Goal: Register for event/course: Register for event/course

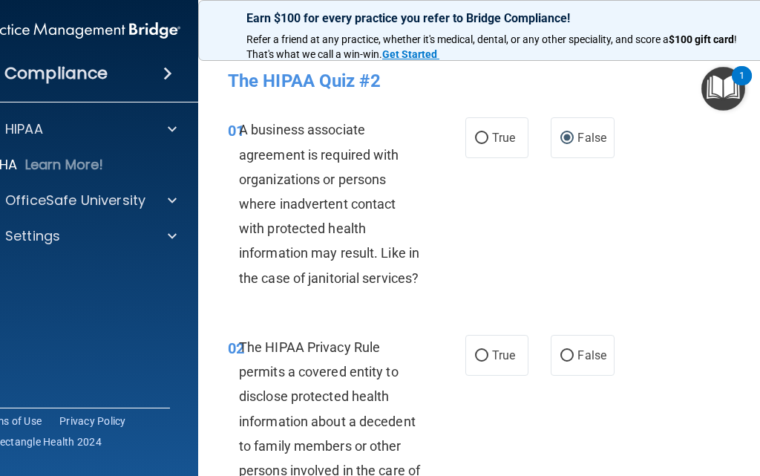
scroll to position [74, 0]
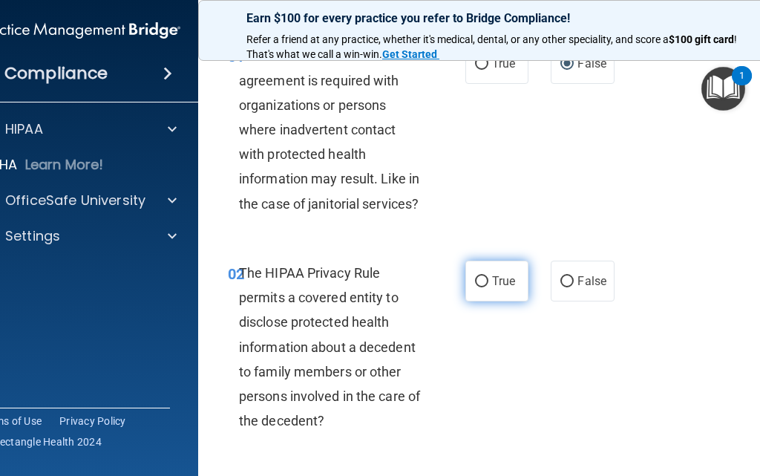
click at [480, 288] on label "True" at bounding box center [497, 281] width 63 height 41
click at [480, 287] on input "True" at bounding box center [481, 281] width 13 height 11
radio input "true"
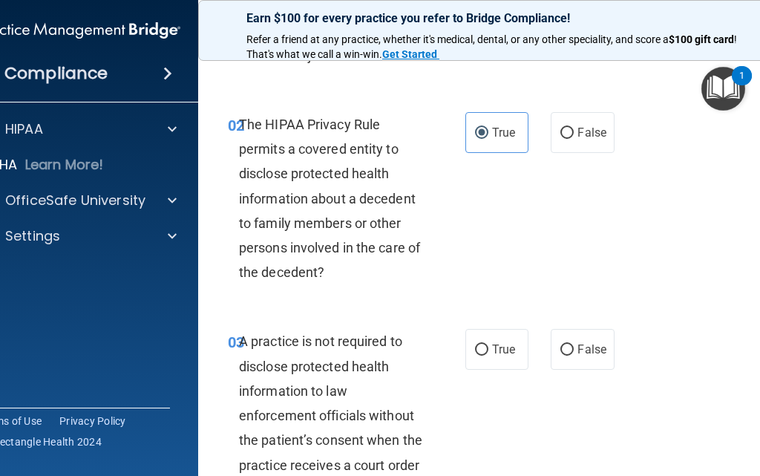
scroll to position [297, 0]
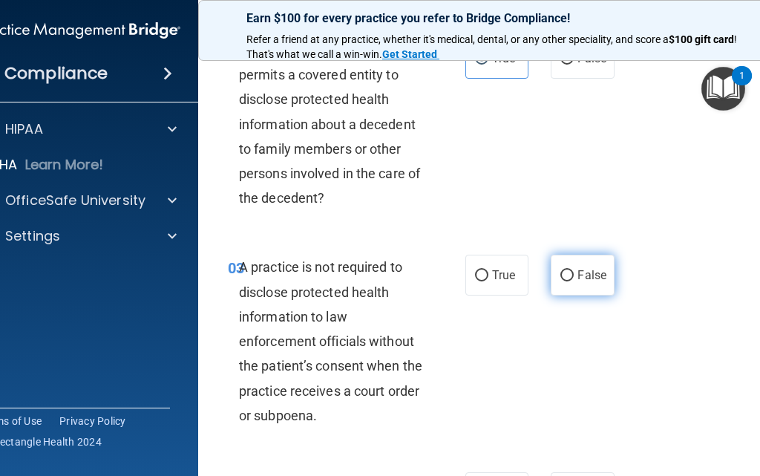
click at [570, 277] on label "False" at bounding box center [582, 275] width 63 height 41
click at [570, 277] on input "False" at bounding box center [567, 275] width 13 height 11
radio input "true"
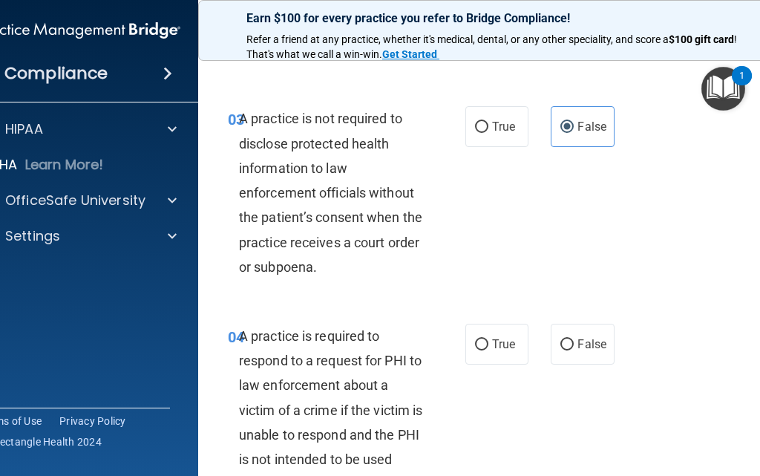
scroll to position [520, 0]
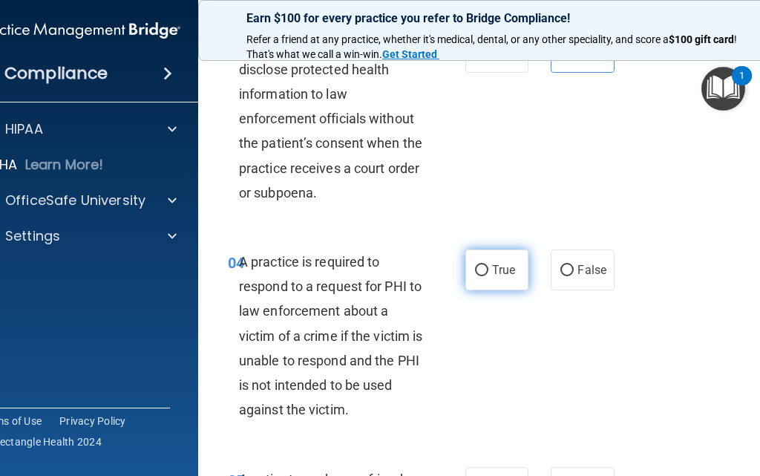
click at [475, 276] on input "True" at bounding box center [481, 270] width 13 height 11
radio input "true"
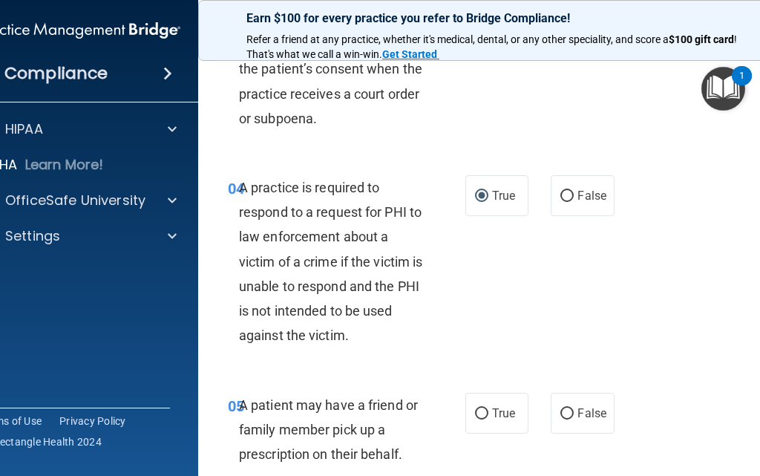
scroll to position [668, 0]
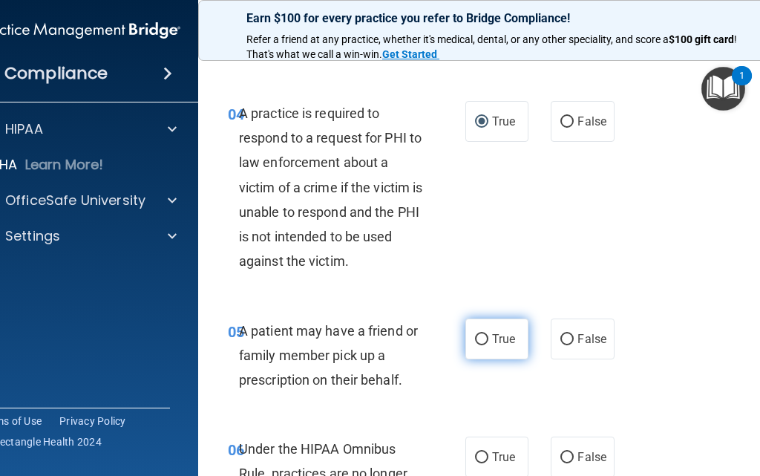
click at [479, 344] on input "True" at bounding box center [481, 339] width 13 height 11
radio input "true"
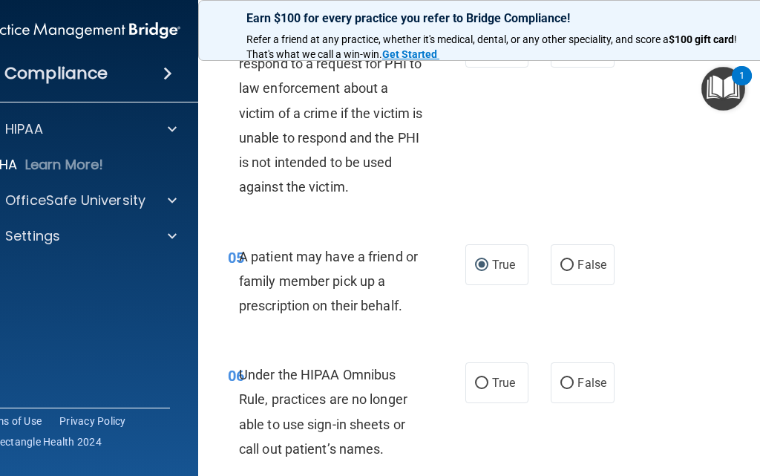
scroll to position [817, 0]
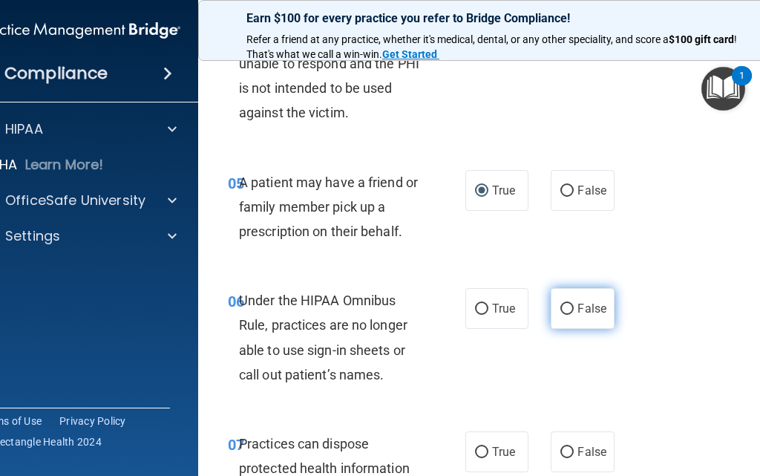
click at [551, 315] on label "False" at bounding box center [582, 308] width 63 height 41
click at [561, 315] on input "False" at bounding box center [567, 309] width 13 height 11
radio input "true"
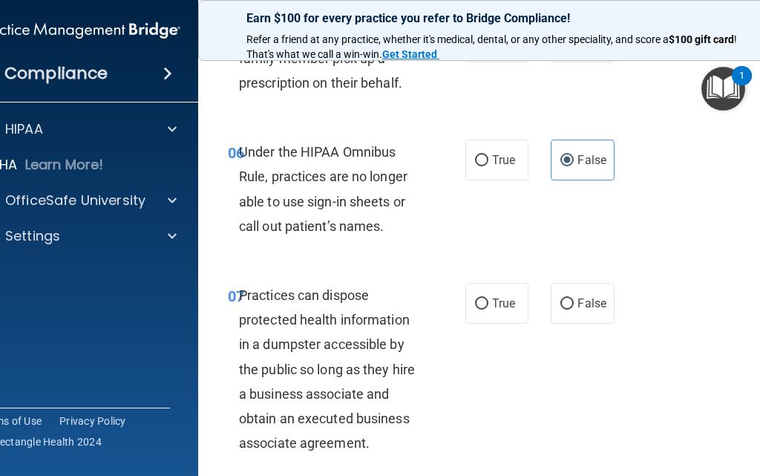
scroll to position [1040, 0]
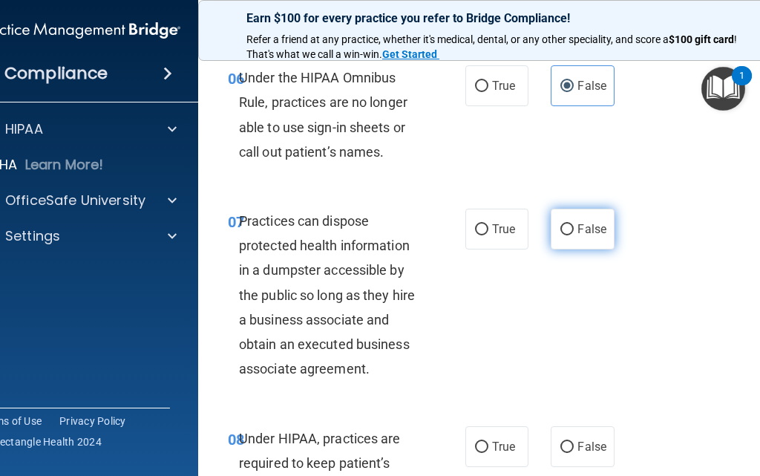
click at [564, 238] on label "False" at bounding box center [582, 229] width 63 height 41
click at [564, 235] on input "False" at bounding box center [567, 229] width 13 height 11
radio input "true"
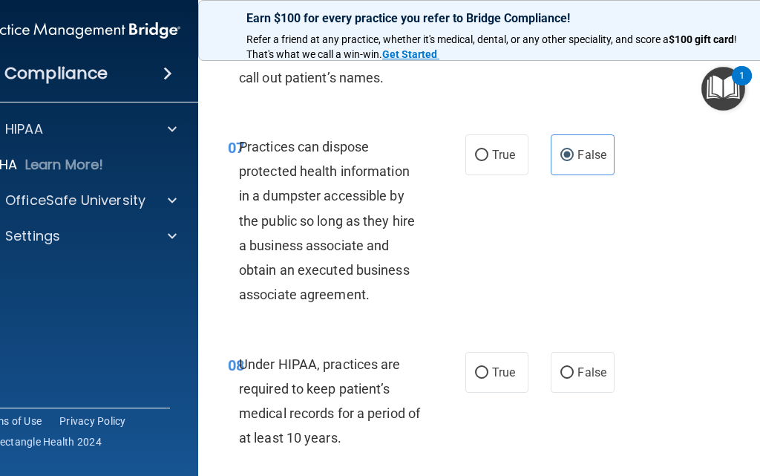
scroll to position [1188, 0]
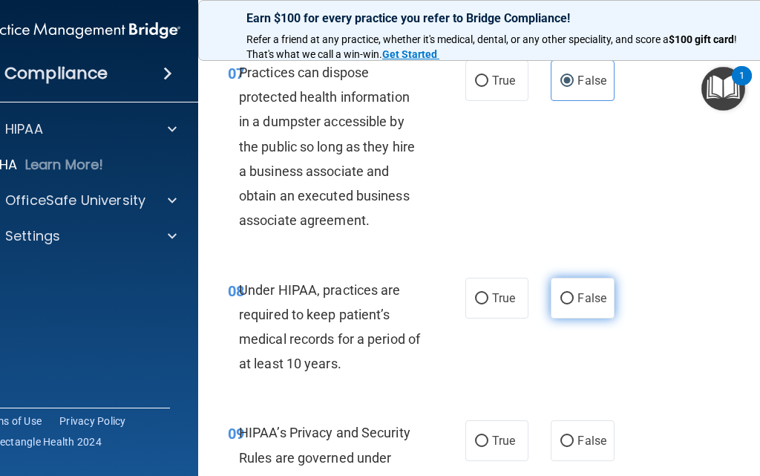
click at [567, 297] on input "False" at bounding box center [567, 298] width 13 height 11
radio input "true"
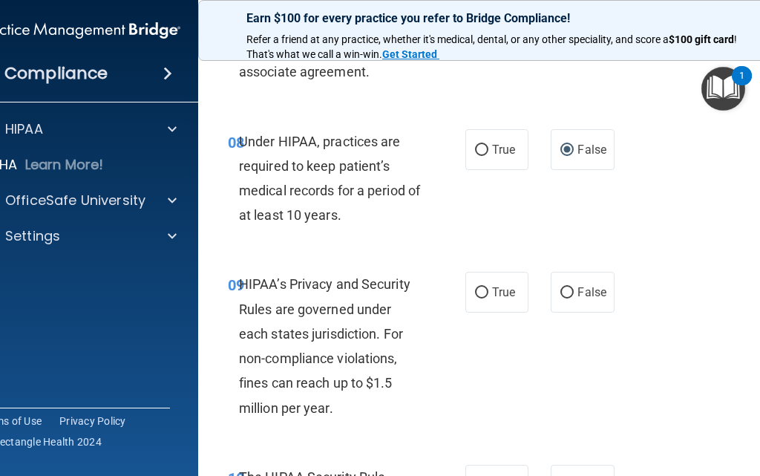
scroll to position [1411, 0]
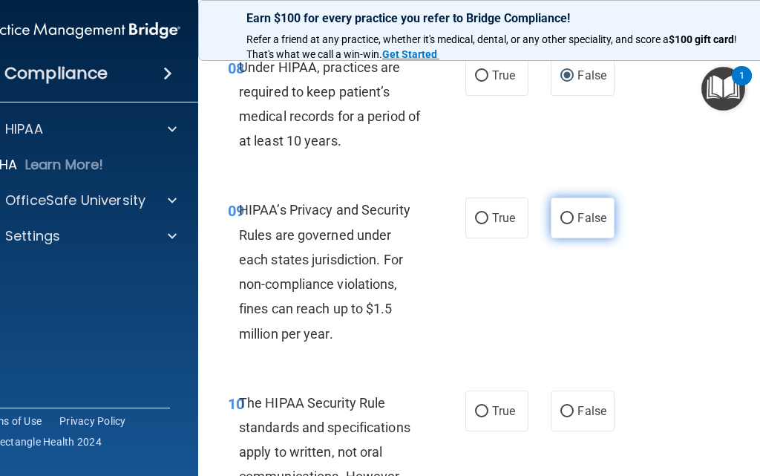
click at [585, 208] on label "False" at bounding box center [582, 218] width 63 height 41
click at [574, 213] on input "False" at bounding box center [567, 218] width 13 height 11
radio input "true"
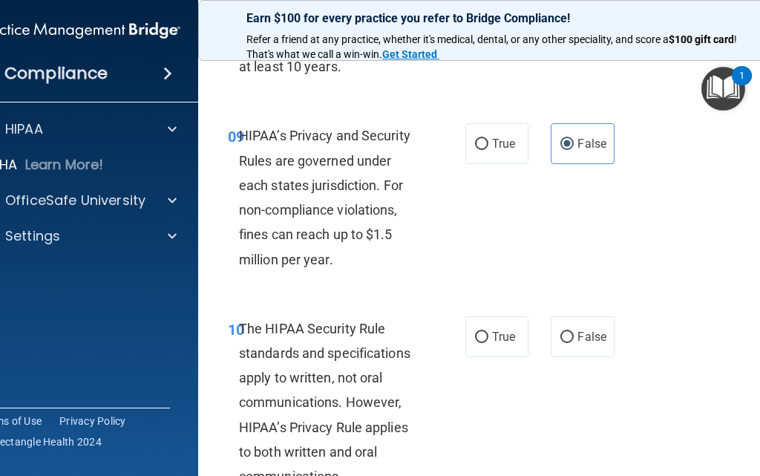
scroll to position [1559, 0]
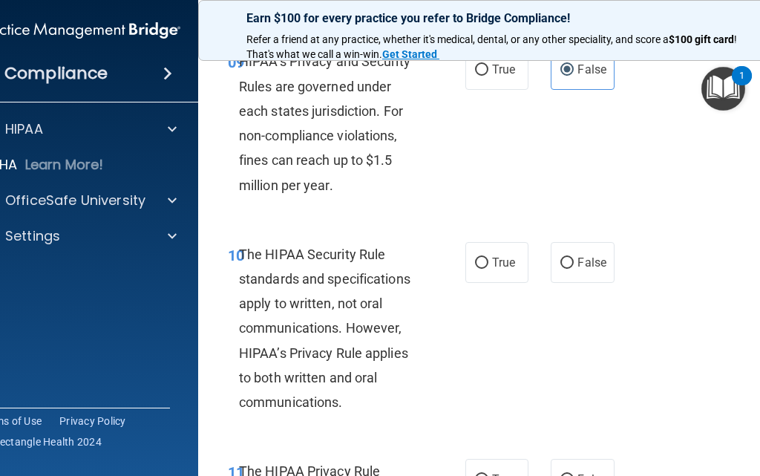
drag, startPoint x: 502, startPoint y: 258, endPoint x: 478, endPoint y: 300, distance: 47.9
click at [502, 259] on span "True" at bounding box center [503, 262] width 23 height 14
click at [489, 259] on input "True" at bounding box center [481, 263] width 13 height 11
radio input "true"
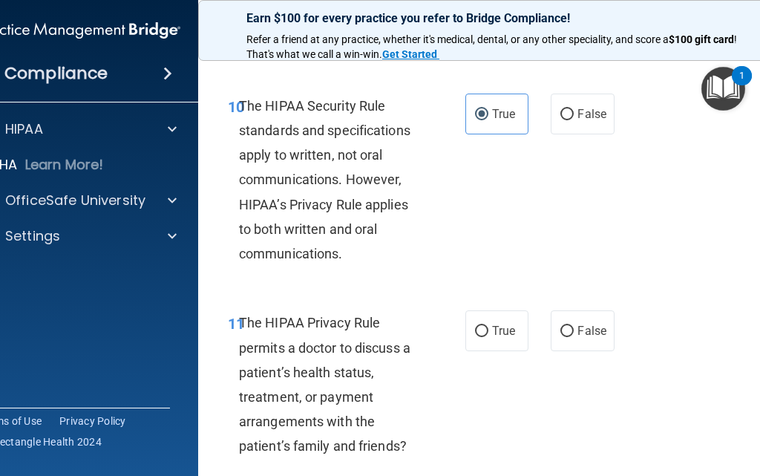
scroll to position [1782, 0]
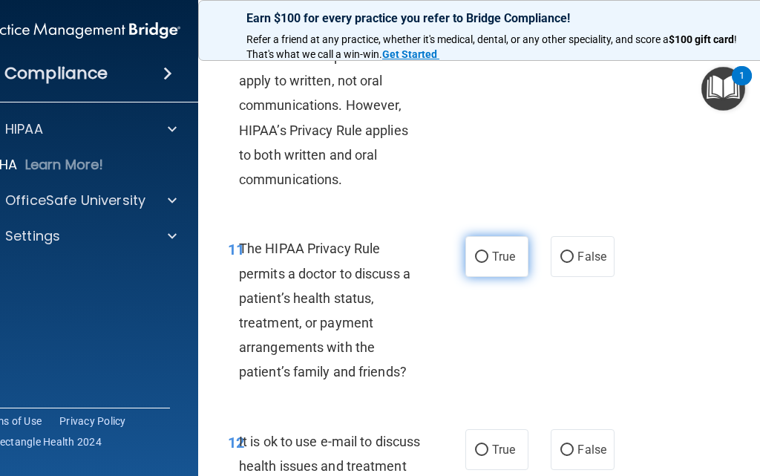
click at [492, 268] on label "True" at bounding box center [497, 256] width 63 height 41
click at [489, 263] on input "True" at bounding box center [481, 257] width 13 height 11
radio input "true"
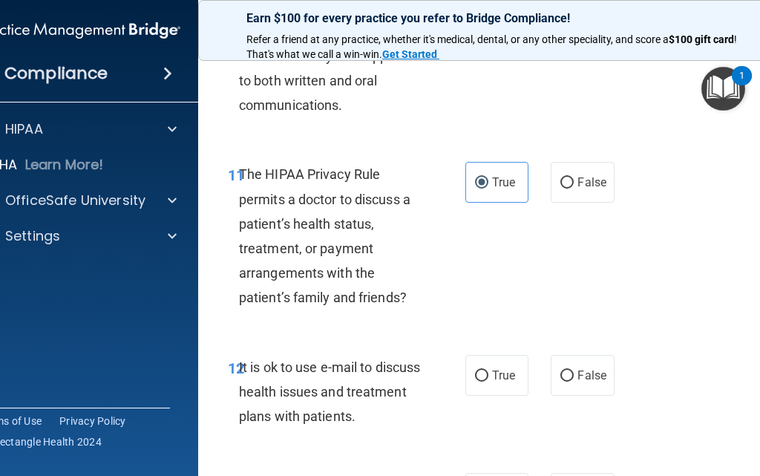
scroll to position [1931, 0]
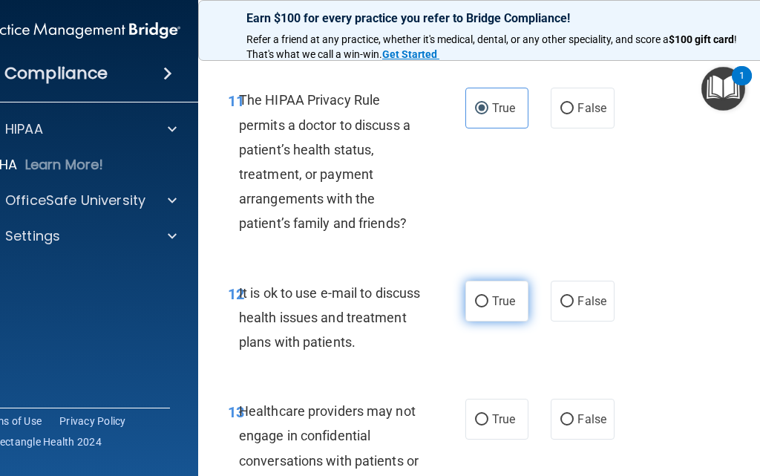
click at [497, 295] on span "True" at bounding box center [503, 301] width 23 height 14
click at [489, 296] on input "True" at bounding box center [481, 301] width 13 height 11
radio input "true"
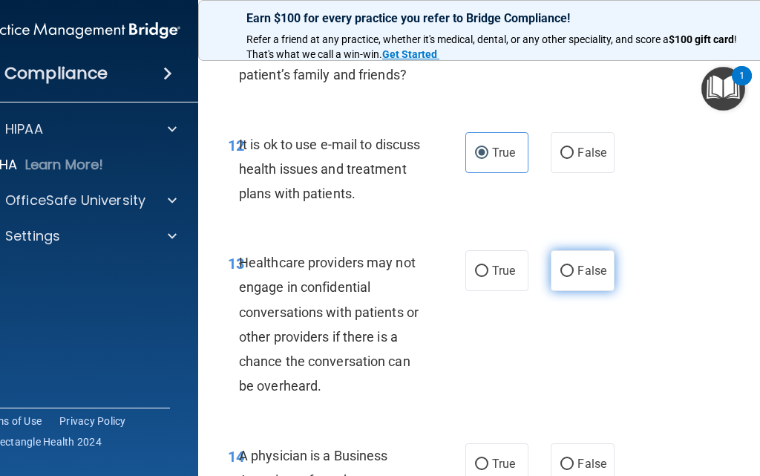
click at [586, 278] on label "False" at bounding box center [582, 270] width 63 height 41
click at [574, 277] on input "False" at bounding box center [567, 271] width 13 height 11
radio input "true"
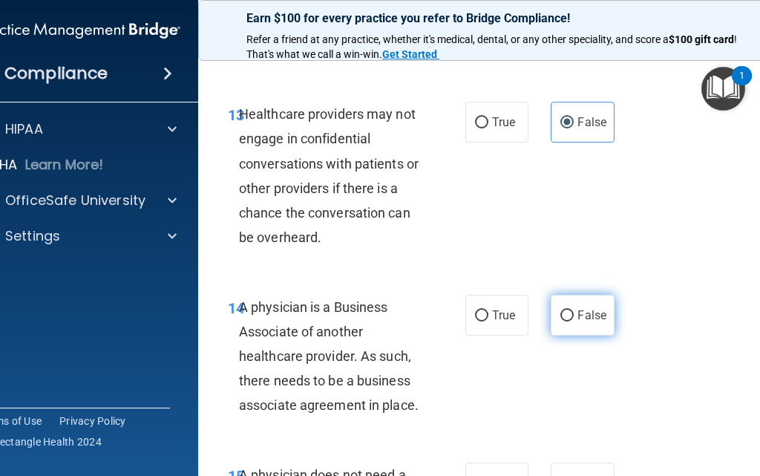
click at [570, 319] on label "False" at bounding box center [582, 315] width 63 height 41
click at [570, 319] on input "False" at bounding box center [567, 315] width 13 height 11
radio input "true"
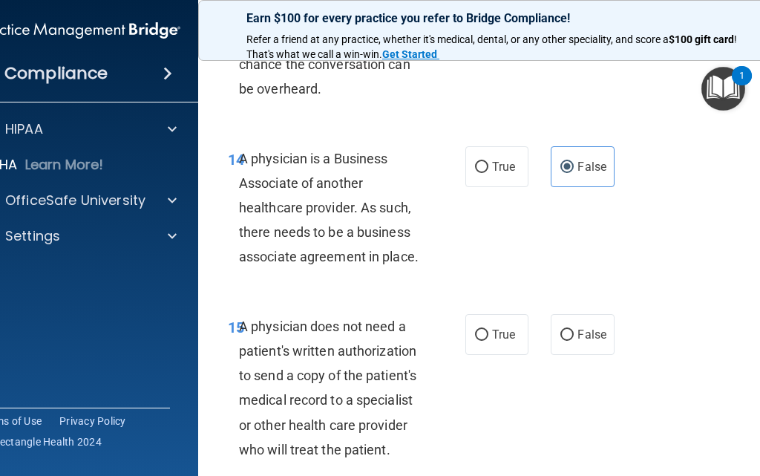
scroll to position [2451, 0]
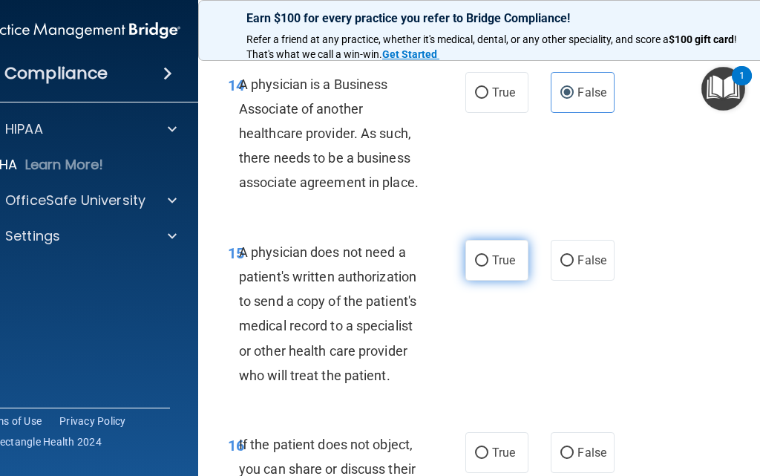
click at [480, 270] on label "True" at bounding box center [497, 260] width 63 height 41
click at [480, 267] on input "True" at bounding box center [481, 260] width 13 height 11
radio input "true"
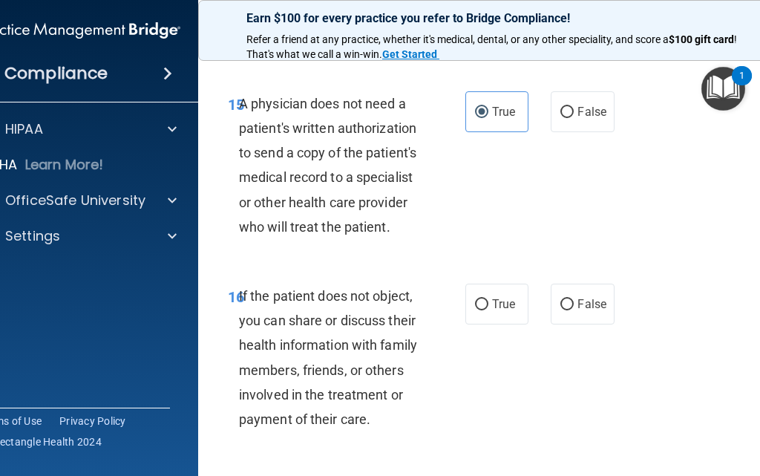
scroll to position [2673, 0]
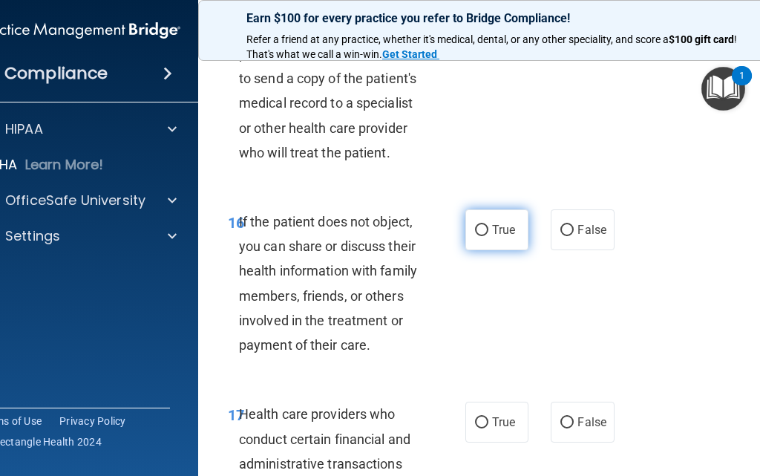
click at [492, 224] on span "True" at bounding box center [503, 230] width 23 height 14
click at [489, 225] on input "True" at bounding box center [481, 230] width 13 height 11
radio input "true"
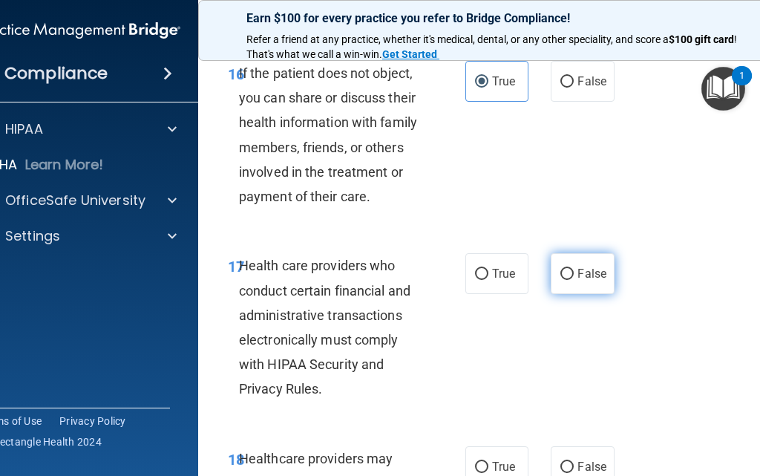
click at [581, 278] on span "False" at bounding box center [592, 274] width 29 height 14
click at [574, 278] on input "False" at bounding box center [567, 274] width 13 height 11
radio input "true"
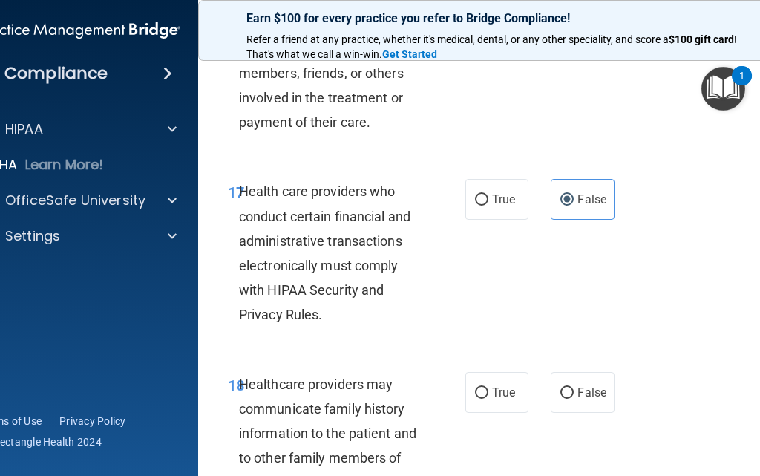
scroll to position [2970, 0]
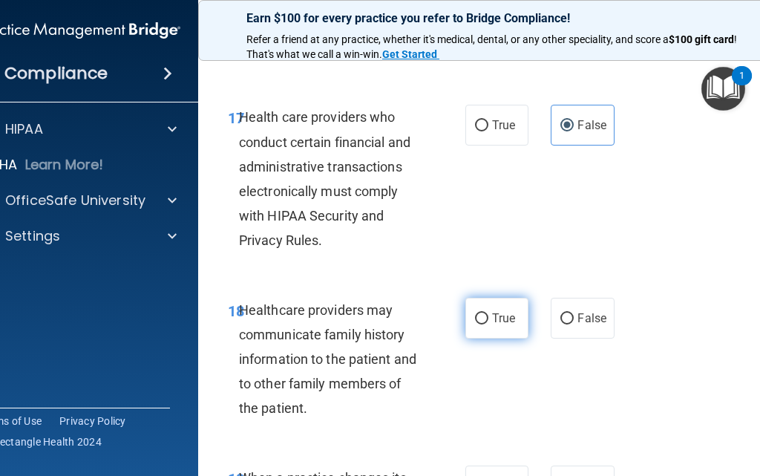
click at [496, 319] on span "True" at bounding box center [503, 318] width 23 height 14
click at [489, 319] on input "True" at bounding box center [481, 318] width 13 height 11
radio input "true"
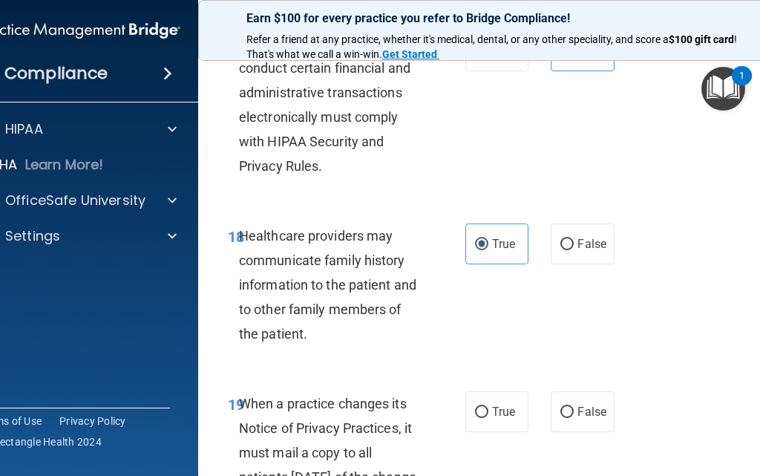
scroll to position [3119, 0]
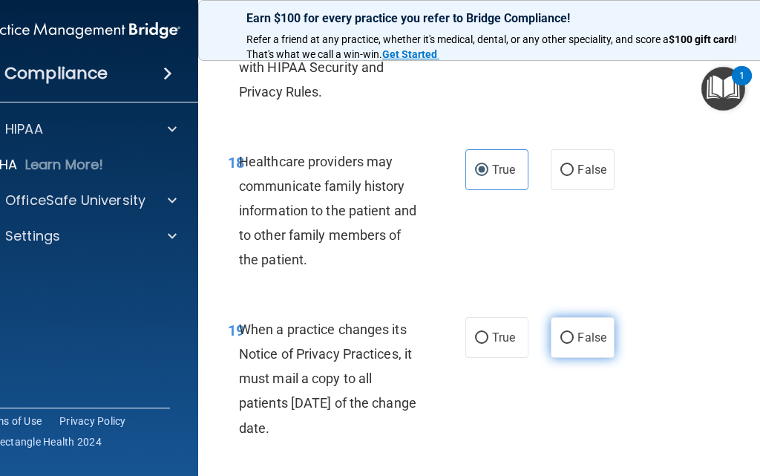
click at [607, 327] on label "False" at bounding box center [582, 337] width 63 height 41
click at [574, 333] on input "False" at bounding box center [567, 338] width 13 height 11
radio input "true"
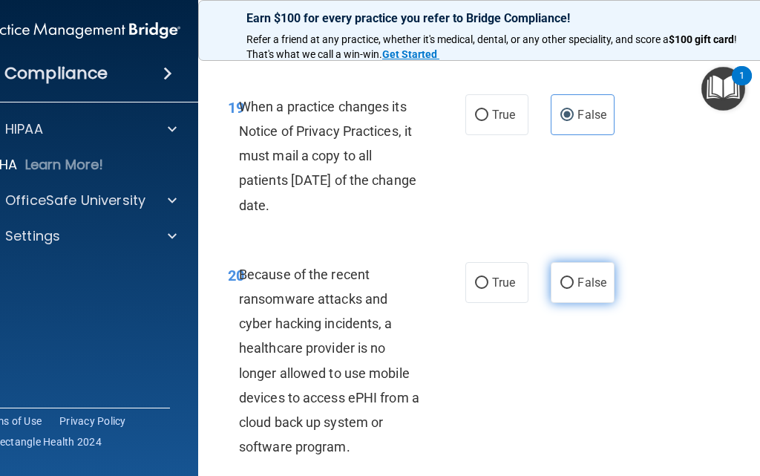
click at [578, 285] on span "False" at bounding box center [592, 283] width 29 height 14
click at [574, 285] on input "False" at bounding box center [567, 283] width 13 height 11
radio input "true"
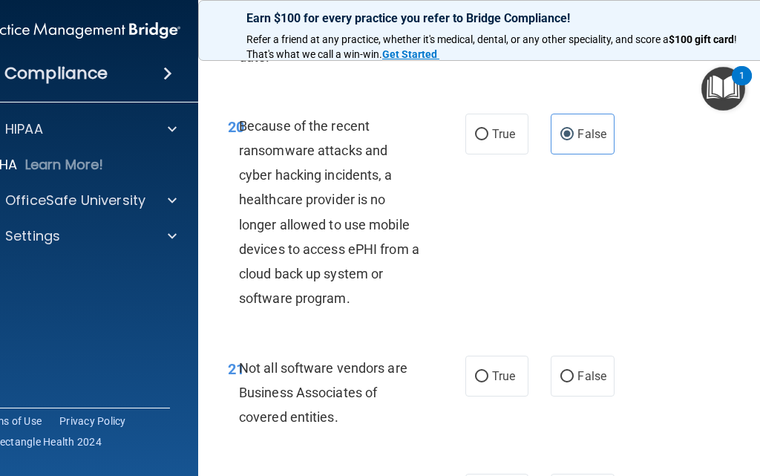
scroll to position [3564, 0]
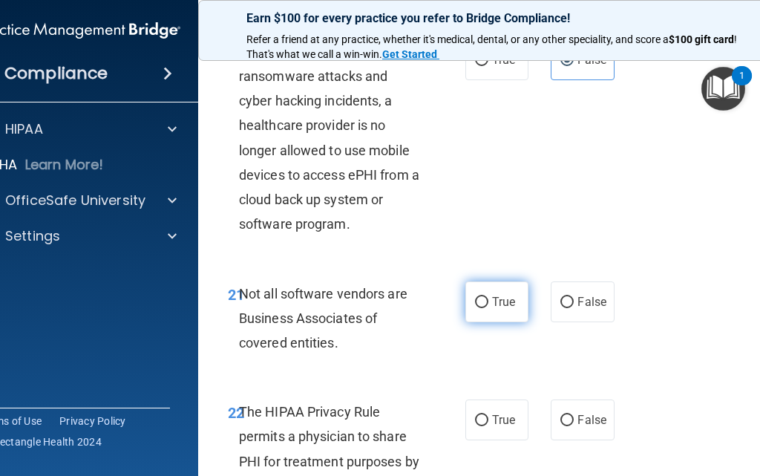
click at [502, 316] on label "True" at bounding box center [497, 301] width 63 height 41
click at [489, 308] on input "True" at bounding box center [481, 302] width 13 height 11
radio input "true"
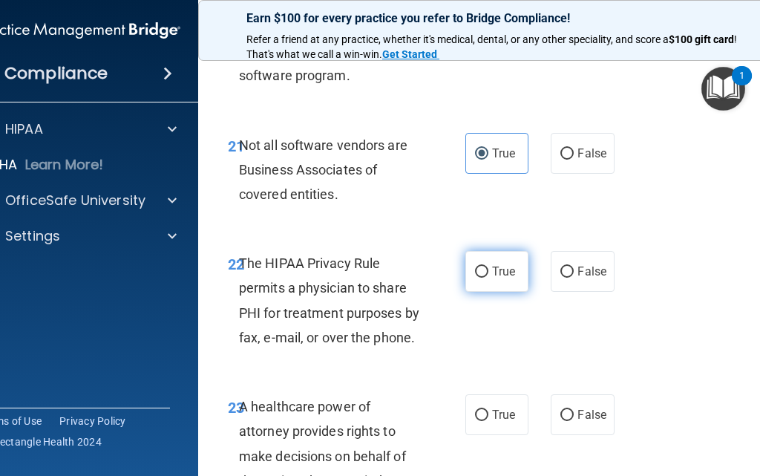
click at [498, 283] on label "True" at bounding box center [497, 271] width 63 height 41
click at [489, 278] on input "True" at bounding box center [481, 272] width 13 height 11
radio input "true"
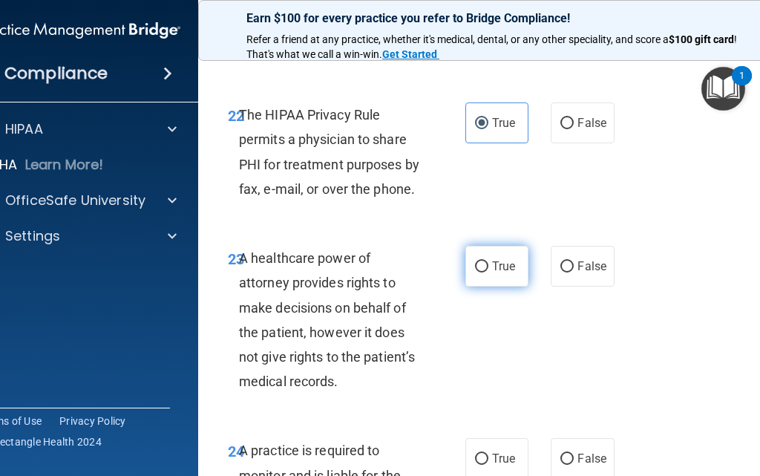
click at [492, 267] on span "True" at bounding box center [503, 266] width 23 height 14
click at [488, 267] on input "True" at bounding box center [481, 266] width 13 height 11
radio input "true"
click at [593, 276] on label "False" at bounding box center [582, 266] width 63 height 41
click at [574, 273] on input "False" at bounding box center [567, 266] width 13 height 11
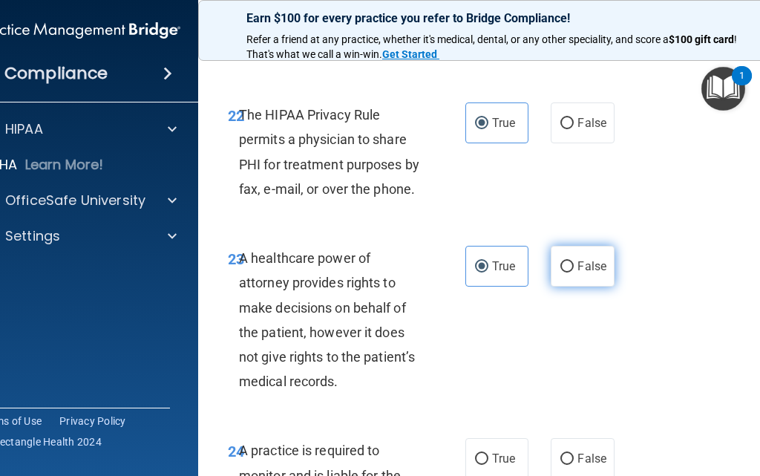
radio input "true"
radio input "false"
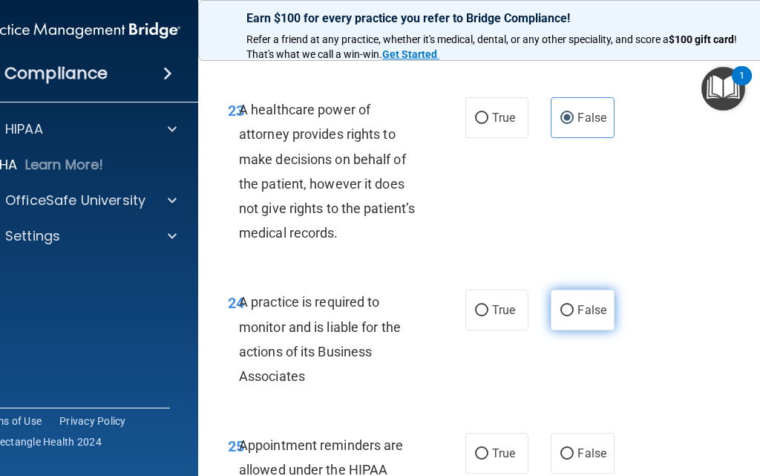
click at [601, 301] on label "False" at bounding box center [582, 310] width 63 height 41
click at [574, 305] on input "False" at bounding box center [567, 310] width 13 height 11
radio input "true"
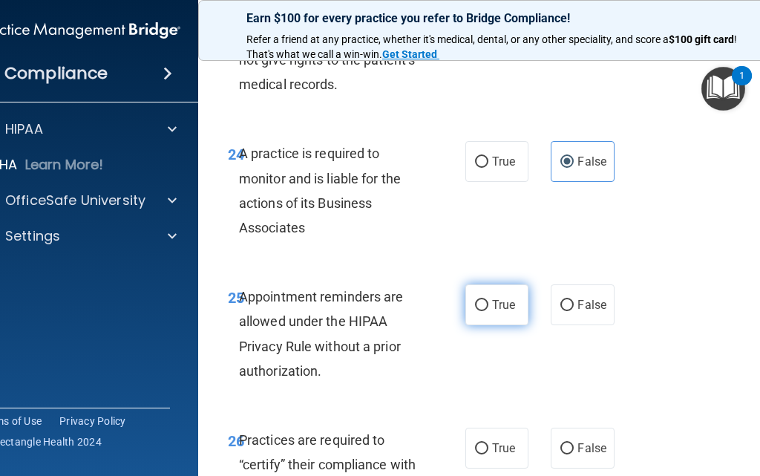
click at [489, 314] on label "True" at bounding box center [497, 304] width 63 height 41
click at [489, 311] on input "True" at bounding box center [481, 305] width 13 height 11
radio input "true"
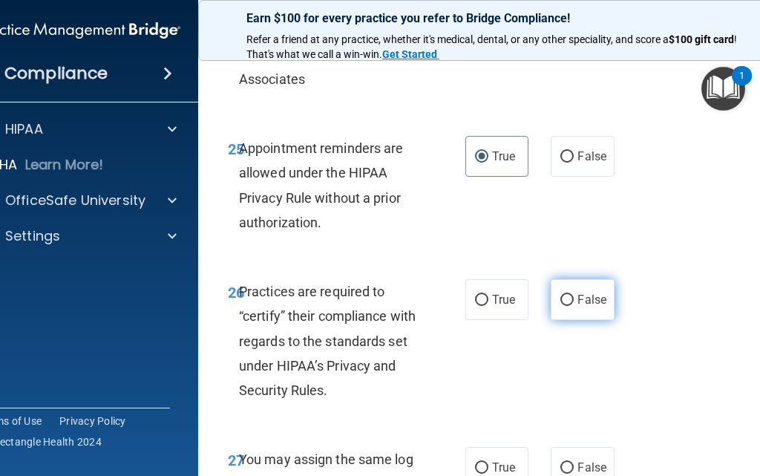
click at [561, 300] on input "False" at bounding box center [567, 300] width 13 height 11
radio input "true"
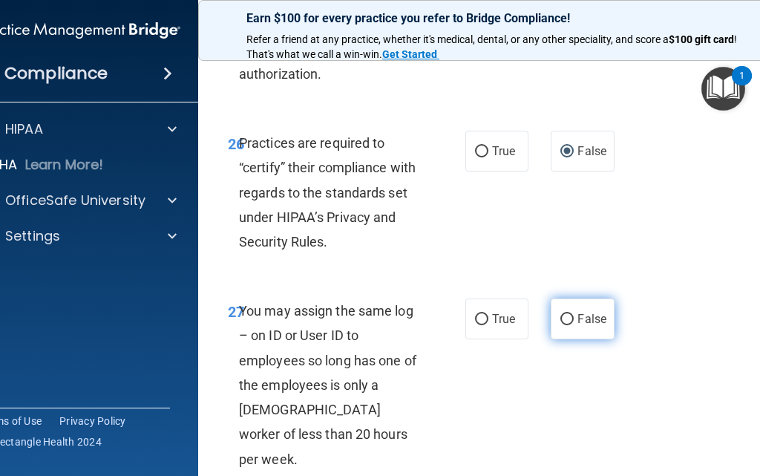
click at [561, 316] on input "False" at bounding box center [567, 319] width 13 height 11
radio input "true"
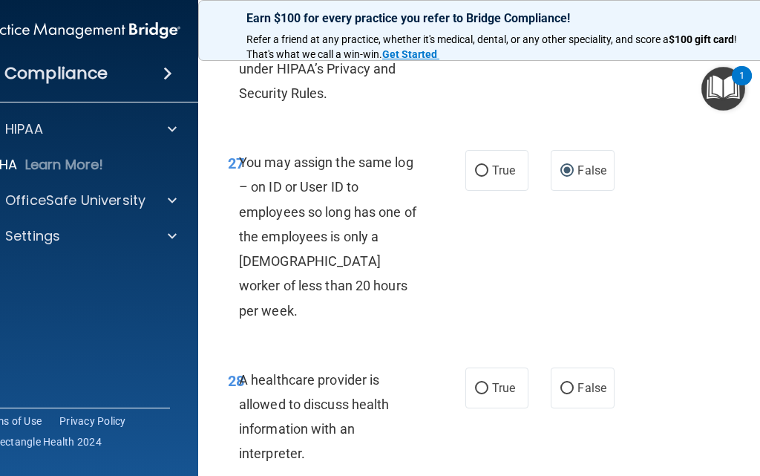
scroll to position [4678, 0]
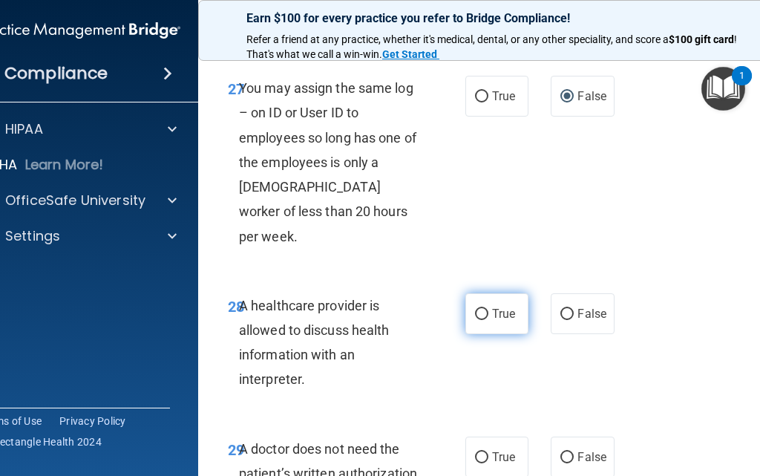
click at [489, 302] on label "True" at bounding box center [497, 313] width 63 height 41
click at [489, 309] on input "True" at bounding box center [481, 314] width 13 height 11
radio input "true"
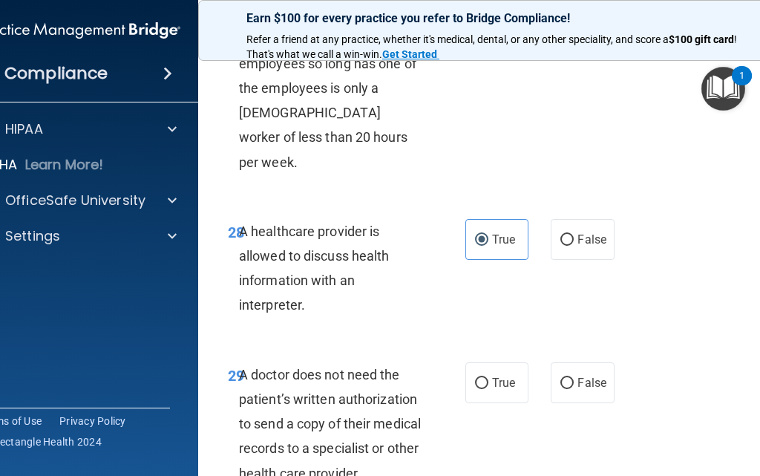
scroll to position [4827, 0]
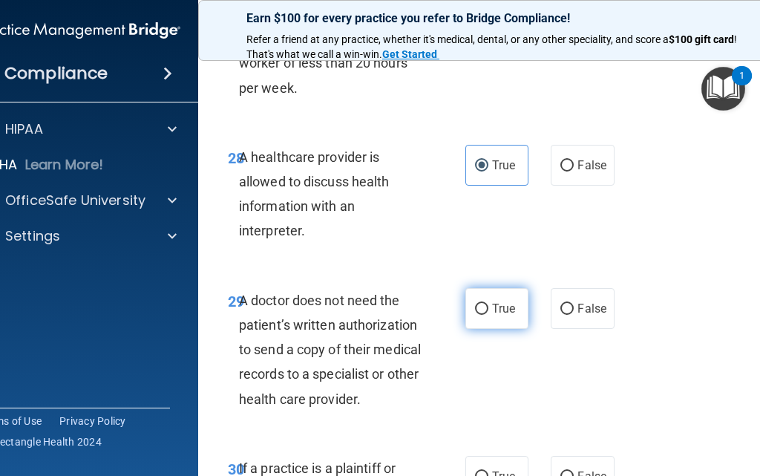
click at [498, 301] on span "True" at bounding box center [503, 308] width 23 height 14
click at [489, 304] on input "True" at bounding box center [481, 309] width 13 height 11
radio input "true"
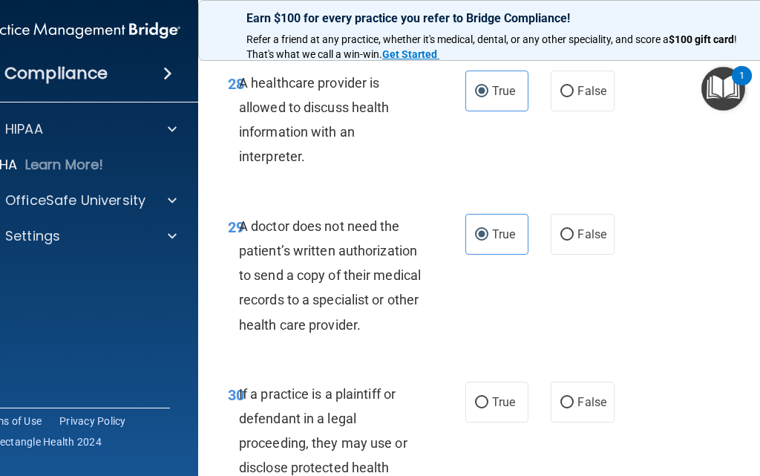
scroll to position [5028, 0]
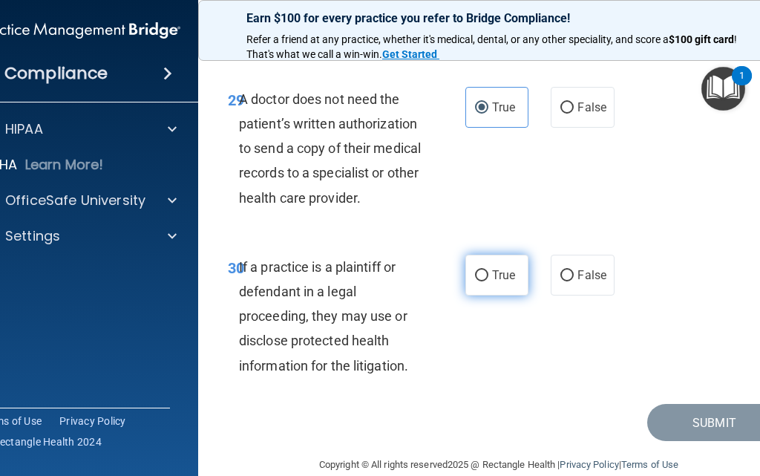
click at [499, 268] on span "True" at bounding box center [503, 275] width 23 height 14
click at [489, 270] on input "True" at bounding box center [481, 275] width 13 height 11
radio input "true"
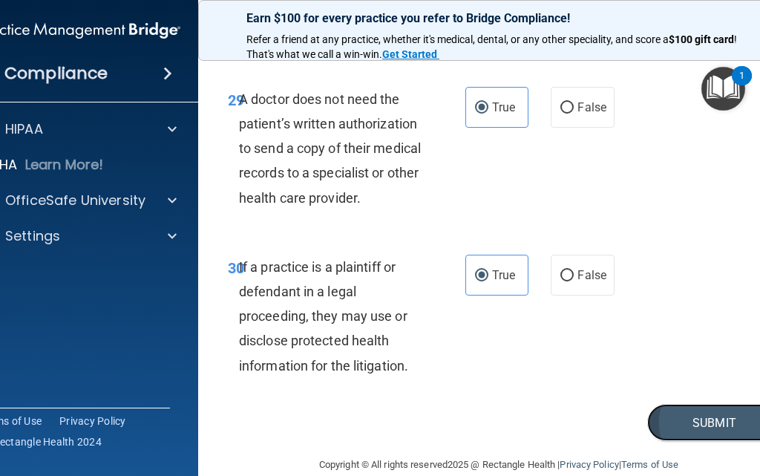
click at [683, 404] on button "Submit" at bounding box center [715, 423] width 134 height 38
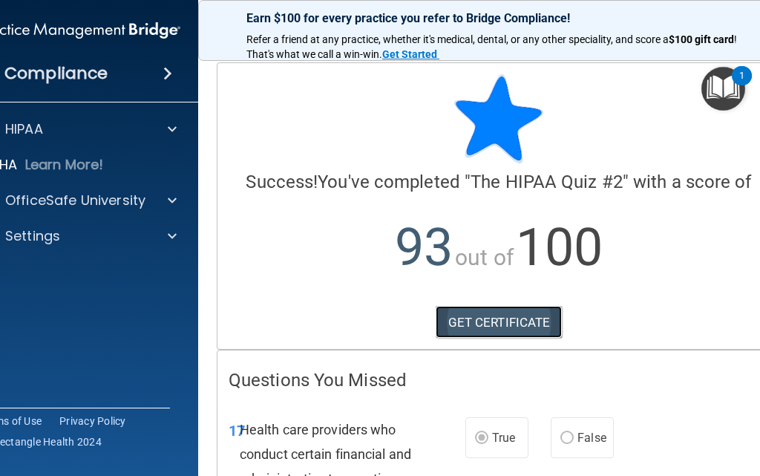
click at [524, 309] on link "GET CERTIFICATE" at bounding box center [499, 322] width 127 height 33
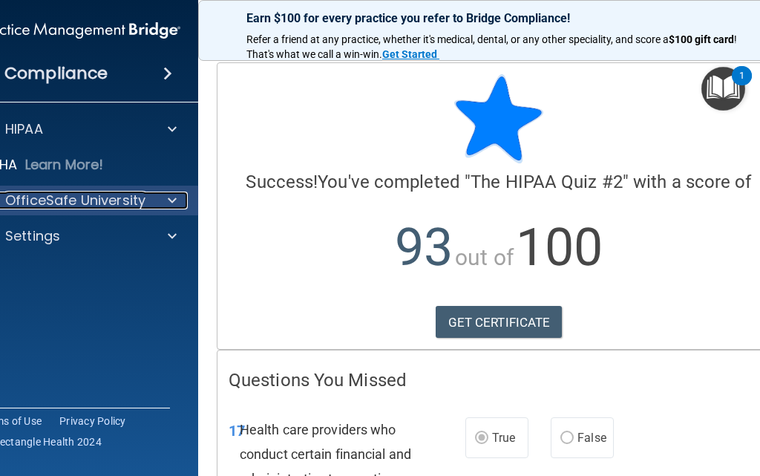
click at [169, 192] on span at bounding box center [172, 201] width 9 height 18
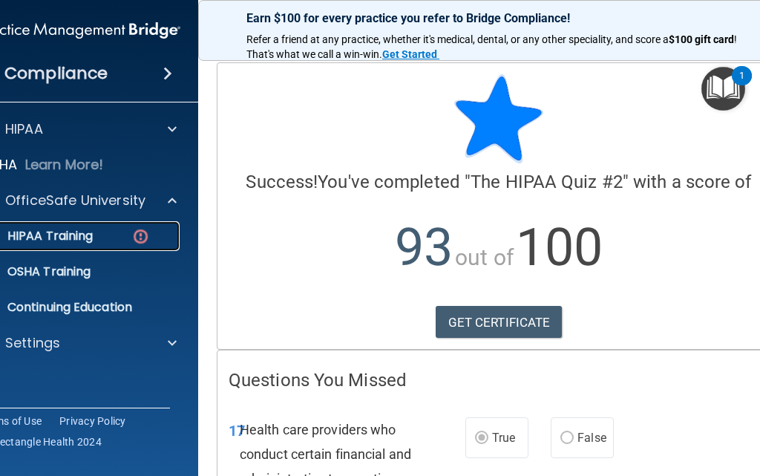
click at [97, 246] on link "HIPAA Training" at bounding box center [63, 236] width 234 height 30
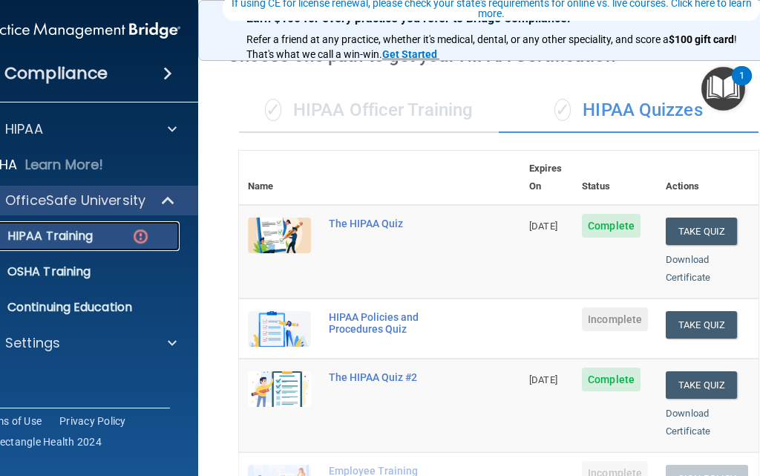
scroll to position [149, 0]
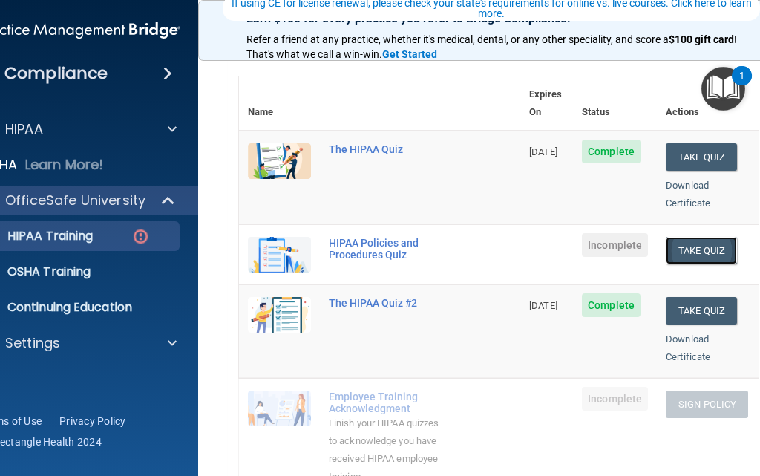
click at [687, 241] on button "Take Quiz" at bounding box center [701, 250] width 71 height 27
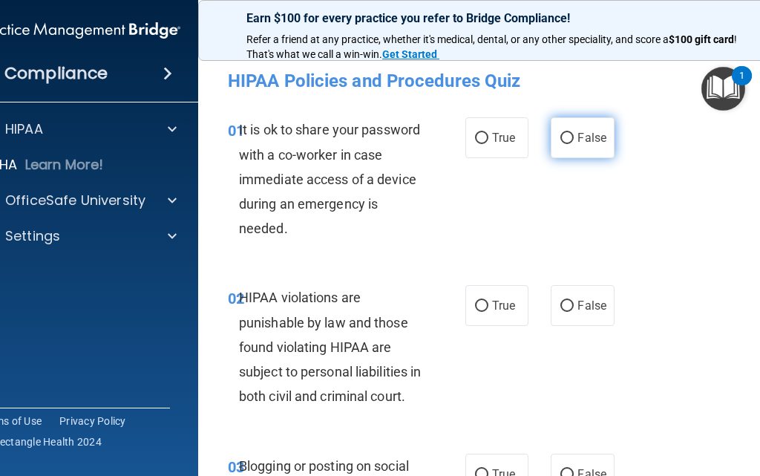
click at [571, 136] on label "False" at bounding box center [582, 137] width 63 height 41
click at [571, 136] on input "False" at bounding box center [567, 138] width 13 height 11
radio input "true"
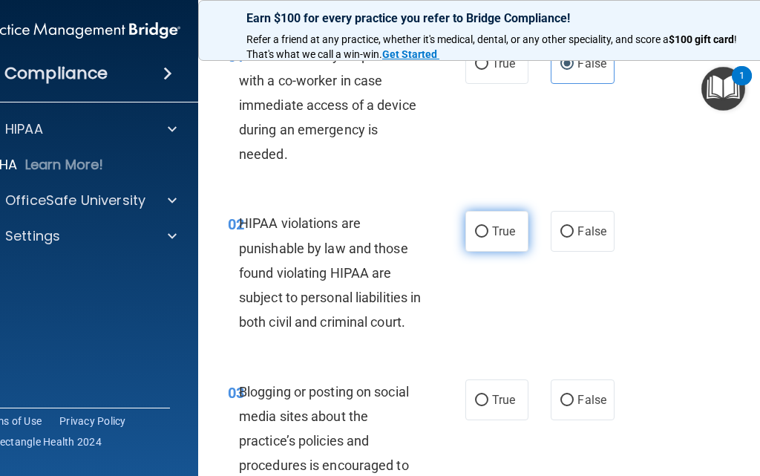
click at [485, 245] on label "True" at bounding box center [497, 231] width 63 height 41
click at [485, 238] on input "True" at bounding box center [481, 231] width 13 height 11
radio input "true"
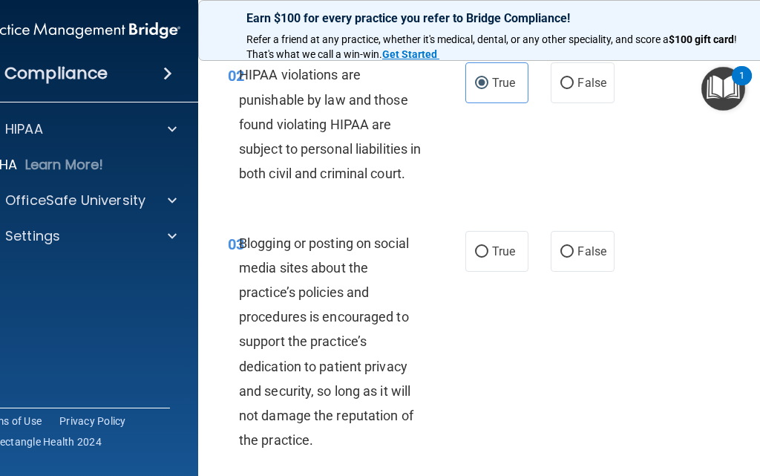
scroll to position [297, 0]
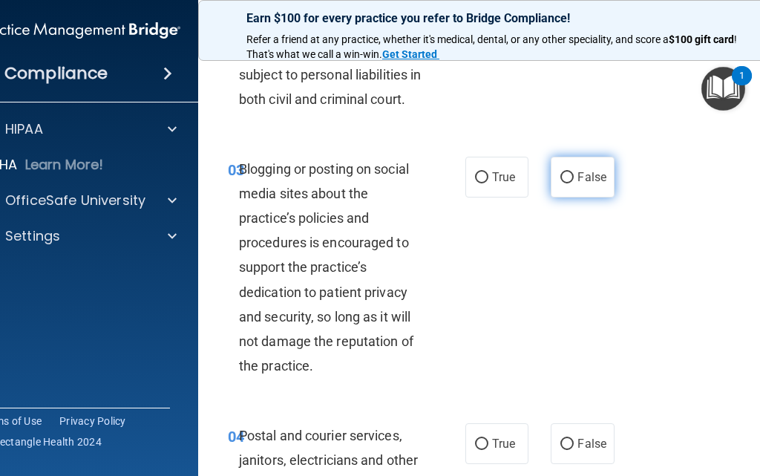
click at [593, 180] on span "False" at bounding box center [592, 177] width 29 height 14
click at [574, 180] on input "False" at bounding box center [567, 177] width 13 height 11
radio input "true"
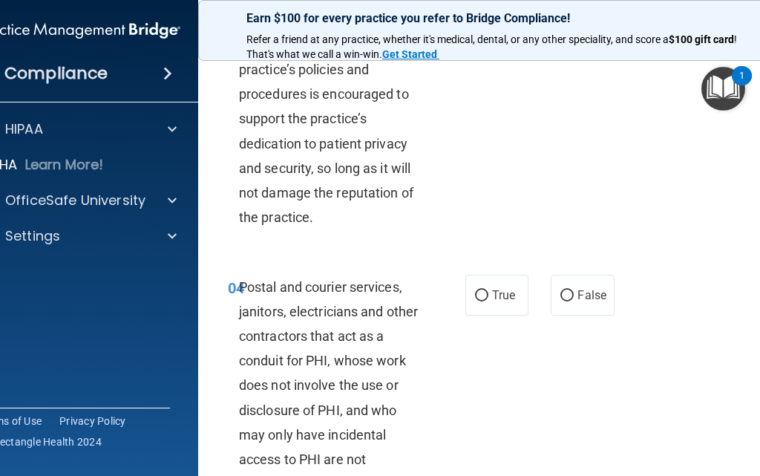
scroll to position [520, 0]
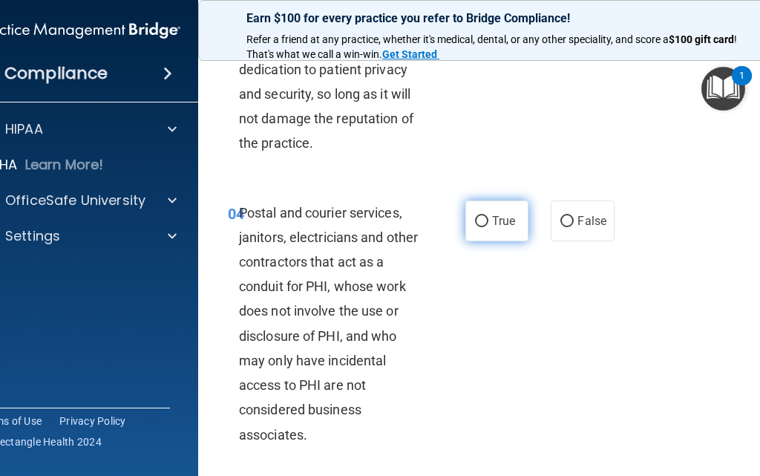
click at [515, 226] on label "True" at bounding box center [497, 221] width 63 height 41
click at [489, 226] on input "True" at bounding box center [481, 221] width 13 height 11
radio input "true"
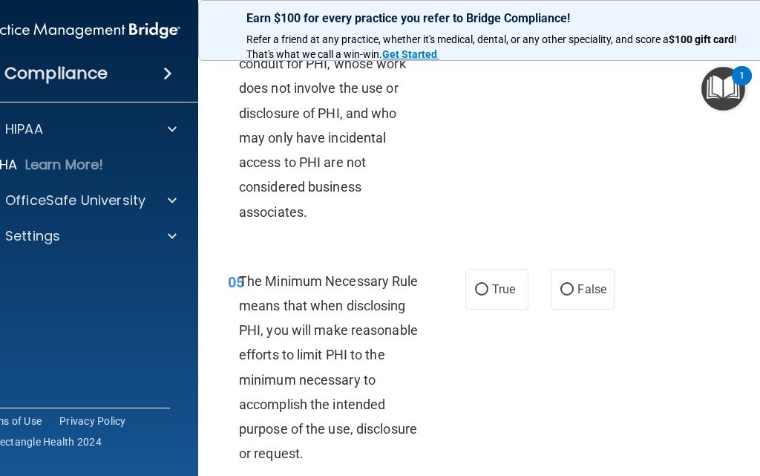
scroll to position [817, 0]
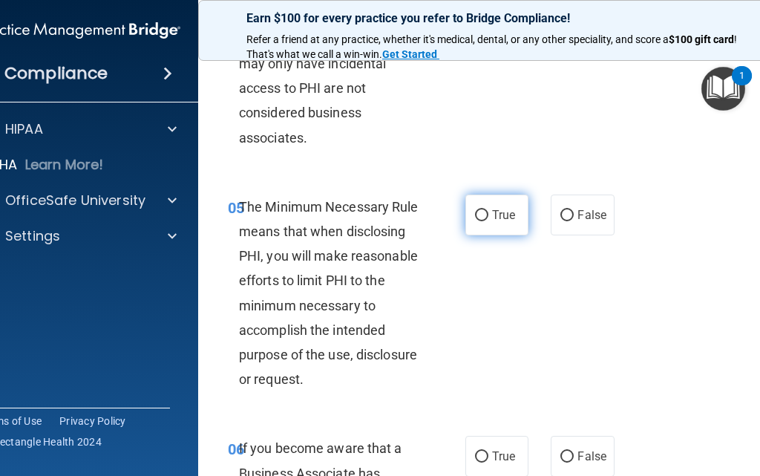
click at [498, 215] on span "True" at bounding box center [503, 215] width 23 height 14
click at [489, 215] on input "True" at bounding box center [481, 215] width 13 height 11
radio input "true"
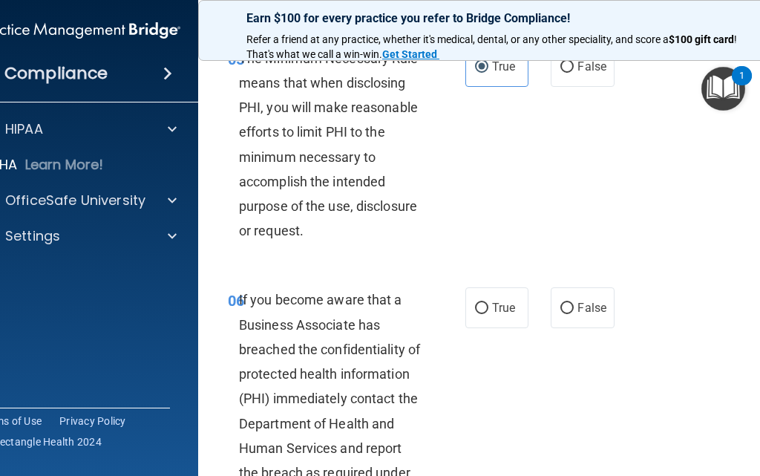
scroll to position [1040, 0]
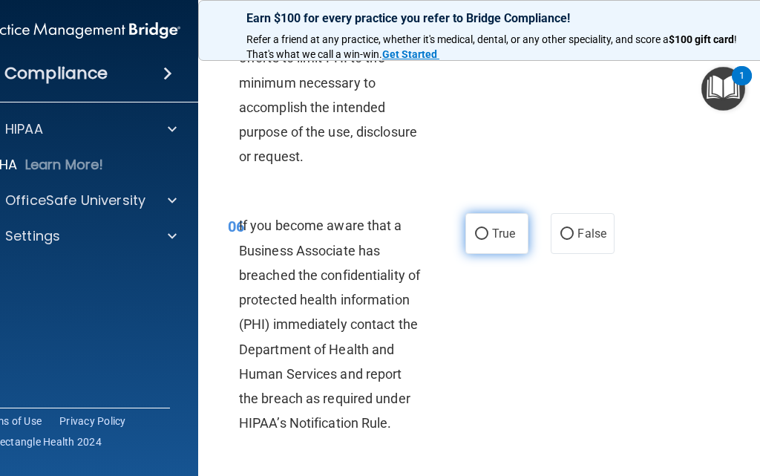
click at [492, 233] on span "True" at bounding box center [503, 233] width 23 height 14
click at [489, 233] on input "True" at bounding box center [481, 234] width 13 height 11
radio input "true"
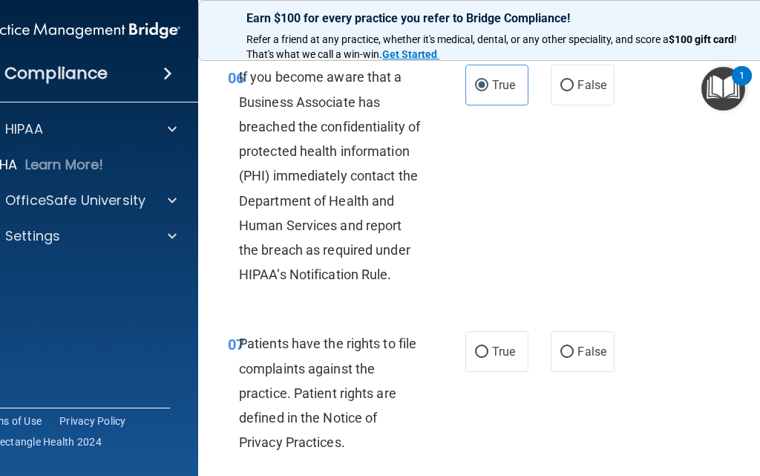
scroll to position [1262, 0]
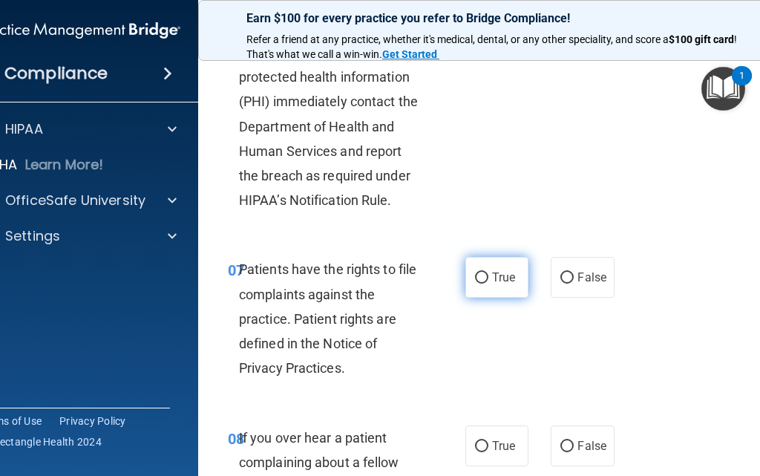
click at [503, 273] on span "True" at bounding box center [503, 277] width 23 height 14
click at [489, 273] on input "True" at bounding box center [481, 278] width 13 height 11
radio input "true"
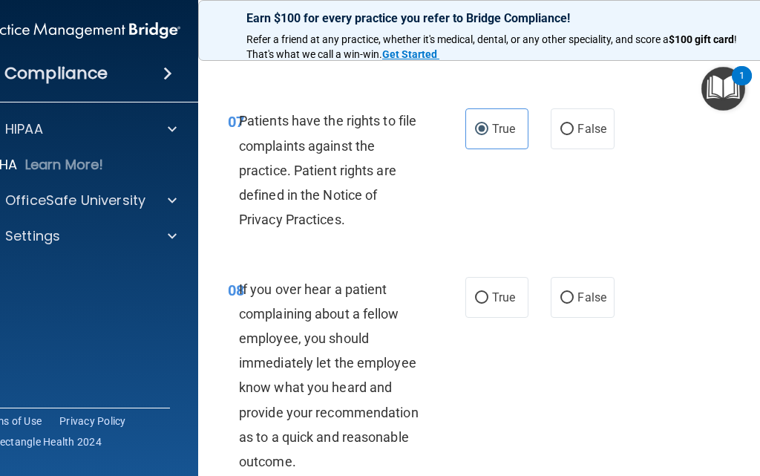
scroll to position [1485, 0]
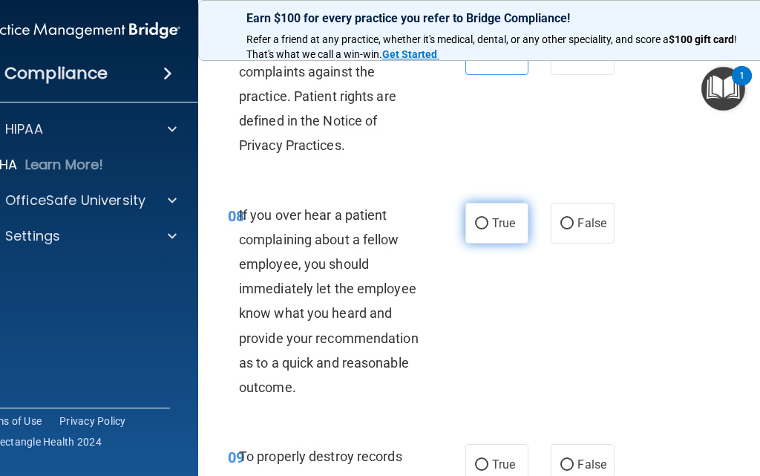
click at [514, 221] on label "True" at bounding box center [497, 223] width 63 height 41
click at [489, 221] on input "True" at bounding box center [481, 223] width 13 height 11
radio input "true"
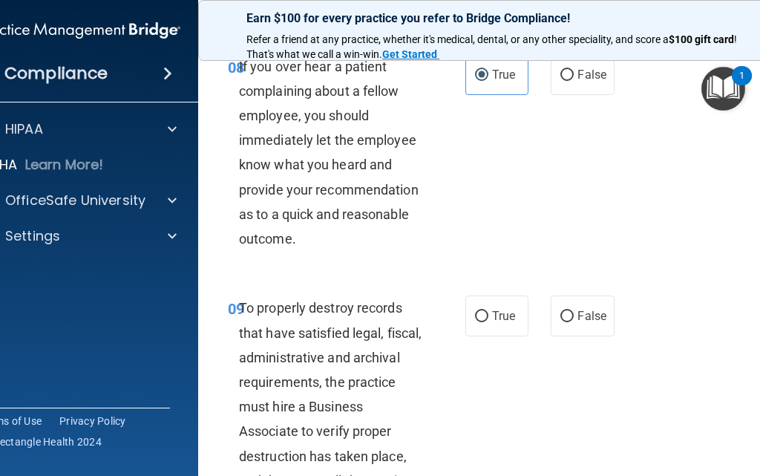
scroll to position [1708, 0]
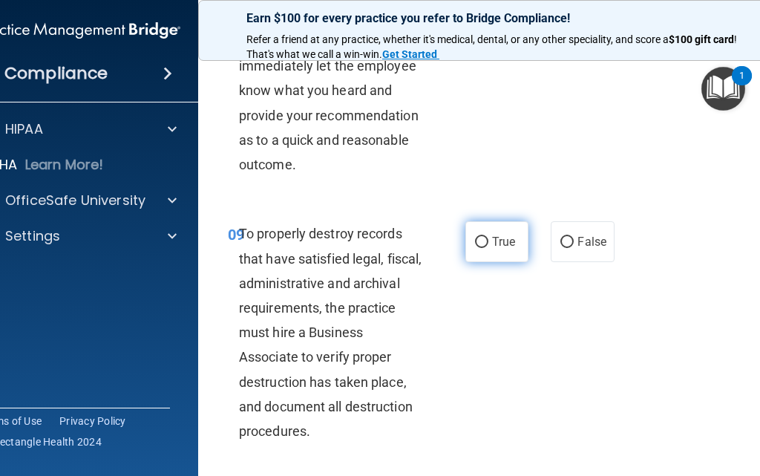
click at [482, 257] on label "True" at bounding box center [497, 241] width 63 height 41
click at [482, 248] on input "True" at bounding box center [481, 242] width 13 height 11
radio input "true"
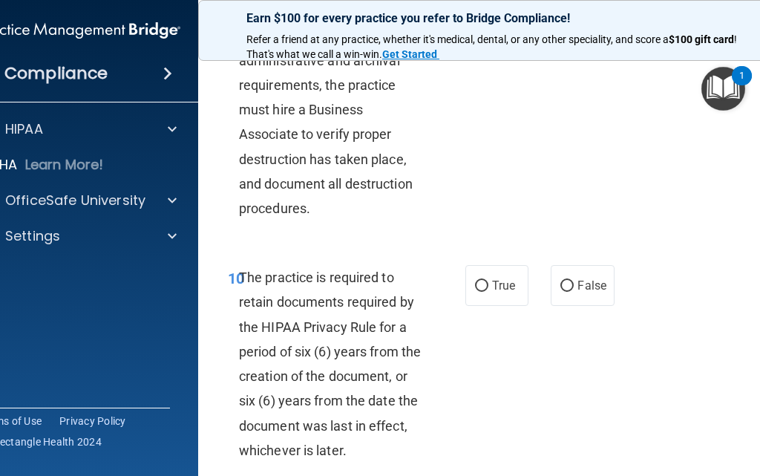
scroll to position [2005, 0]
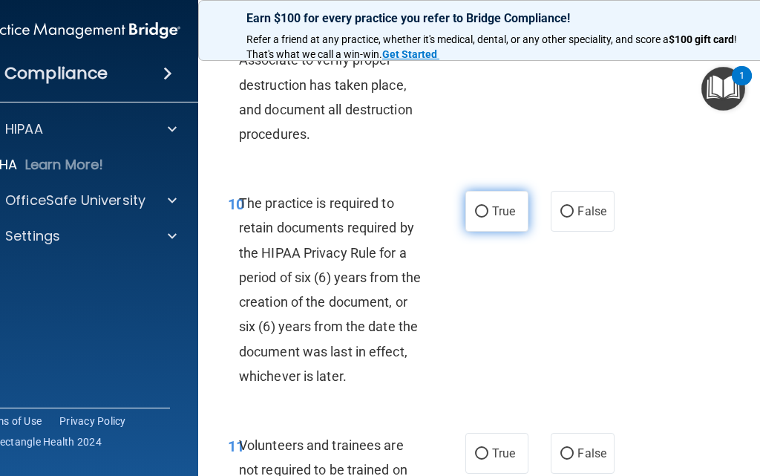
click at [495, 215] on span "True" at bounding box center [503, 211] width 23 height 14
click at [489, 215] on input "True" at bounding box center [481, 211] width 13 height 11
radio input "true"
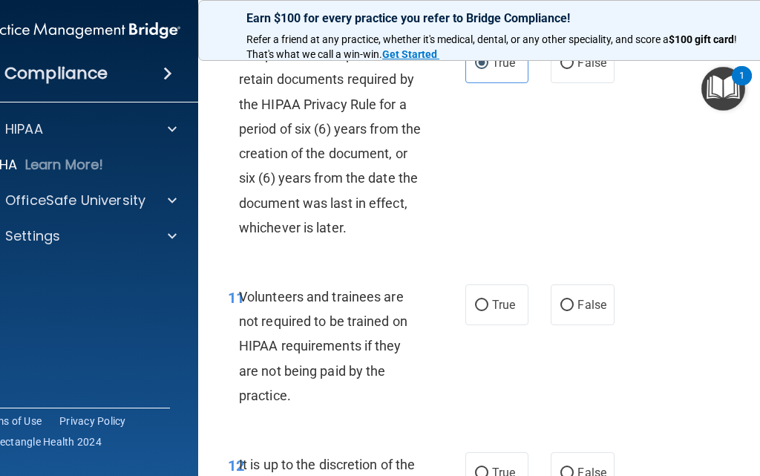
scroll to position [2228, 0]
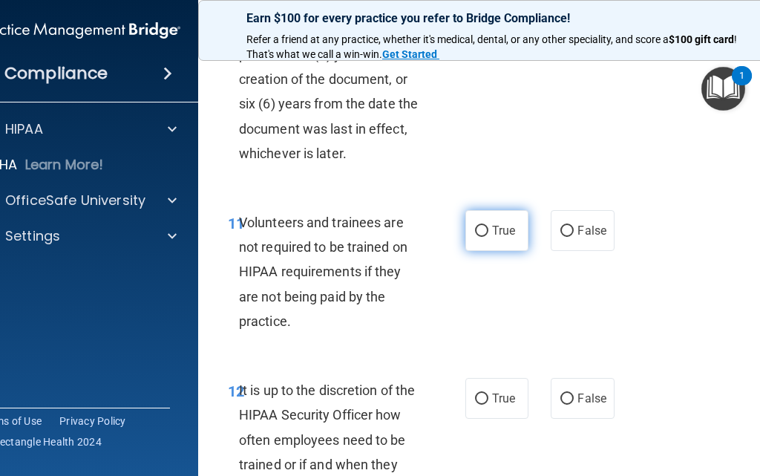
click at [505, 218] on label "True" at bounding box center [497, 230] width 63 height 41
click at [489, 226] on input "True" at bounding box center [481, 231] width 13 height 11
radio input "true"
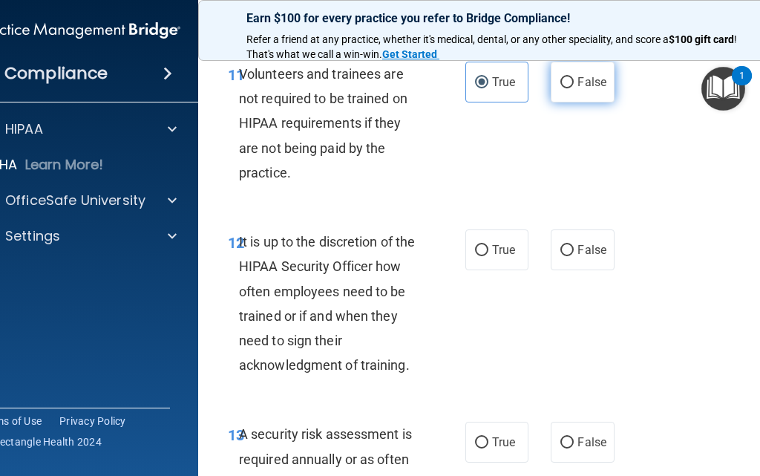
click at [566, 101] on label "False" at bounding box center [582, 82] width 63 height 41
click at [566, 88] on input "False" at bounding box center [567, 82] width 13 height 11
radio input "true"
radio input "false"
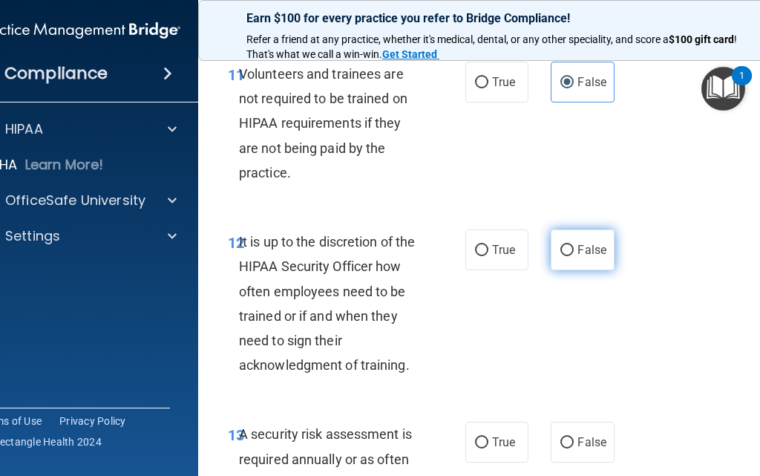
click at [560, 261] on label "False" at bounding box center [582, 249] width 63 height 41
click at [561, 256] on input "False" at bounding box center [567, 250] width 13 height 11
radio input "true"
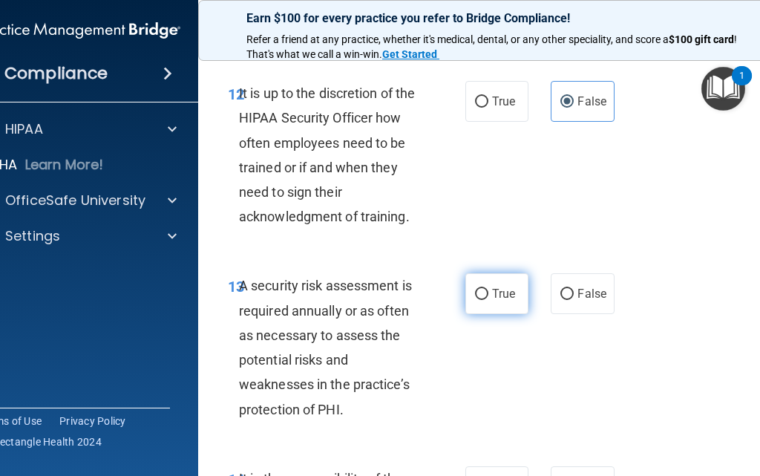
click at [502, 307] on label "True" at bounding box center [497, 293] width 63 height 41
click at [489, 300] on input "True" at bounding box center [481, 294] width 13 height 11
radio input "true"
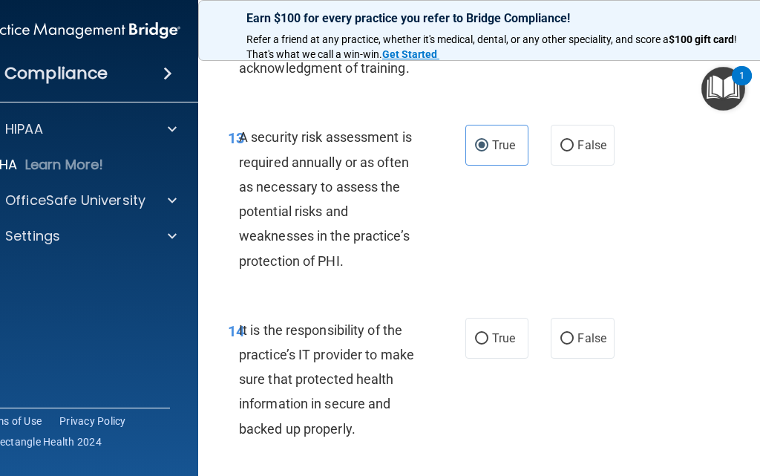
scroll to position [2748, 0]
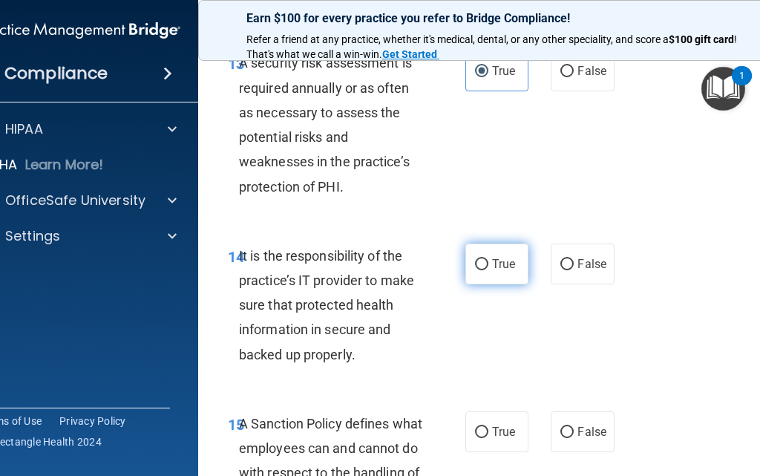
click at [483, 259] on label "True" at bounding box center [497, 264] width 63 height 41
click at [483, 259] on input "True" at bounding box center [481, 264] width 13 height 11
radio input "true"
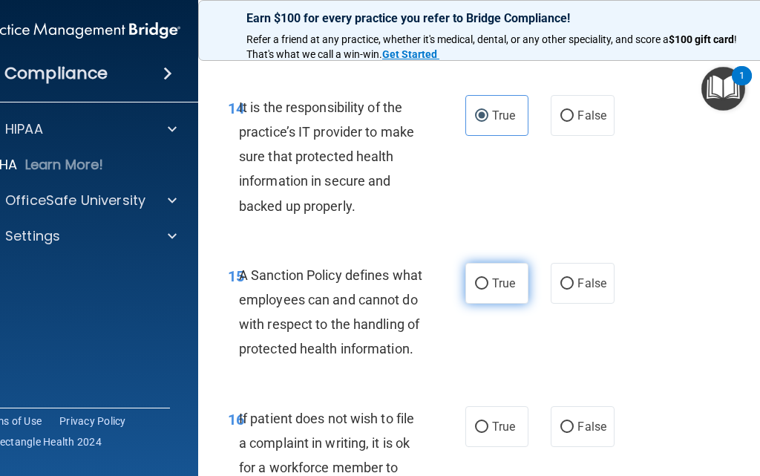
click at [466, 278] on label "True" at bounding box center [497, 283] width 63 height 41
click at [475, 278] on input "True" at bounding box center [481, 283] width 13 height 11
radio input "true"
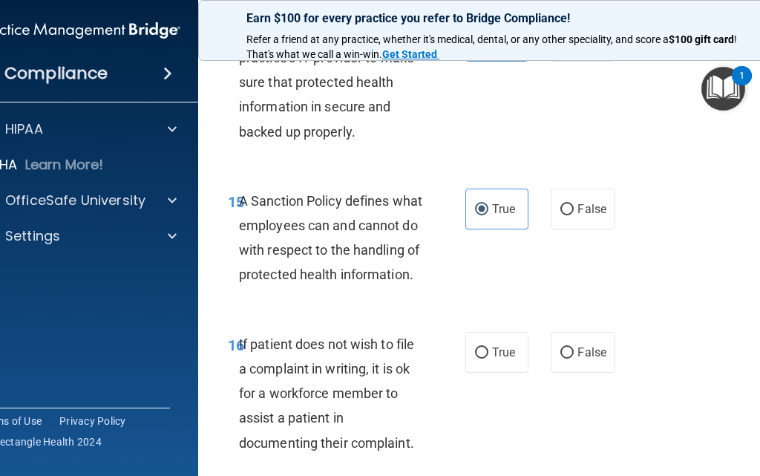
scroll to position [3045, 0]
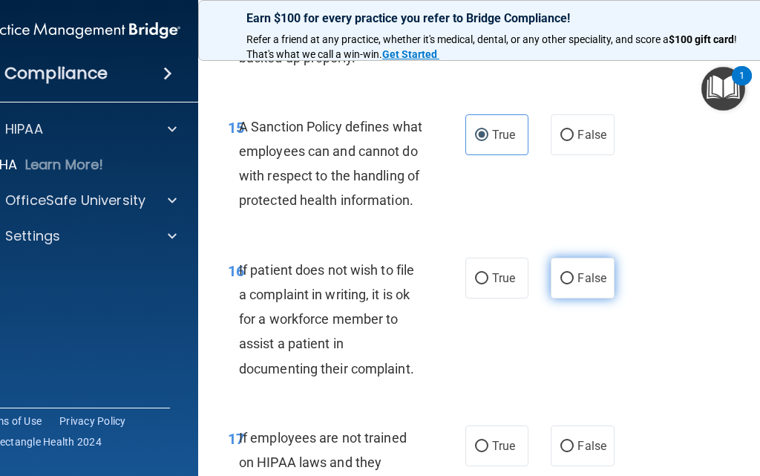
click at [587, 276] on span "False" at bounding box center [592, 278] width 29 height 14
click at [574, 276] on input "False" at bounding box center [567, 278] width 13 height 11
radio input "true"
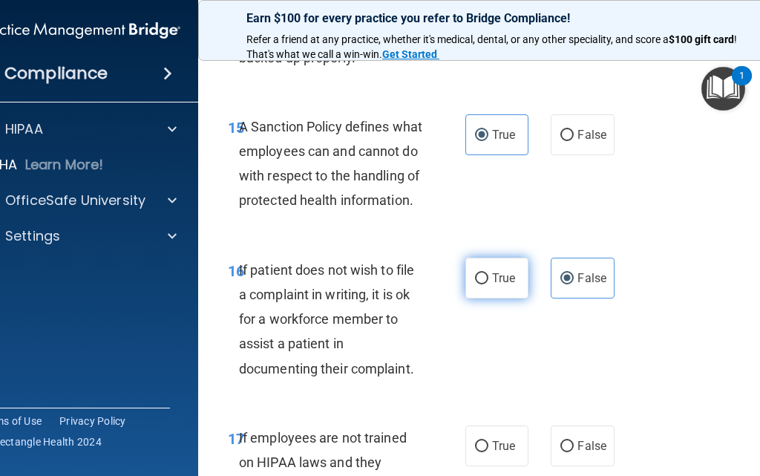
click at [492, 276] on span "True" at bounding box center [503, 278] width 23 height 14
click at [489, 276] on input "True" at bounding box center [481, 278] width 13 height 11
radio input "true"
radio input "false"
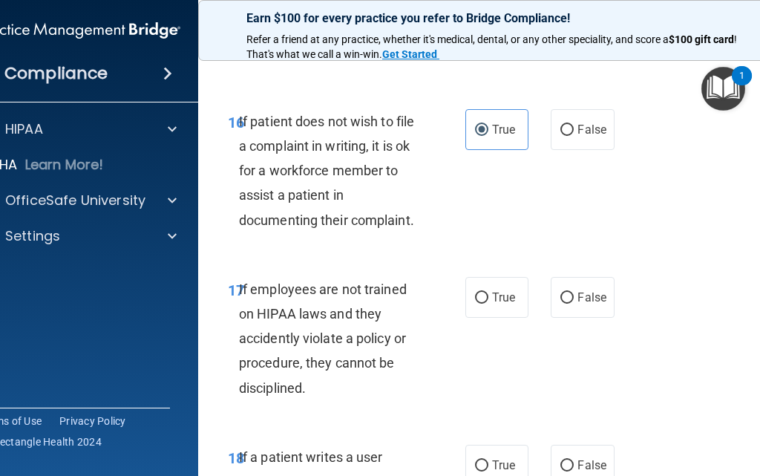
scroll to position [3267, 0]
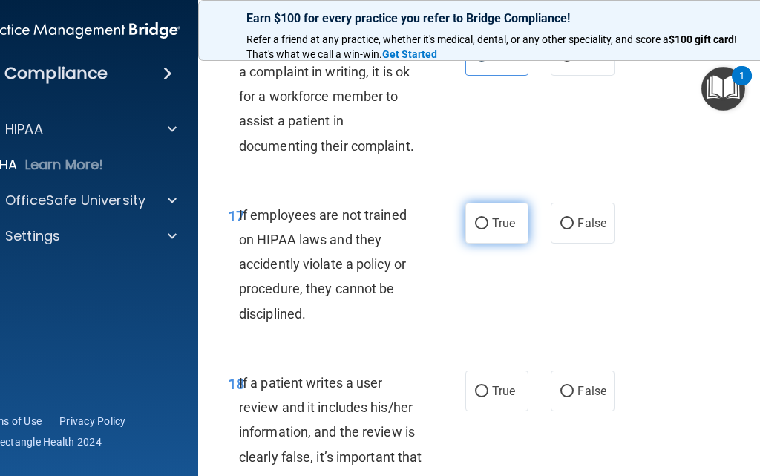
drag, startPoint x: 483, startPoint y: 216, endPoint x: 481, endPoint y: 224, distance: 7.8
click at [483, 216] on label "True" at bounding box center [497, 223] width 63 height 41
click at [483, 218] on input "True" at bounding box center [481, 223] width 13 height 11
radio input "true"
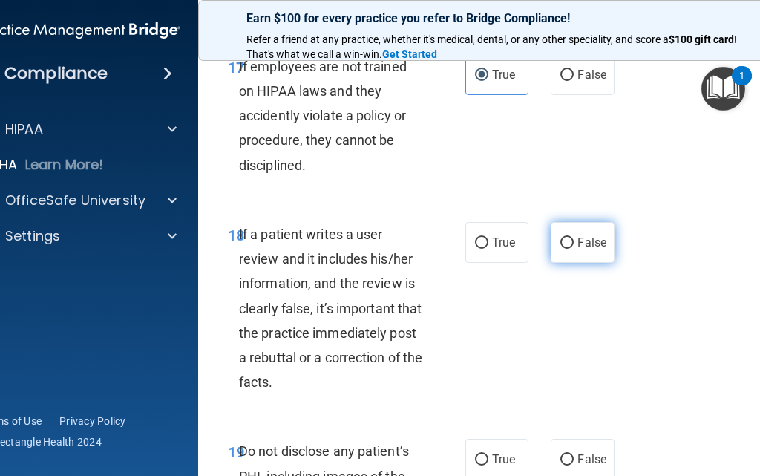
click at [572, 231] on label "False" at bounding box center [582, 242] width 63 height 41
click at [572, 238] on input "False" at bounding box center [567, 243] width 13 height 11
radio input "true"
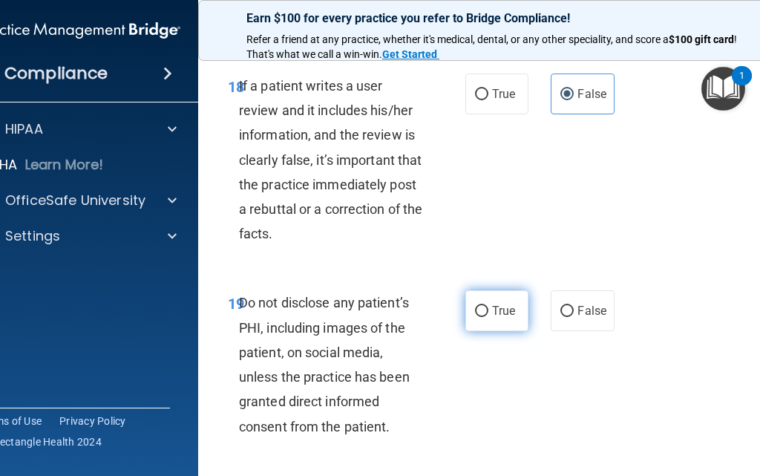
click at [492, 310] on span "True" at bounding box center [503, 311] width 23 height 14
click at [489, 310] on input "True" at bounding box center [481, 311] width 13 height 11
radio input "true"
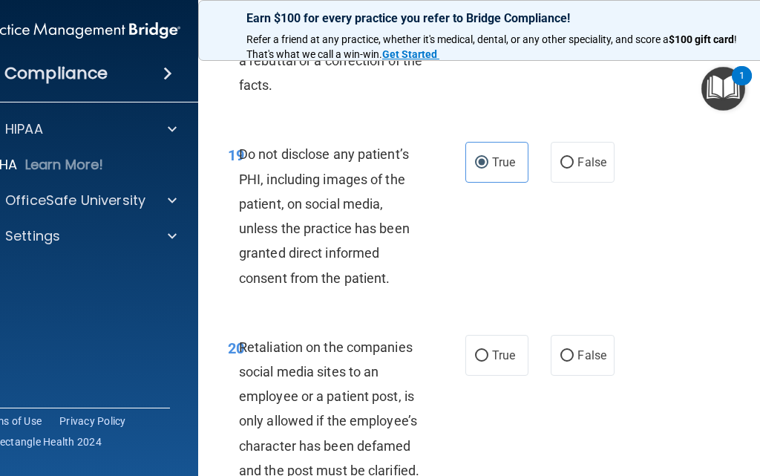
scroll to position [3787, 0]
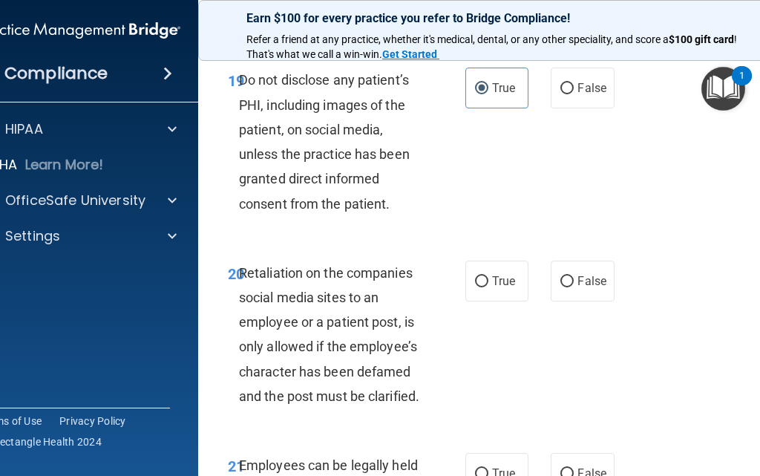
click at [567, 302] on div "20 Retaliation on the companies social media sites to an employee or a patient …" at bounding box center [499, 338] width 564 height 192
click at [569, 295] on label "False" at bounding box center [582, 281] width 63 height 41
click at [569, 287] on input "False" at bounding box center [567, 281] width 13 height 11
radio input "true"
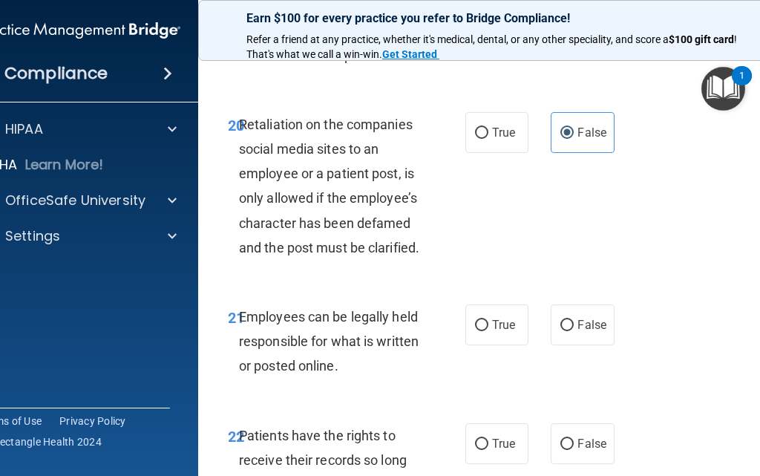
scroll to position [4010, 0]
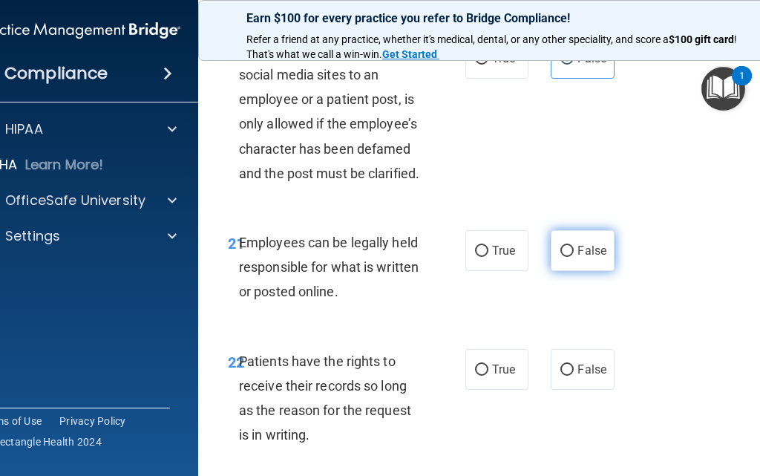
click at [606, 253] on label "False" at bounding box center [582, 250] width 63 height 41
click at [574, 253] on input "False" at bounding box center [567, 251] width 13 height 11
radio input "true"
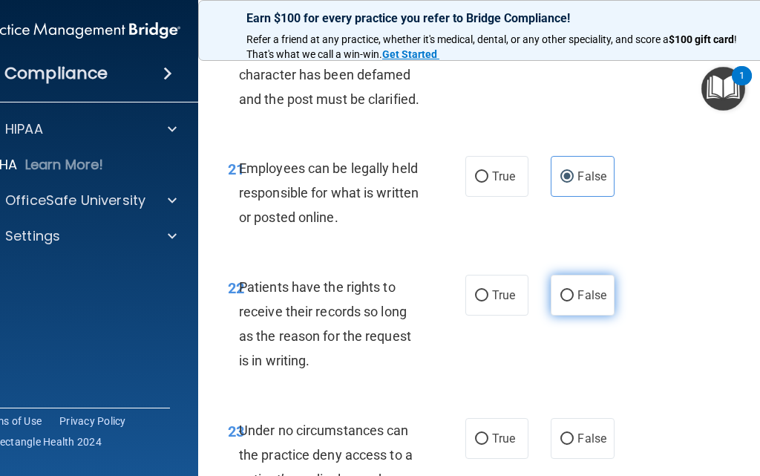
click at [565, 307] on label "False" at bounding box center [582, 295] width 63 height 41
click at [565, 301] on input "False" at bounding box center [567, 295] width 13 height 11
radio input "true"
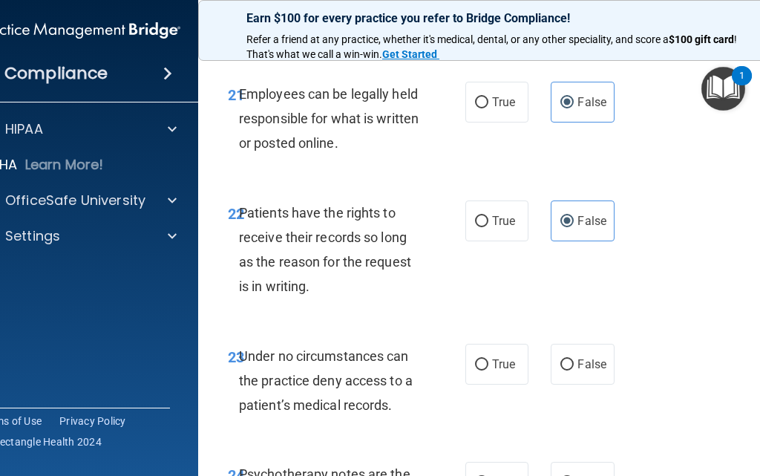
scroll to position [4233, 0]
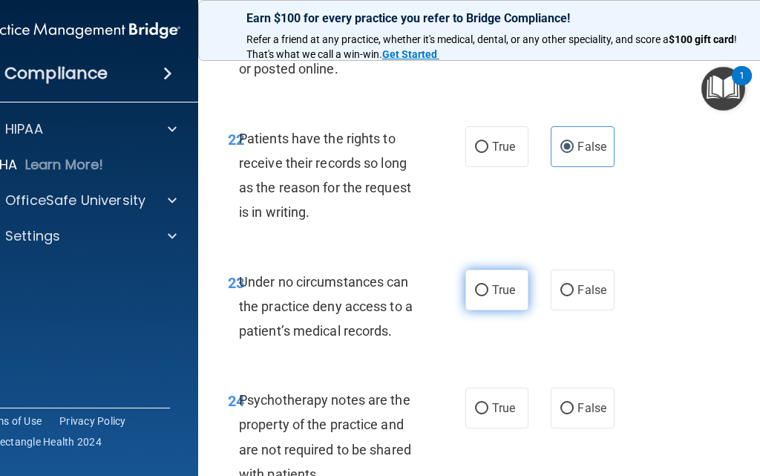
click at [496, 289] on span "True" at bounding box center [503, 290] width 23 height 14
click at [489, 289] on input "True" at bounding box center [481, 290] width 13 height 11
radio input "true"
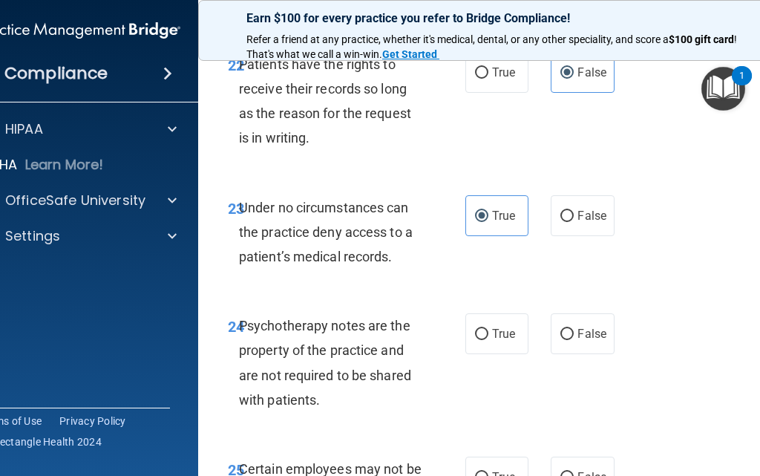
scroll to position [4381, 0]
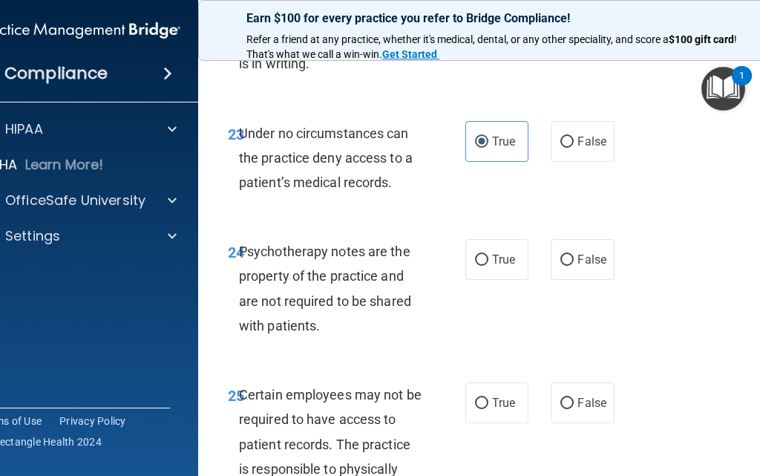
click at [612, 263] on div "True False" at bounding box center [542, 259] width 152 height 41
click at [601, 264] on label "False" at bounding box center [582, 259] width 63 height 41
click at [574, 264] on input "False" at bounding box center [567, 260] width 13 height 11
radio input "true"
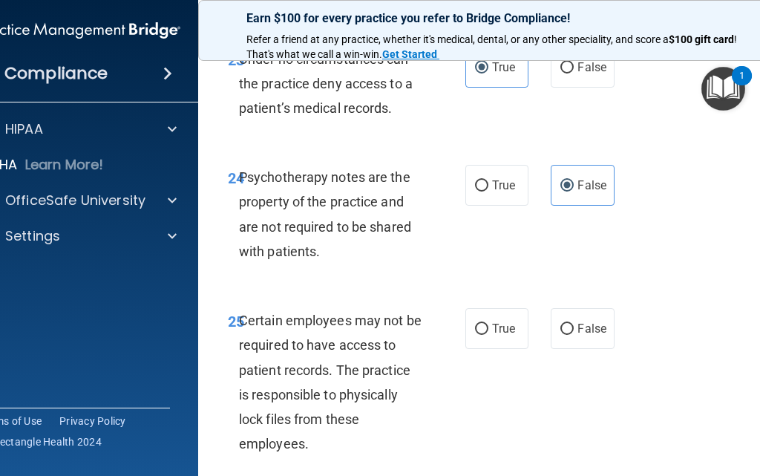
scroll to position [4530, 0]
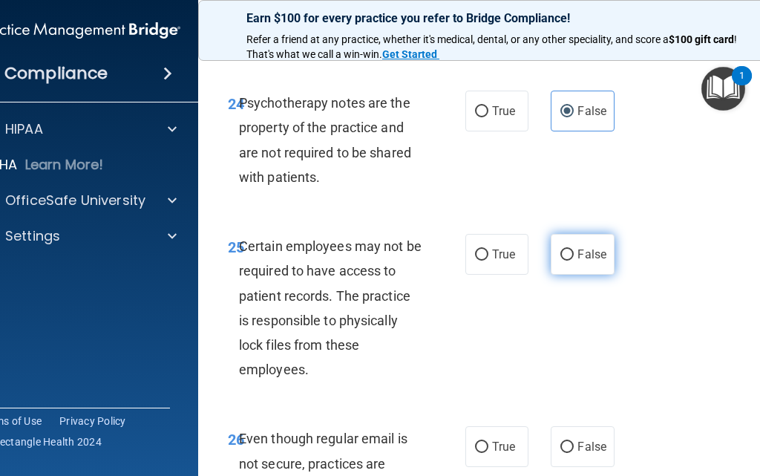
click at [584, 270] on label "False" at bounding box center [582, 254] width 63 height 41
click at [574, 261] on input "False" at bounding box center [567, 255] width 13 height 11
radio input "true"
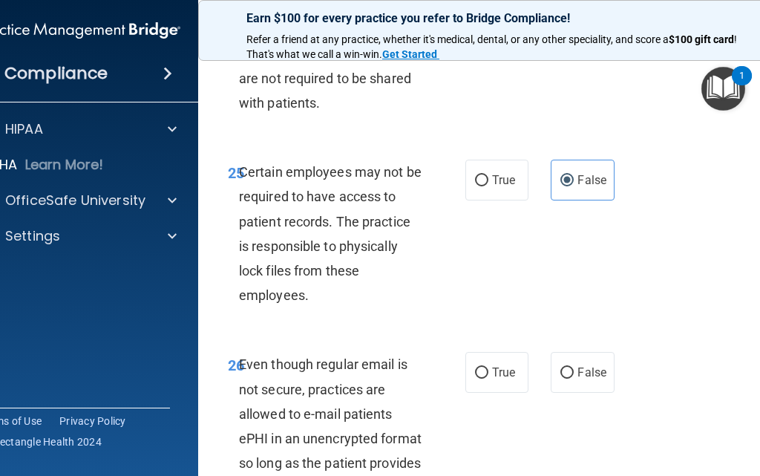
scroll to position [4678, 0]
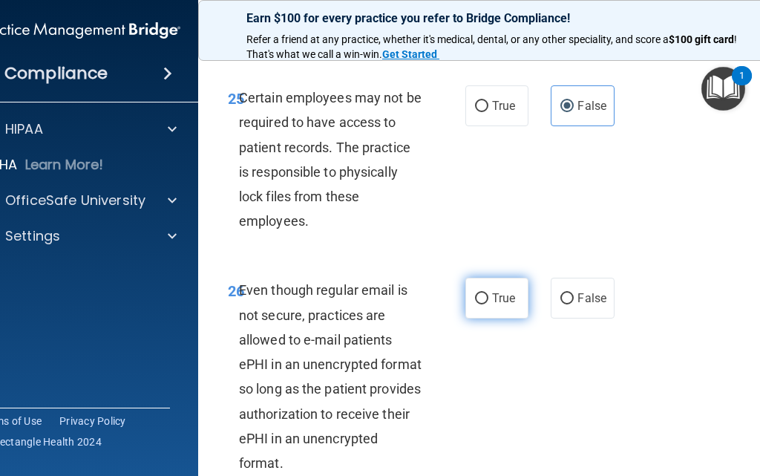
click at [518, 278] on label "True" at bounding box center [497, 298] width 63 height 41
click at [489, 293] on input "True" at bounding box center [481, 298] width 13 height 11
radio input "true"
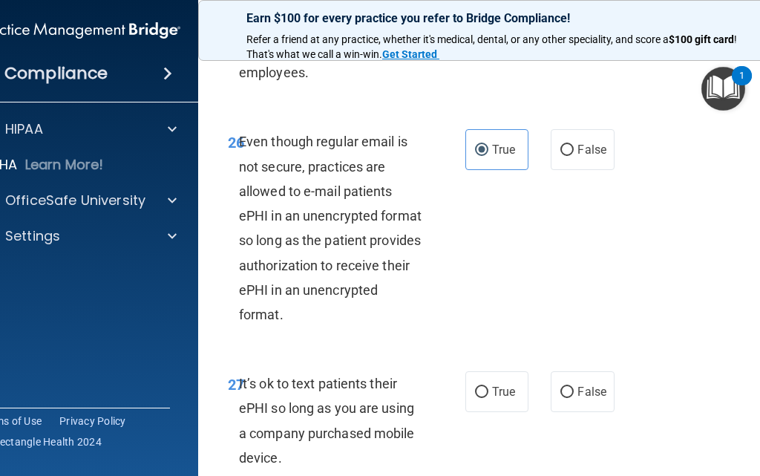
scroll to position [4901, 0]
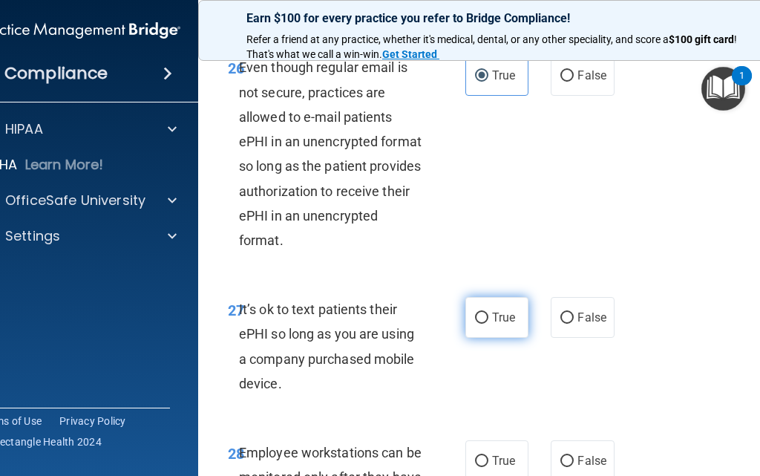
click at [489, 301] on label "True" at bounding box center [497, 317] width 63 height 41
click at [489, 313] on input "True" at bounding box center [481, 318] width 13 height 11
radio input "true"
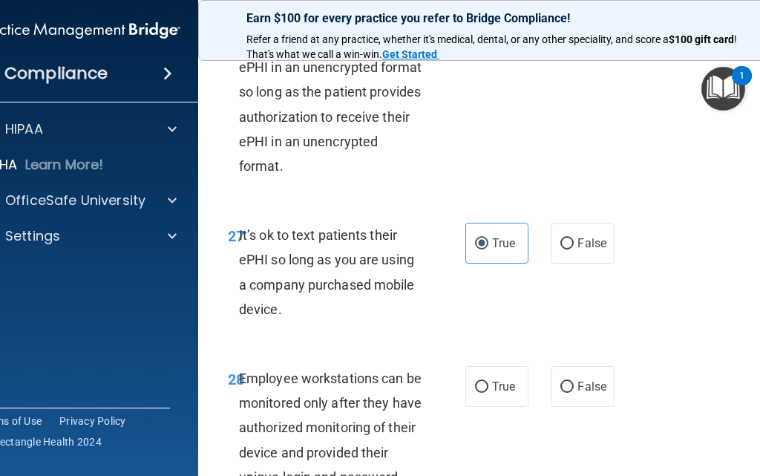
scroll to position [5050, 0]
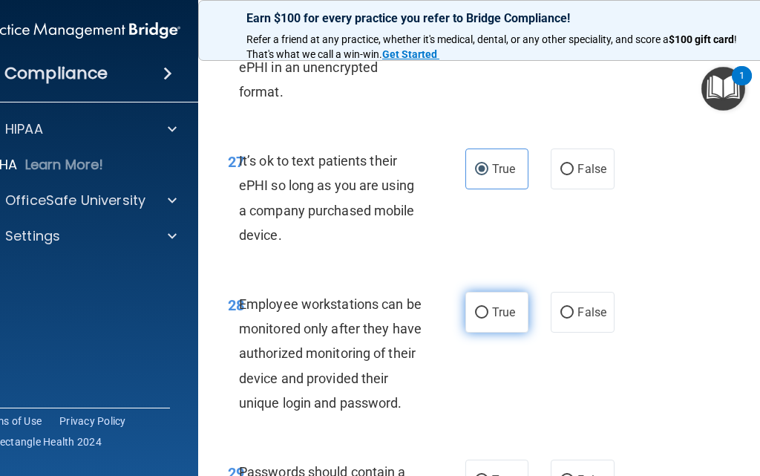
click at [503, 297] on label "True" at bounding box center [497, 312] width 63 height 41
click at [489, 307] on input "True" at bounding box center [481, 312] width 13 height 11
radio input "true"
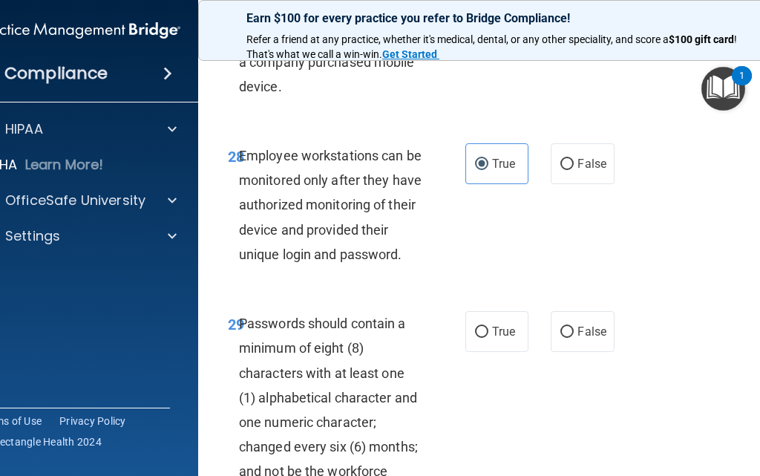
scroll to position [5272, 0]
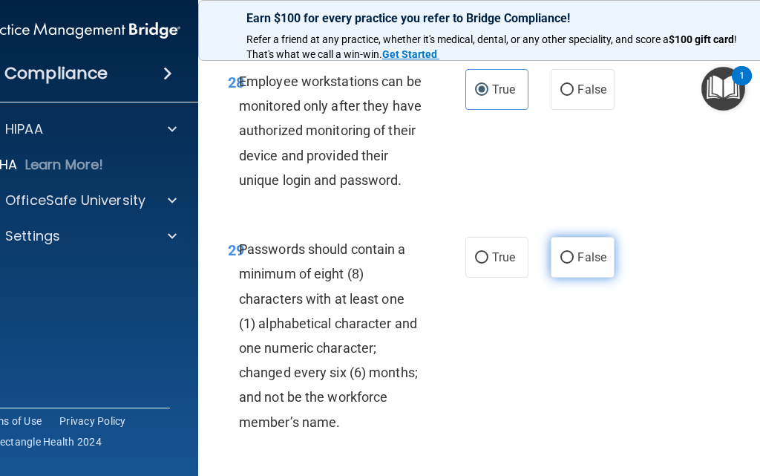
click at [561, 252] on input "False" at bounding box center [567, 257] width 13 height 11
radio input "true"
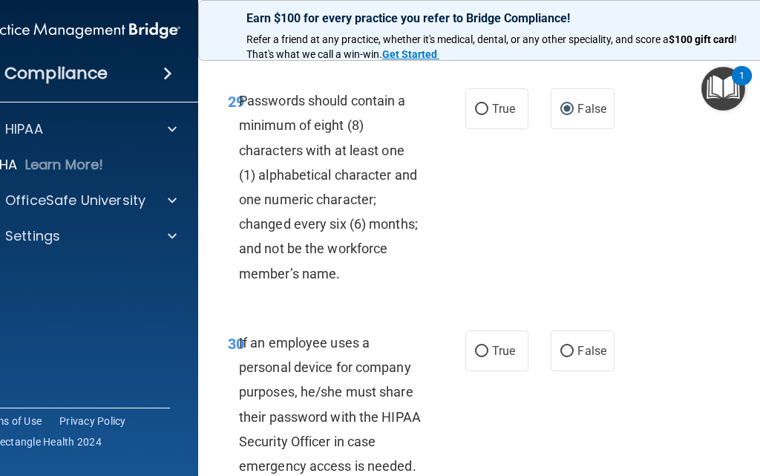
scroll to position [5495, 0]
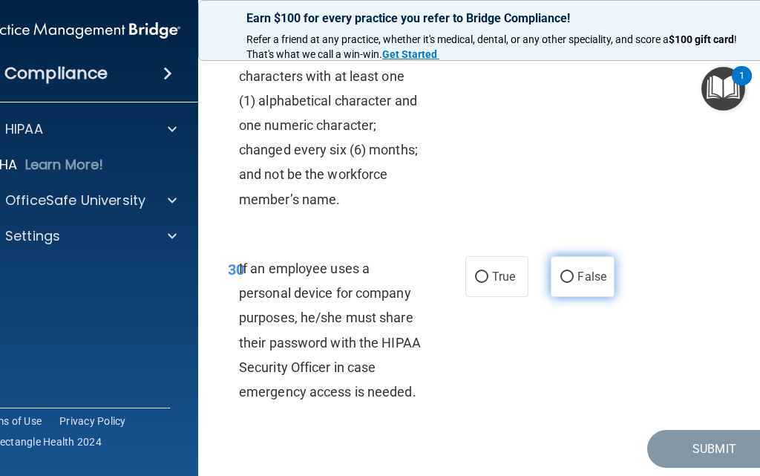
click at [588, 270] on span "False" at bounding box center [592, 277] width 29 height 14
click at [574, 272] on input "False" at bounding box center [567, 277] width 13 height 11
radio input "true"
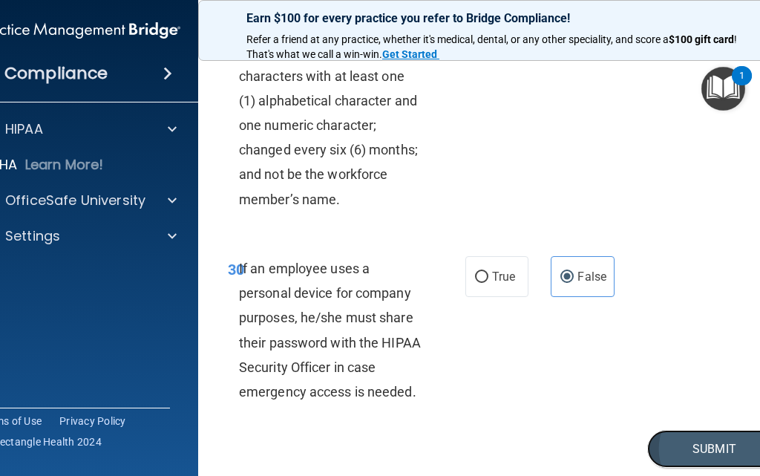
click at [677, 430] on button "Submit" at bounding box center [715, 449] width 134 height 38
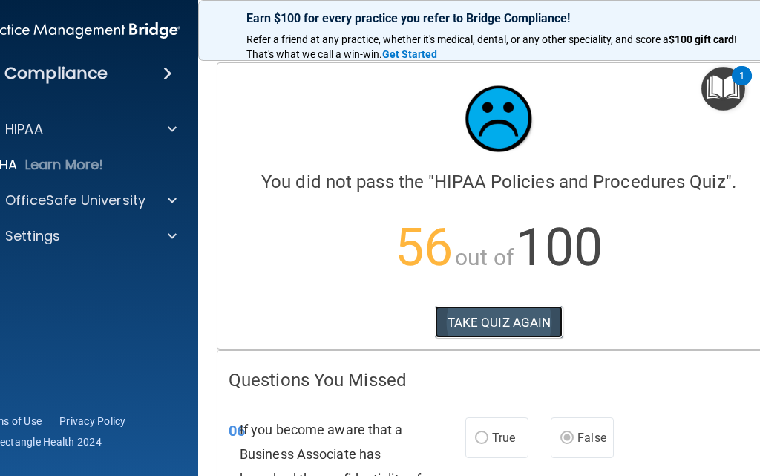
click at [543, 314] on button "TAKE QUIZ AGAIN" at bounding box center [499, 322] width 128 height 33
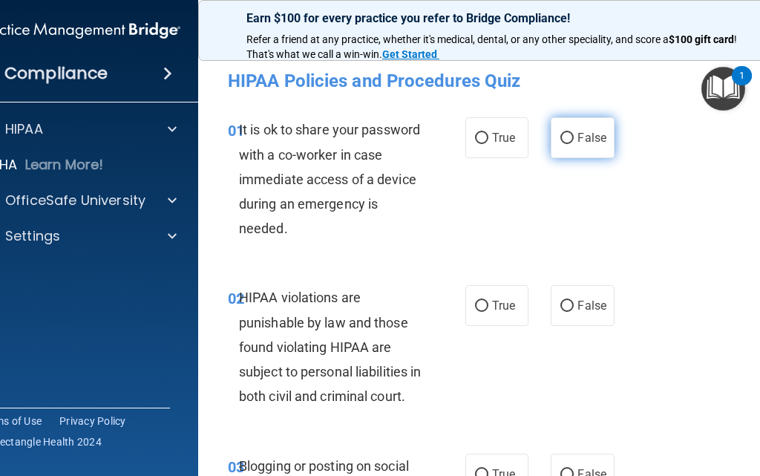
click at [581, 133] on span "False" at bounding box center [592, 138] width 29 height 14
click at [574, 133] on input "False" at bounding box center [567, 138] width 13 height 11
radio input "true"
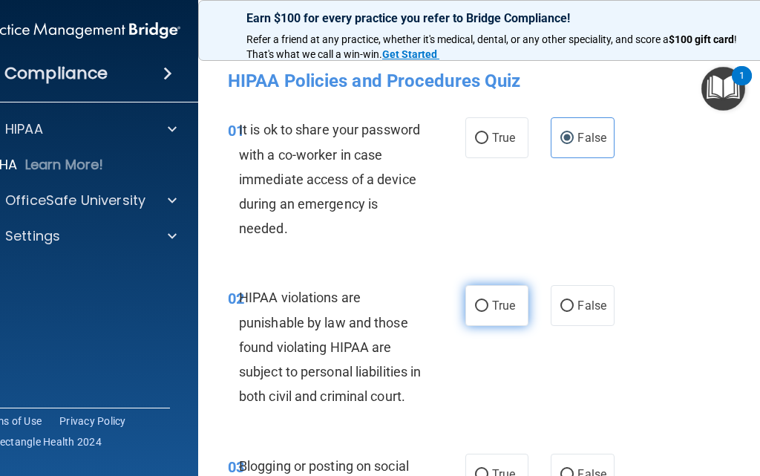
click at [492, 311] on span "True" at bounding box center [503, 306] width 23 height 14
click at [489, 311] on input "True" at bounding box center [481, 306] width 13 height 11
radio input "true"
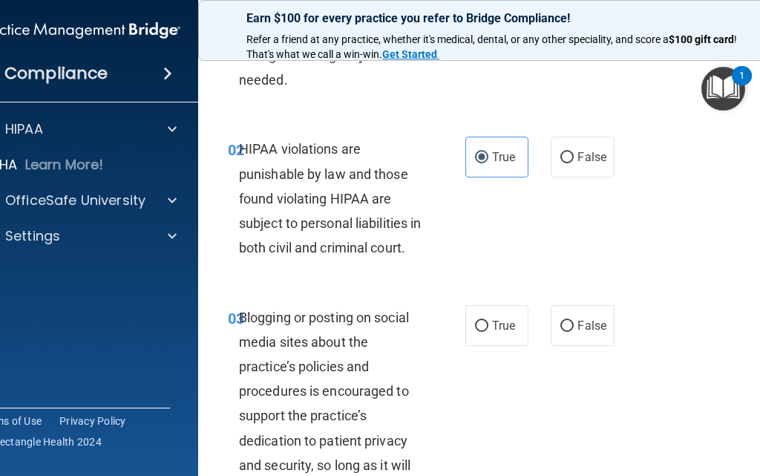
scroll to position [223, 0]
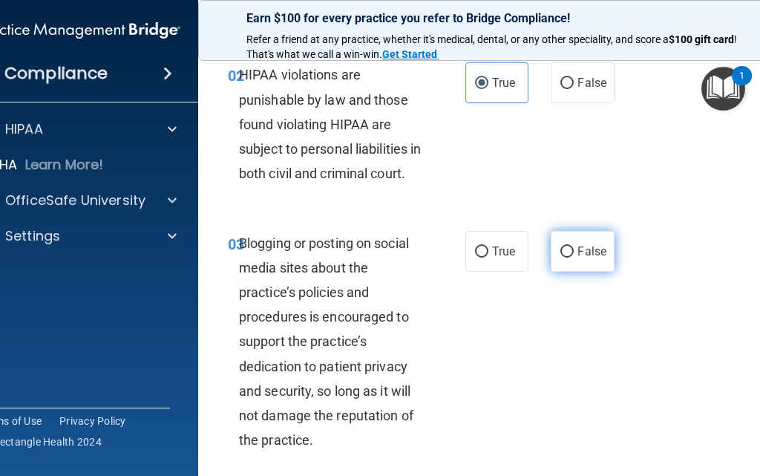
click at [571, 267] on label "False" at bounding box center [582, 251] width 63 height 41
click at [571, 258] on input "False" at bounding box center [567, 252] width 13 height 11
radio input "true"
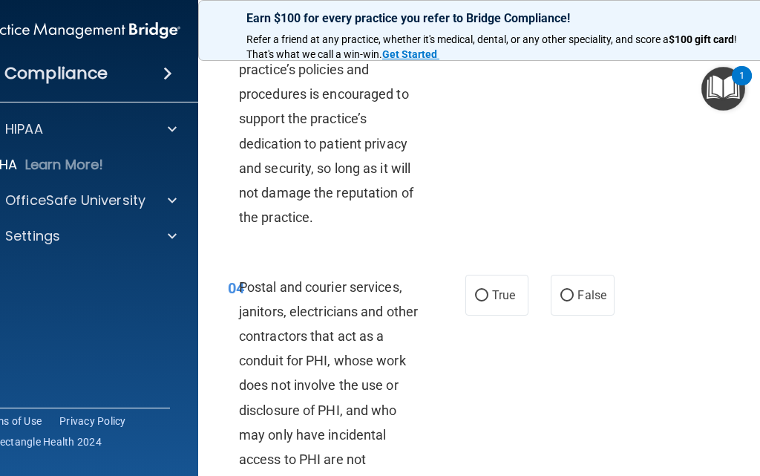
scroll to position [520, 0]
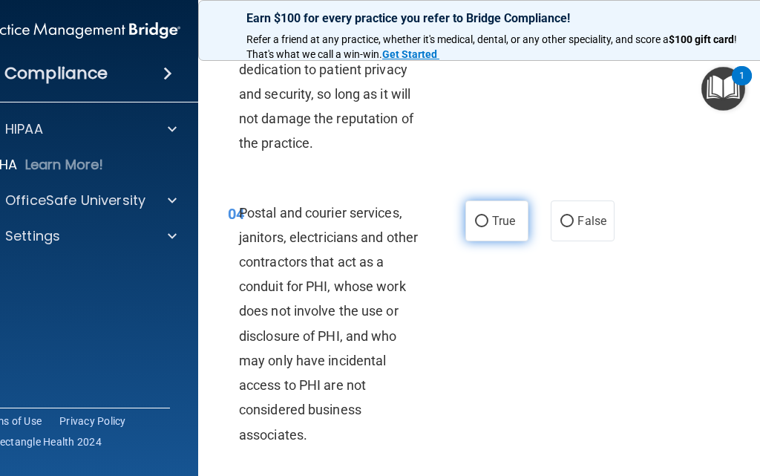
click at [503, 227] on span "True" at bounding box center [503, 221] width 23 height 14
click at [489, 227] on input "True" at bounding box center [481, 221] width 13 height 11
radio input "true"
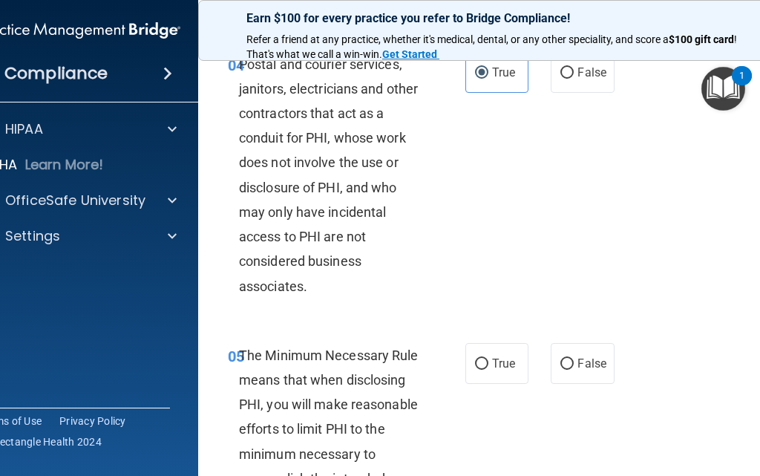
scroll to position [817, 0]
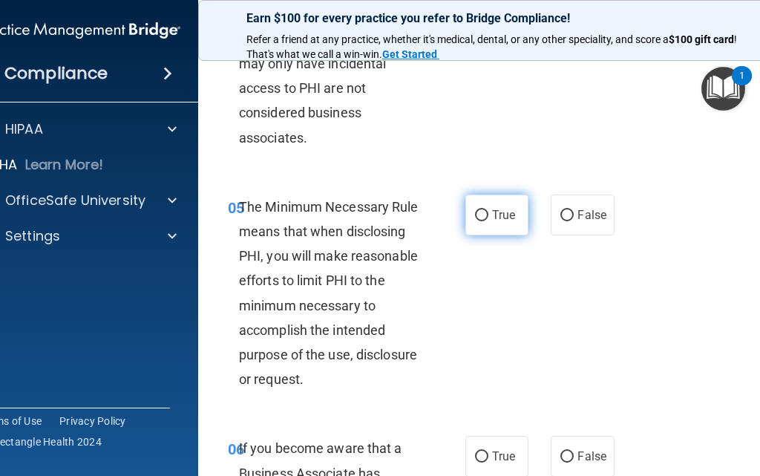
click at [495, 229] on label "True" at bounding box center [497, 215] width 63 height 41
click at [489, 221] on input "True" at bounding box center [481, 215] width 13 height 11
radio input "true"
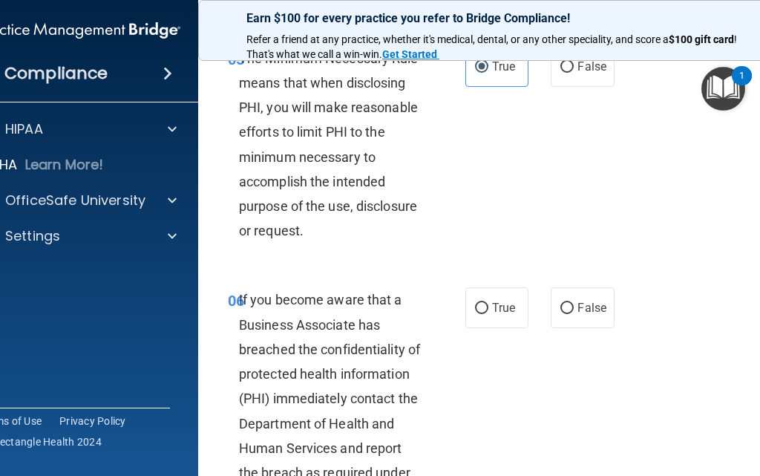
scroll to position [1040, 0]
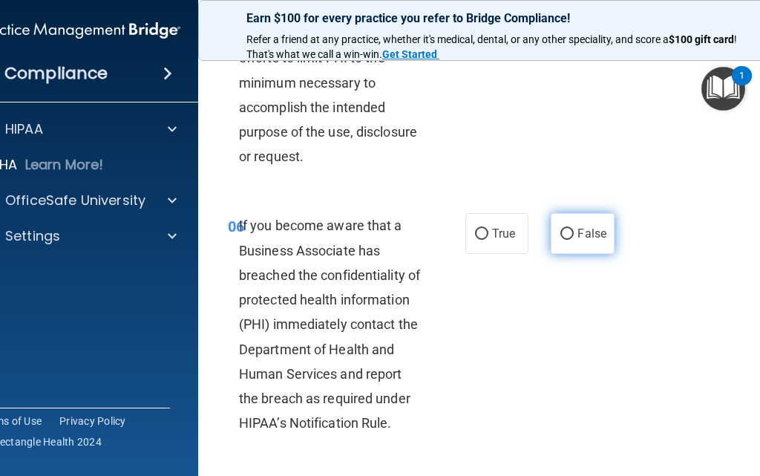
click at [561, 238] on input "False" at bounding box center [567, 234] width 13 height 11
radio input "true"
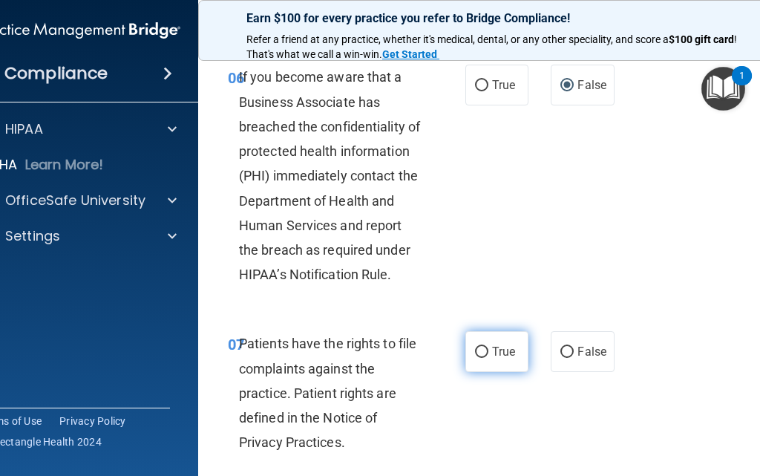
click at [490, 361] on label "True" at bounding box center [497, 351] width 63 height 41
click at [489, 358] on input "True" at bounding box center [481, 352] width 13 height 11
radio input "true"
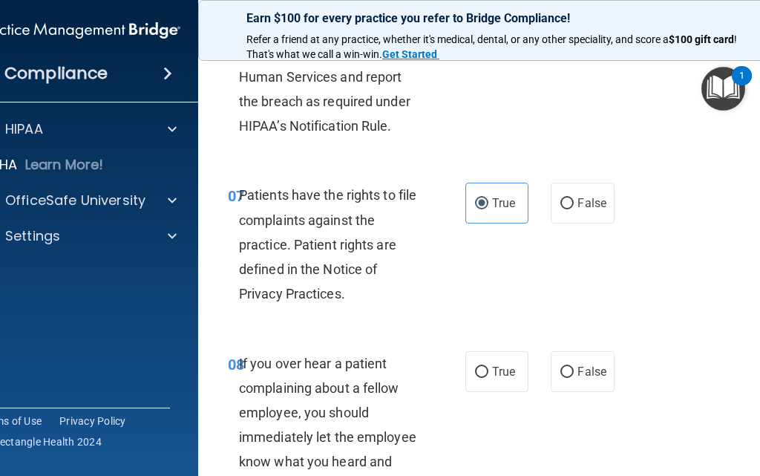
scroll to position [1411, 0]
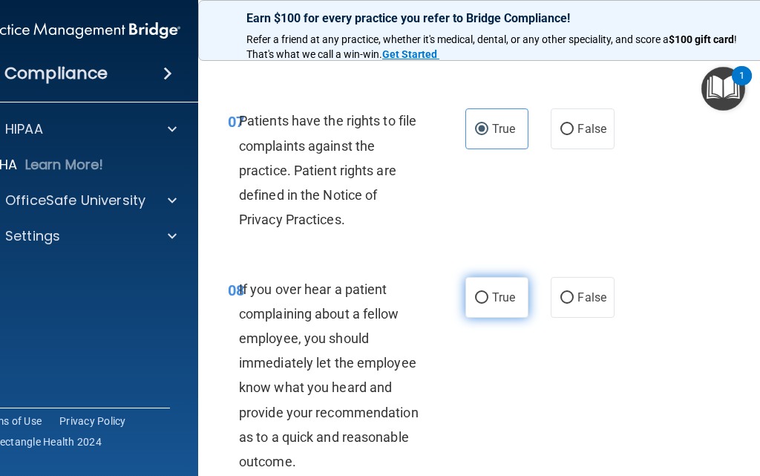
click at [509, 294] on span "True" at bounding box center [503, 297] width 23 height 14
click at [489, 294] on input "True" at bounding box center [481, 298] width 13 height 11
radio input "true"
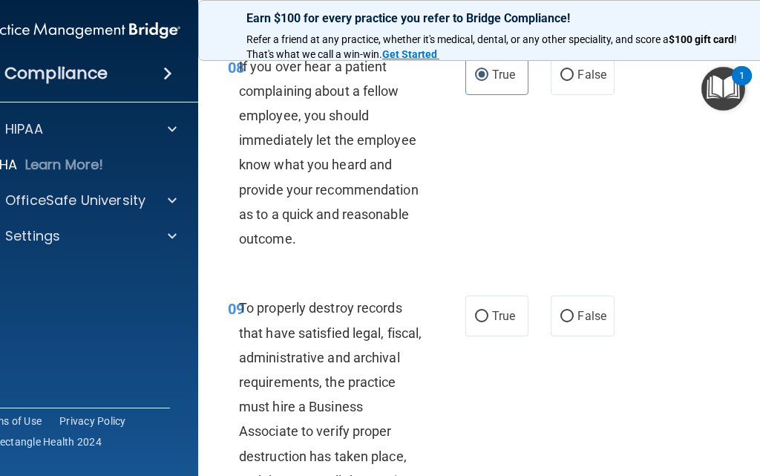
scroll to position [1708, 0]
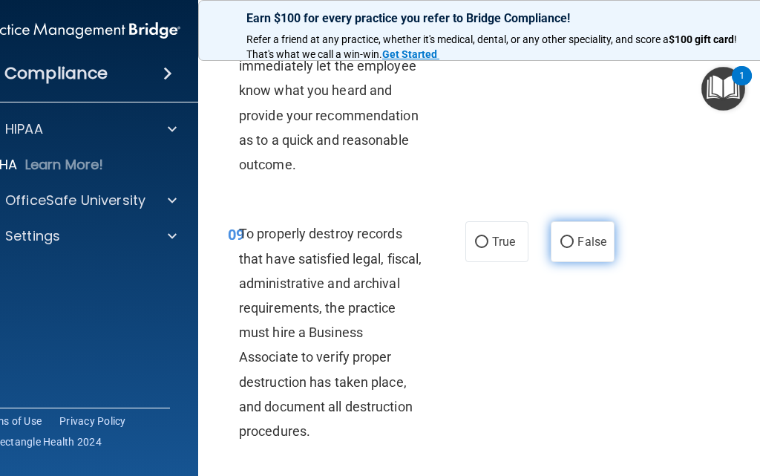
click at [581, 242] on span "False" at bounding box center [592, 242] width 29 height 14
click at [574, 242] on input "False" at bounding box center [567, 242] width 13 height 11
radio input "true"
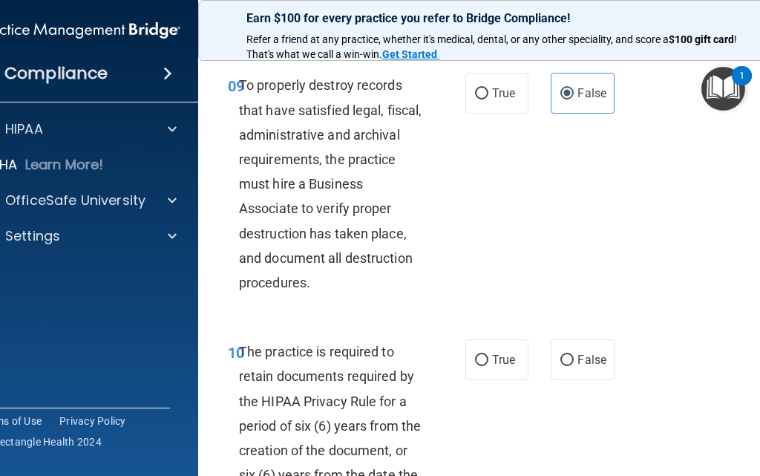
scroll to position [1931, 0]
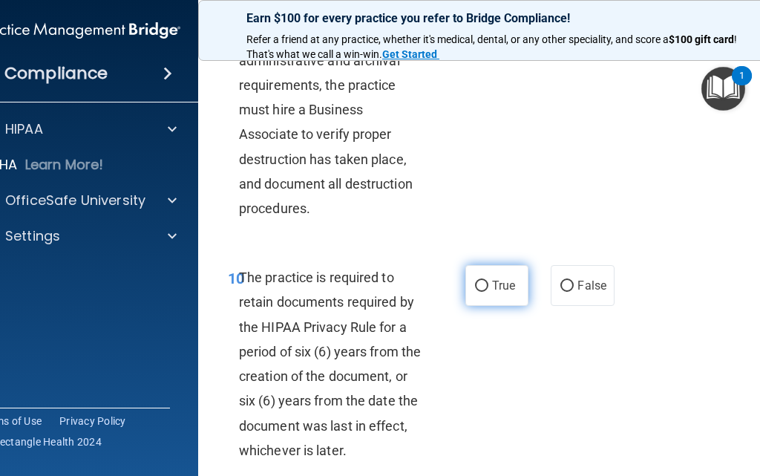
click at [492, 299] on label "True" at bounding box center [497, 285] width 63 height 41
click at [489, 292] on input "True" at bounding box center [481, 286] width 13 height 11
radio input "true"
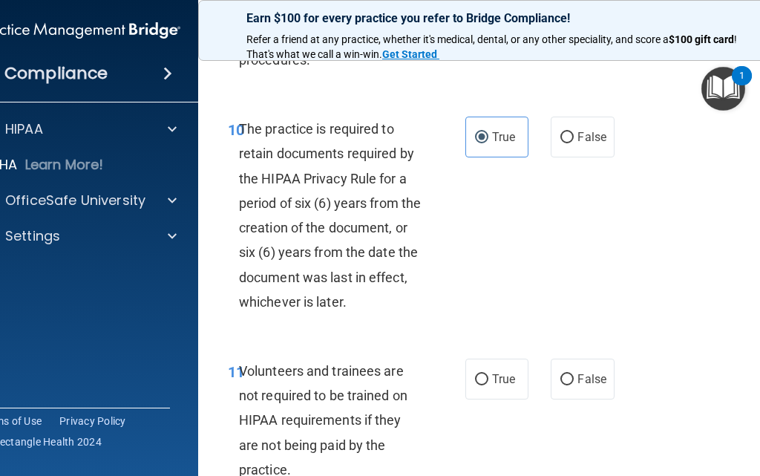
scroll to position [2154, 0]
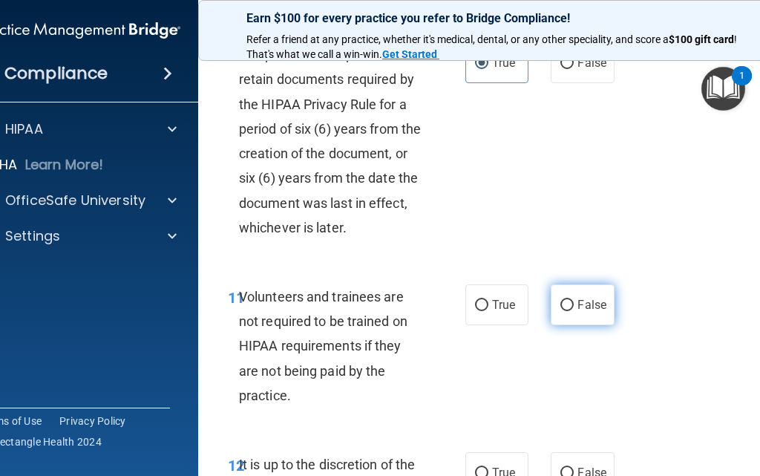
click at [571, 316] on label "False" at bounding box center [582, 304] width 63 height 41
click at [571, 311] on input "False" at bounding box center [567, 305] width 13 height 11
radio input "true"
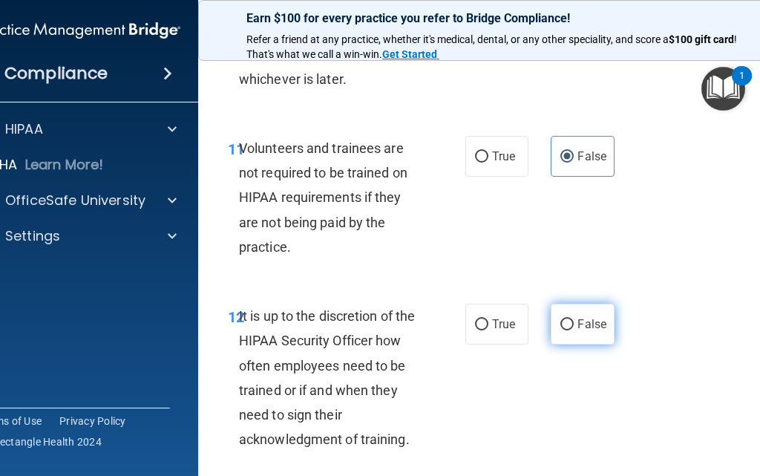
click at [565, 331] on label "False" at bounding box center [582, 324] width 63 height 41
click at [565, 330] on input "False" at bounding box center [567, 324] width 13 height 11
radio input "true"
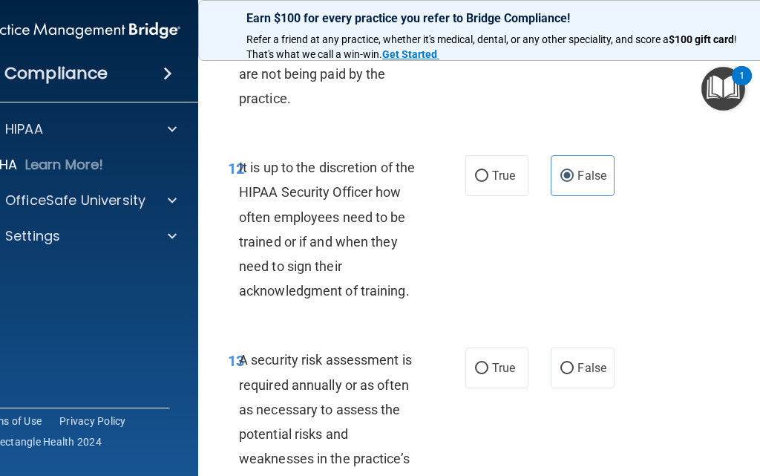
scroll to position [2525, 0]
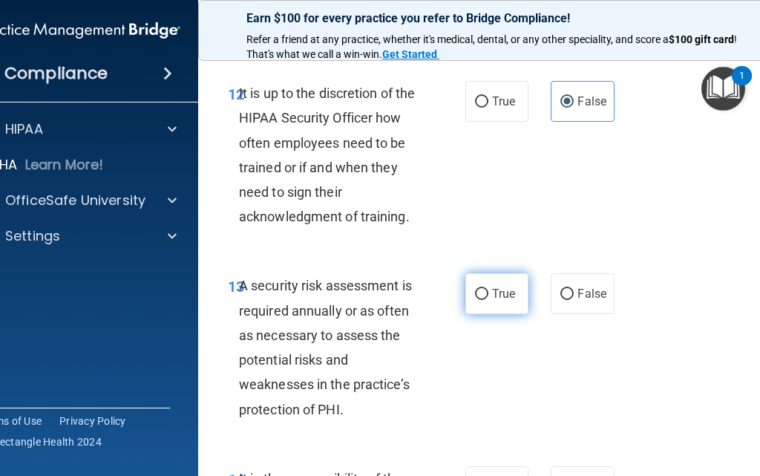
click at [492, 296] on span "True" at bounding box center [503, 294] width 23 height 14
click at [489, 296] on input "True" at bounding box center [481, 294] width 13 height 11
radio input "true"
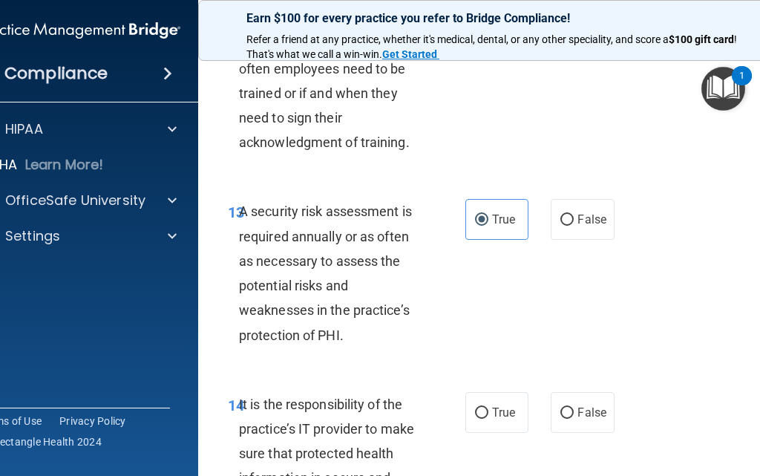
scroll to position [2748, 0]
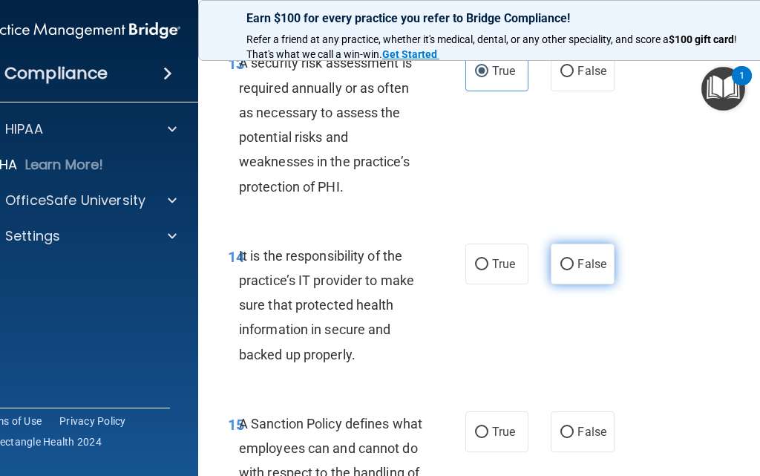
click at [567, 271] on label "False" at bounding box center [582, 264] width 63 height 41
click at [567, 270] on input "False" at bounding box center [567, 264] width 13 height 11
radio input "true"
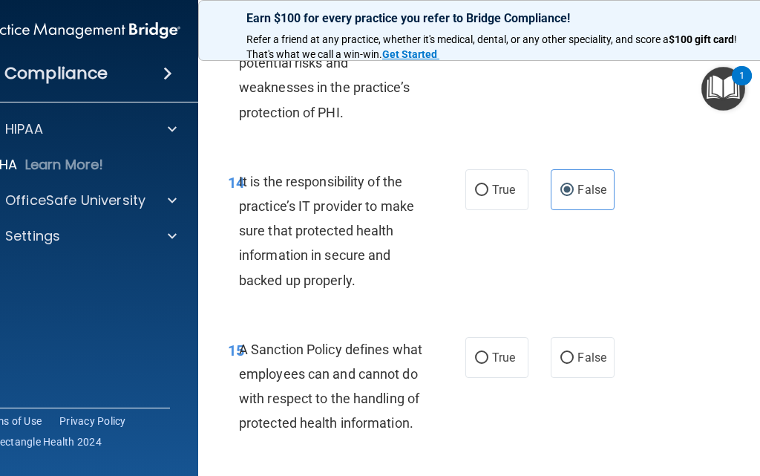
scroll to position [2896, 0]
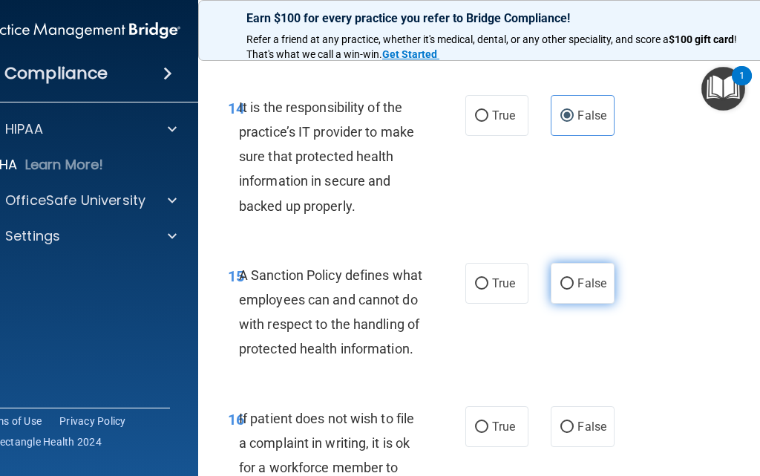
click at [590, 278] on span "False" at bounding box center [592, 283] width 29 height 14
click at [574, 278] on input "False" at bounding box center [567, 283] width 13 height 11
radio input "true"
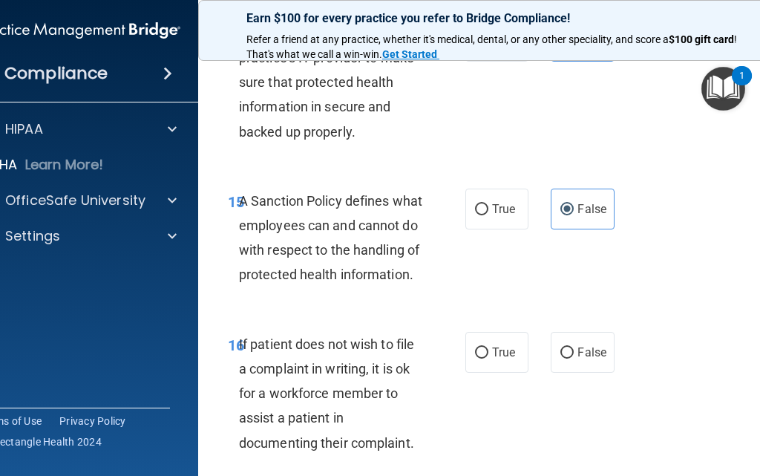
scroll to position [3045, 0]
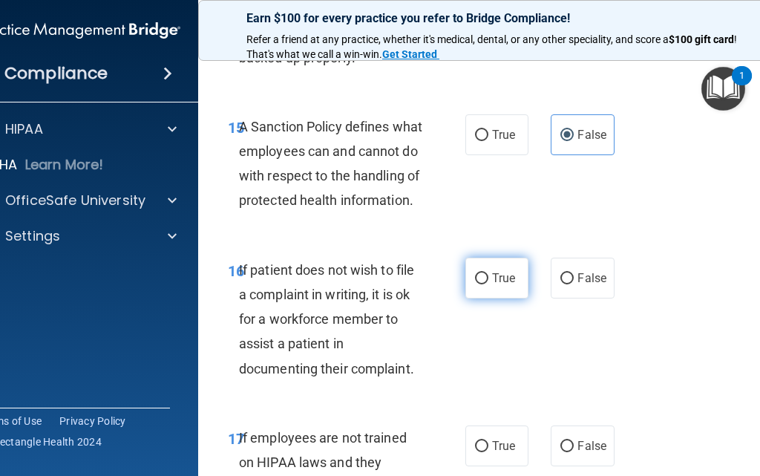
click at [472, 287] on label "True" at bounding box center [497, 278] width 63 height 41
click at [475, 284] on input "True" at bounding box center [481, 278] width 13 height 11
radio input "true"
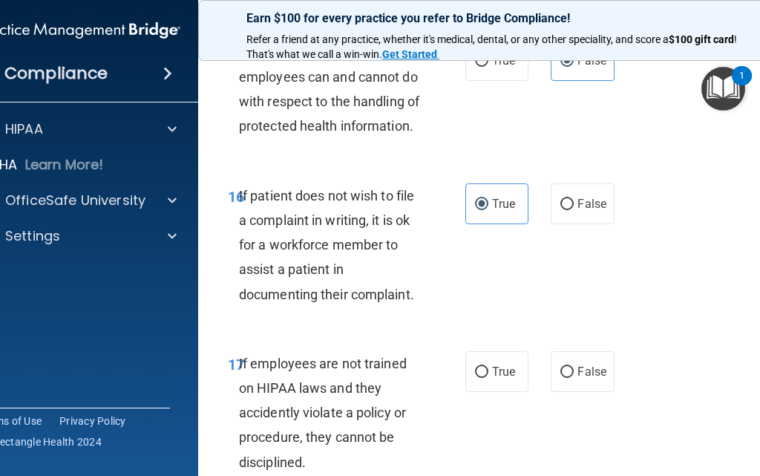
scroll to position [3193, 0]
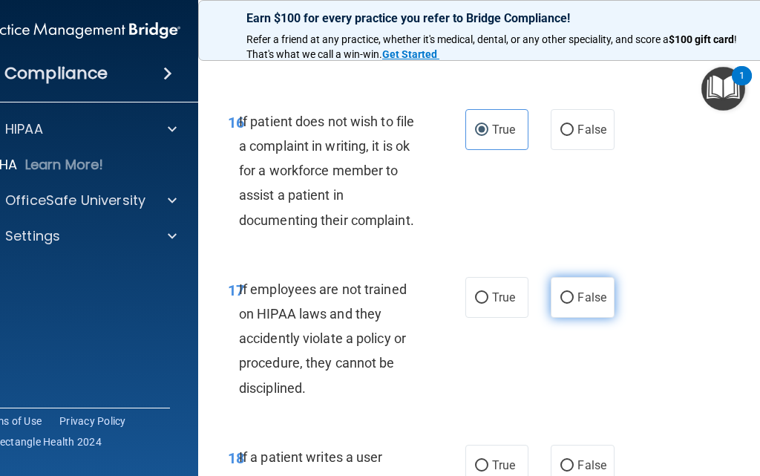
click at [584, 307] on label "False" at bounding box center [582, 297] width 63 height 41
click at [574, 304] on input "False" at bounding box center [567, 298] width 13 height 11
radio input "true"
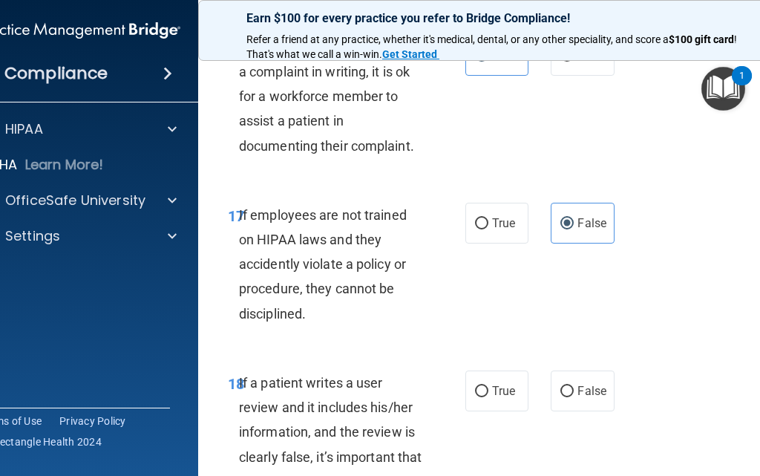
scroll to position [3342, 0]
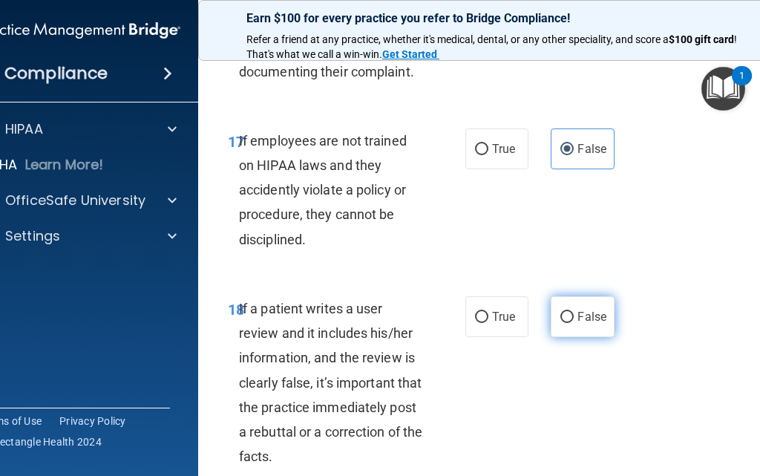
click at [582, 329] on label "False" at bounding box center [582, 316] width 63 height 41
click at [574, 323] on input "False" at bounding box center [567, 317] width 13 height 11
radio input "true"
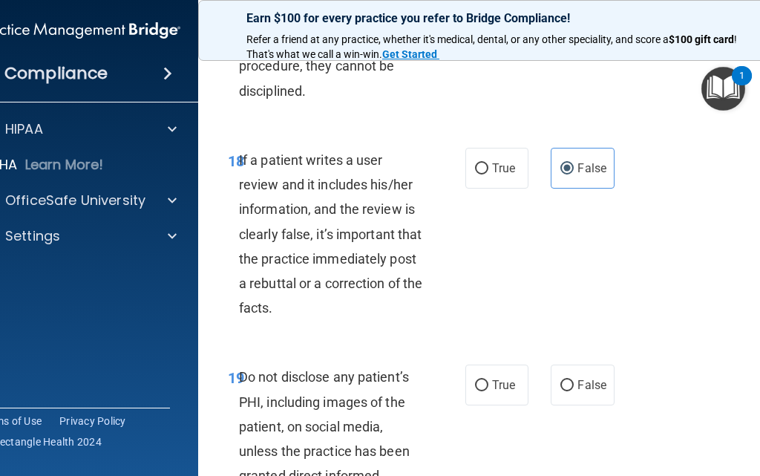
scroll to position [3564, 0]
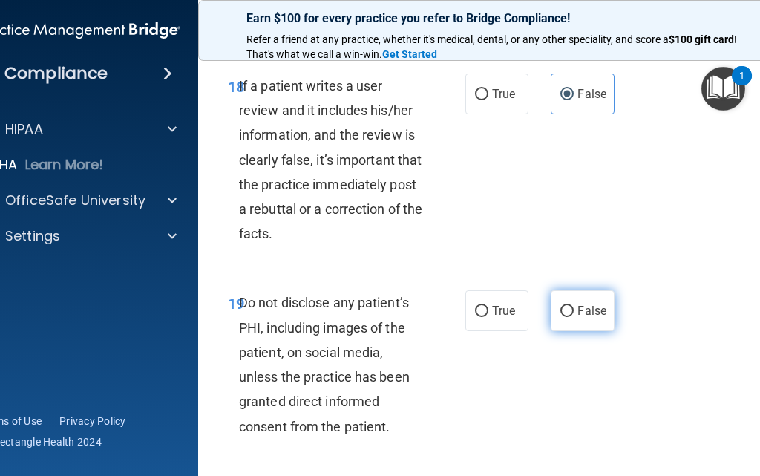
click at [580, 309] on span "False" at bounding box center [592, 311] width 29 height 14
click at [574, 309] on input "False" at bounding box center [567, 311] width 13 height 11
radio input "true"
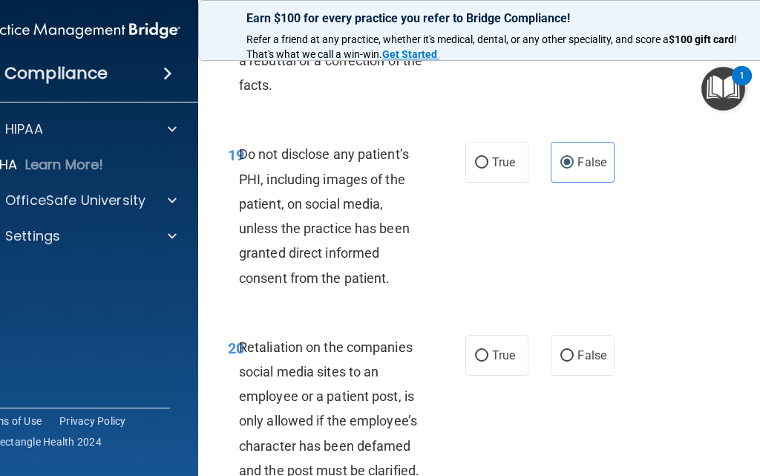
scroll to position [3787, 0]
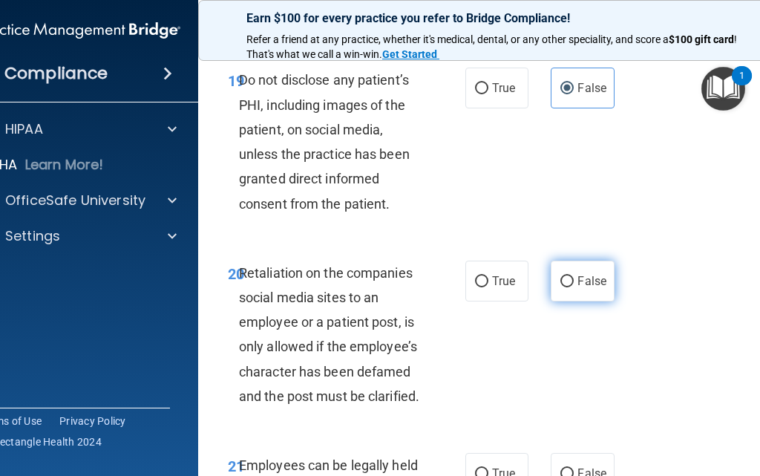
click at [576, 292] on label "False" at bounding box center [582, 281] width 63 height 41
click at [574, 287] on input "False" at bounding box center [567, 281] width 13 height 11
radio input "true"
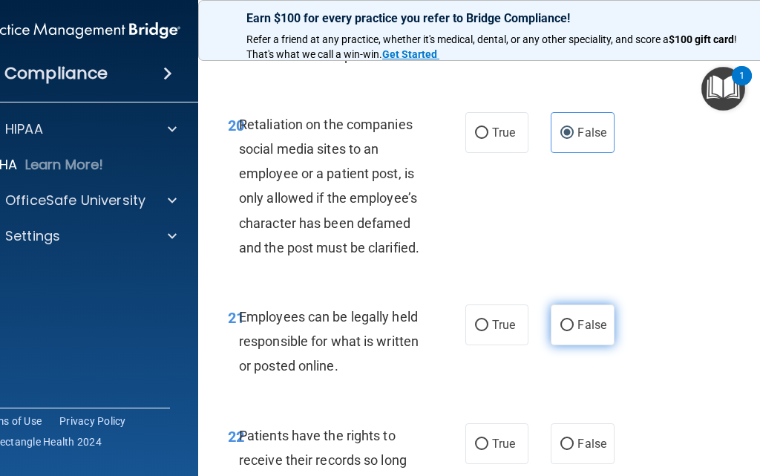
click at [579, 339] on label "False" at bounding box center [582, 324] width 63 height 41
click at [574, 331] on input "False" at bounding box center [567, 325] width 13 height 11
radio input "true"
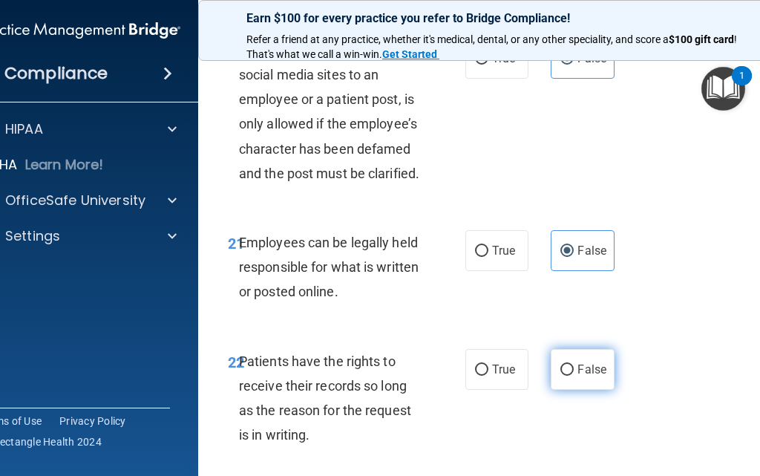
click at [573, 379] on label "False" at bounding box center [582, 369] width 63 height 41
click at [573, 376] on input "False" at bounding box center [567, 370] width 13 height 11
radio input "true"
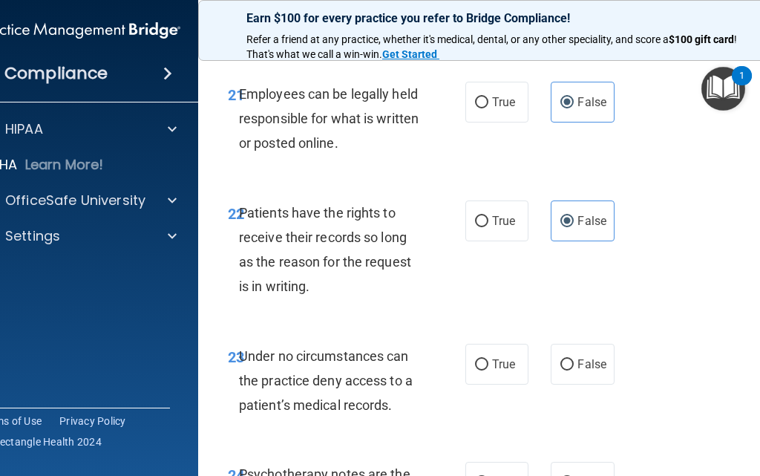
scroll to position [4233, 0]
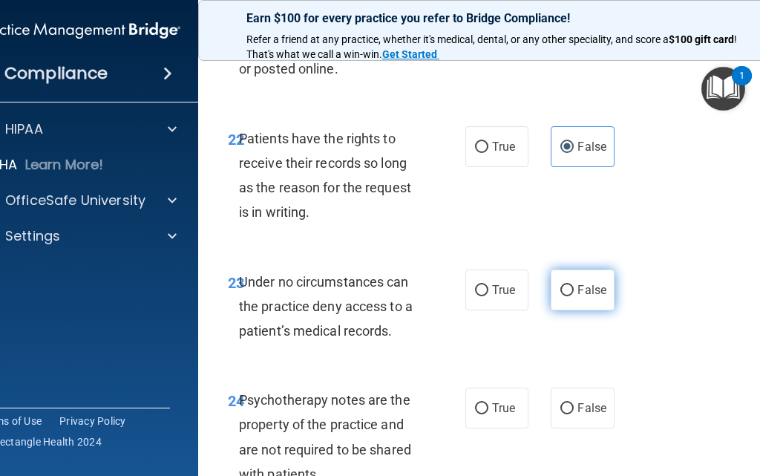
click at [600, 295] on span "False" at bounding box center [592, 290] width 29 height 14
click at [574, 295] on input "False" at bounding box center [567, 290] width 13 height 11
radio input "true"
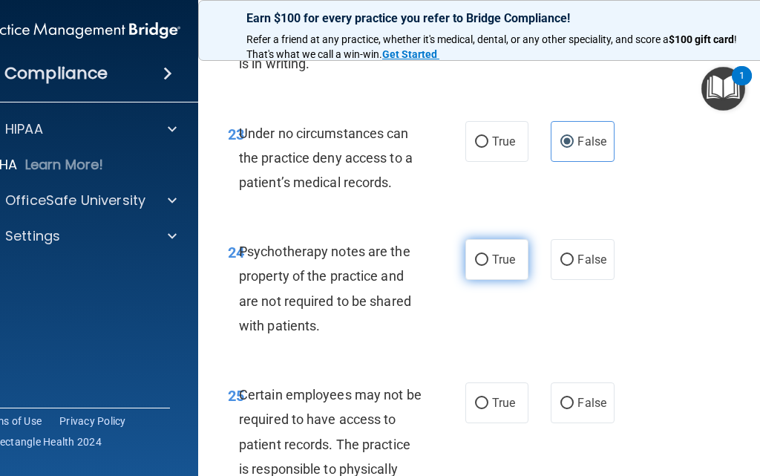
click at [491, 251] on label "True" at bounding box center [497, 259] width 63 height 41
click at [489, 255] on input "True" at bounding box center [481, 260] width 13 height 11
radio input "true"
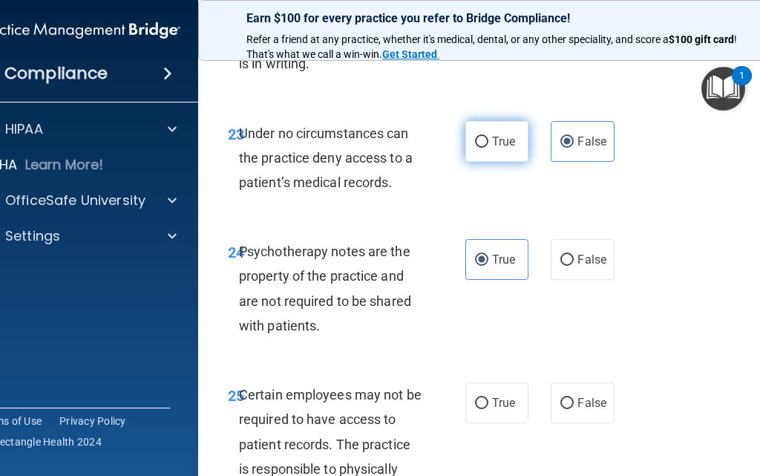
click at [483, 152] on label "True" at bounding box center [497, 141] width 63 height 41
click at [483, 148] on input "True" at bounding box center [481, 142] width 13 height 11
radio input "true"
radio input "false"
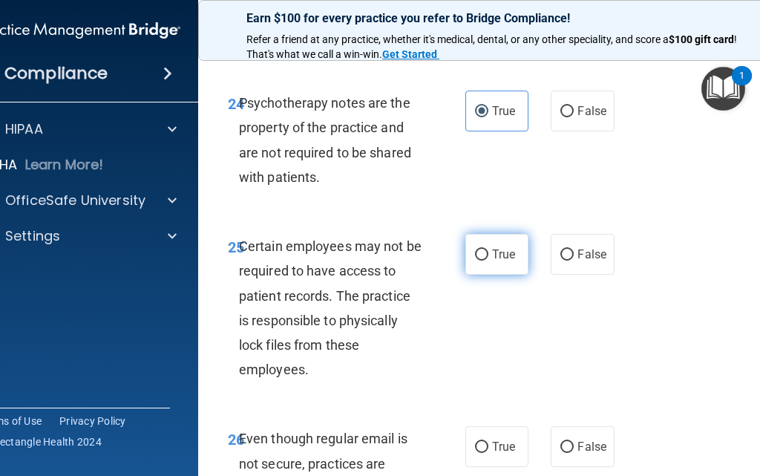
click at [475, 264] on label "True" at bounding box center [497, 254] width 63 height 41
click at [475, 261] on input "True" at bounding box center [481, 255] width 13 height 11
radio input "true"
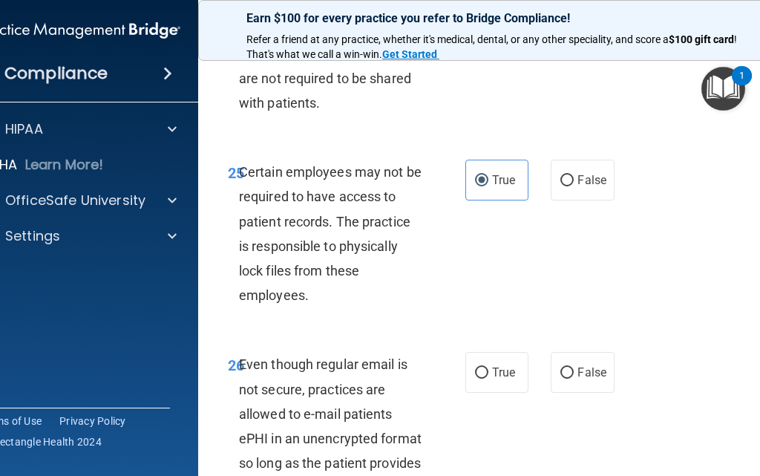
scroll to position [4753, 0]
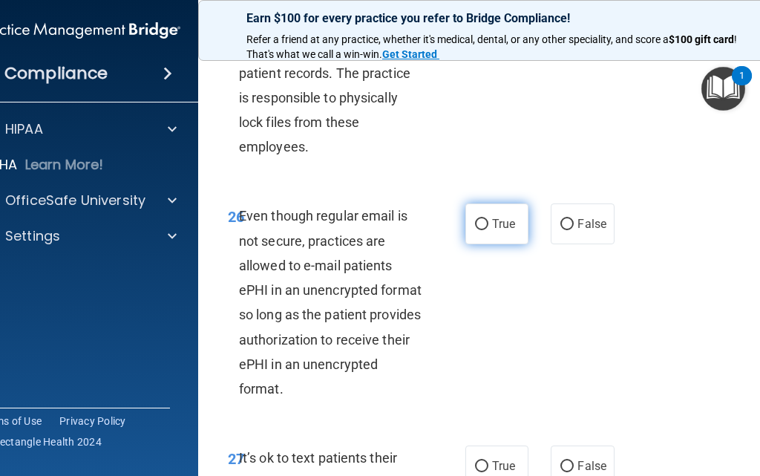
click at [506, 208] on label "True" at bounding box center [497, 223] width 63 height 41
click at [489, 219] on input "True" at bounding box center [481, 224] width 13 height 11
radio input "true"
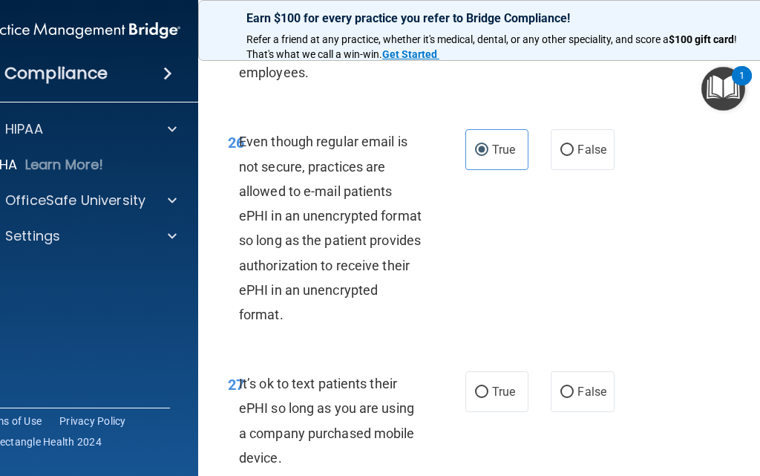
scroll to position [4901, 0]
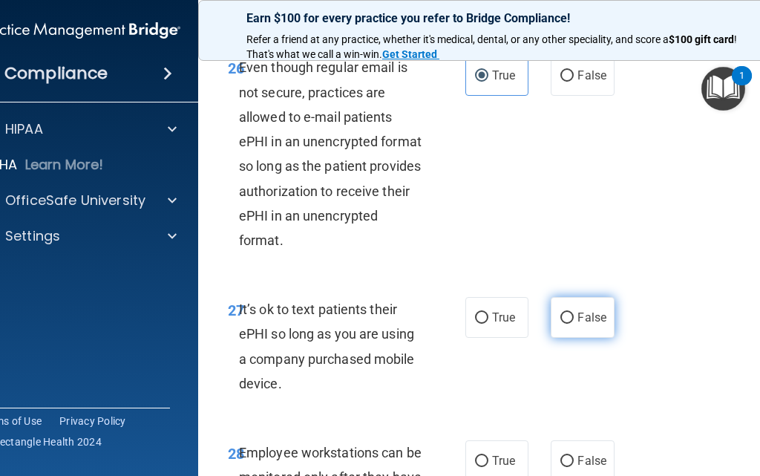
click at [584, 297] on label "False" at bounding box center [582, 317] width 63 height 41
click at [574, 313] on input "False" at bounding box center [567, 318] width 13 height 11
radio input "true"
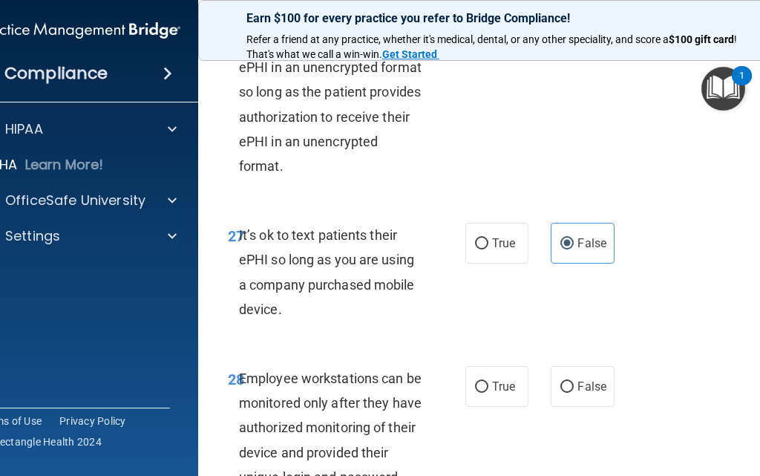
scroll to position [5050, 0]
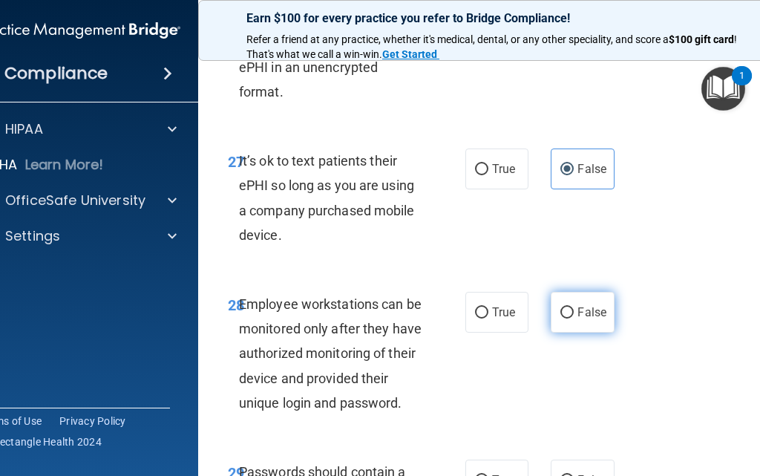
click at [581, 305] on span "False" at bounding box center [592, 312] width 29 height 14
click at [574, 307] on input "False" at bounding box center [567, 312] width 13 height 11
radio input "true"
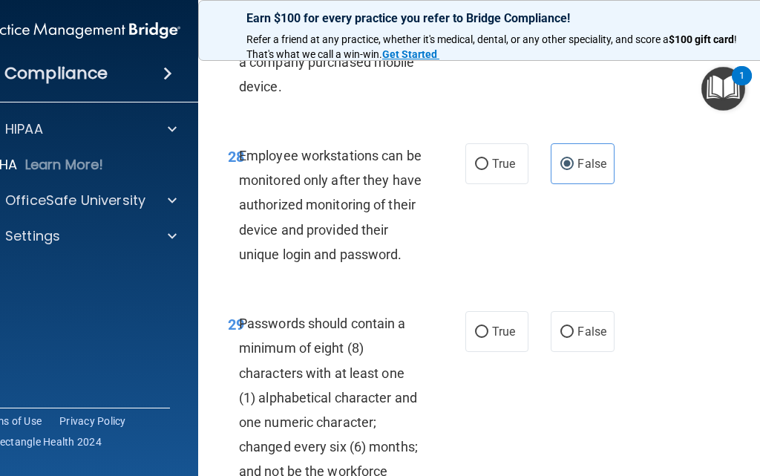
scroll to position [5272, 0]
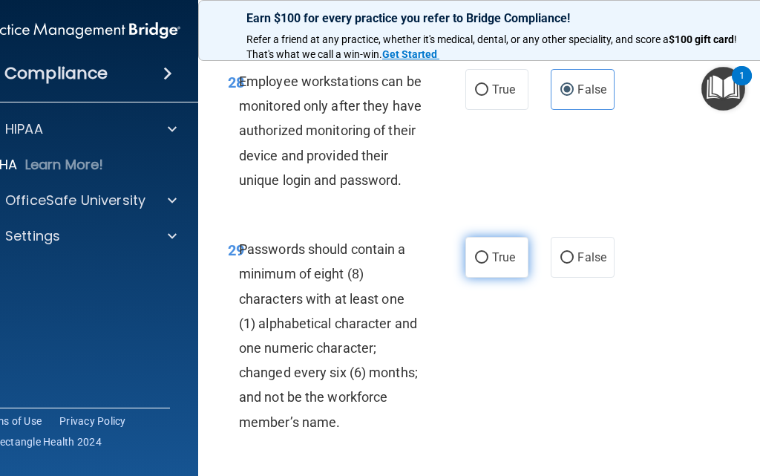
click at [499, 250] on span "True" at bounding box center [503, 257] width 23 height 14
click at [489, 252] on input "True" at bounding box center [481, 257] width 13 height 11
radio input "true"
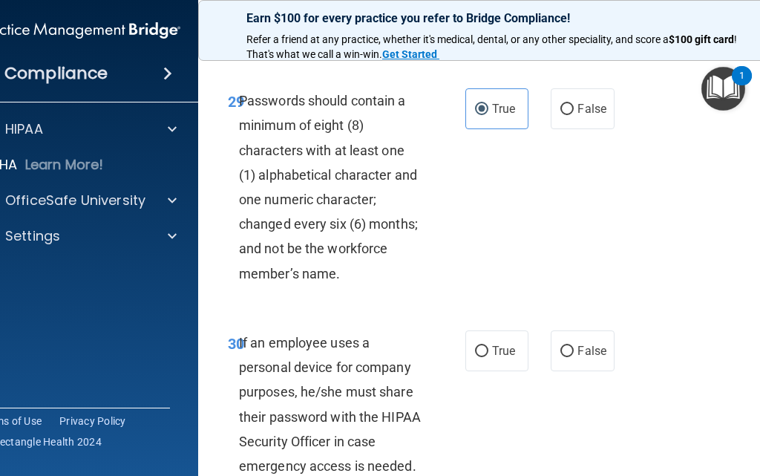
scroll to position [5495, 0]
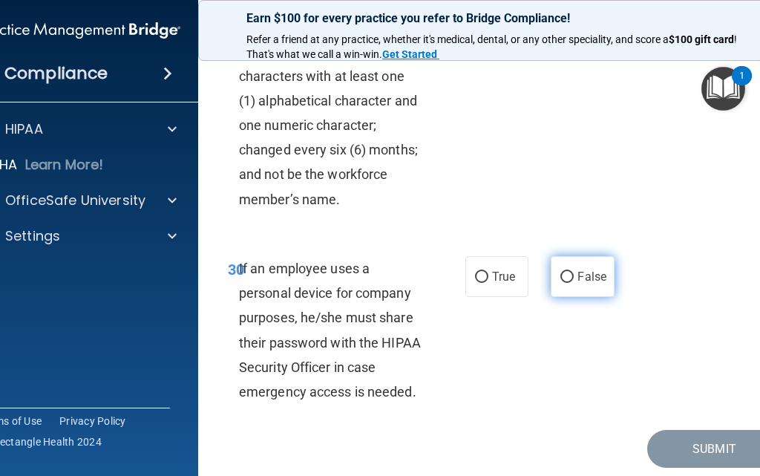
click at [593, 259] on label "False" at bounding box center [582, 276] width 63 height 41
click at [574, 272] on input "False" at bounding box center [567, 277] width 13 height 11
radio input "true"
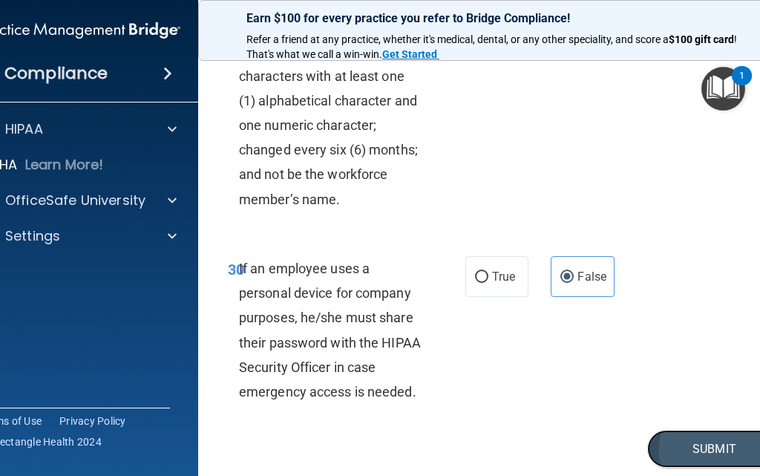
click at [674, 430] on button "Submit" at bounding box center [715, 449] width 134 height 38
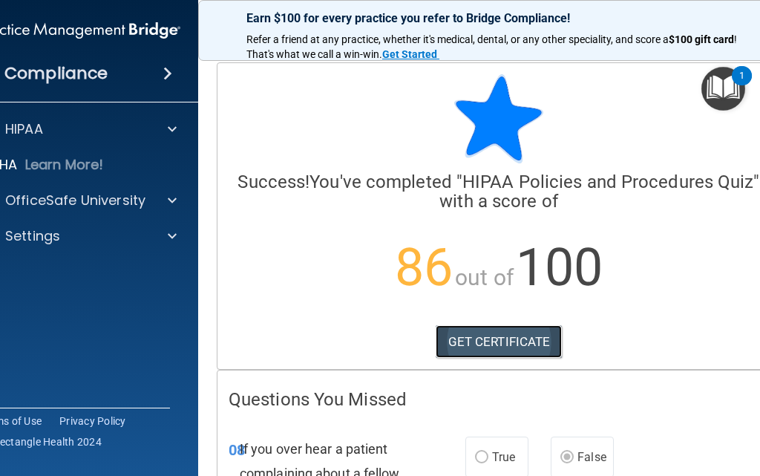
click at [527, 341] on link "GET CERTIFICATE" at bounding box center [499, 341] width 127 height 33
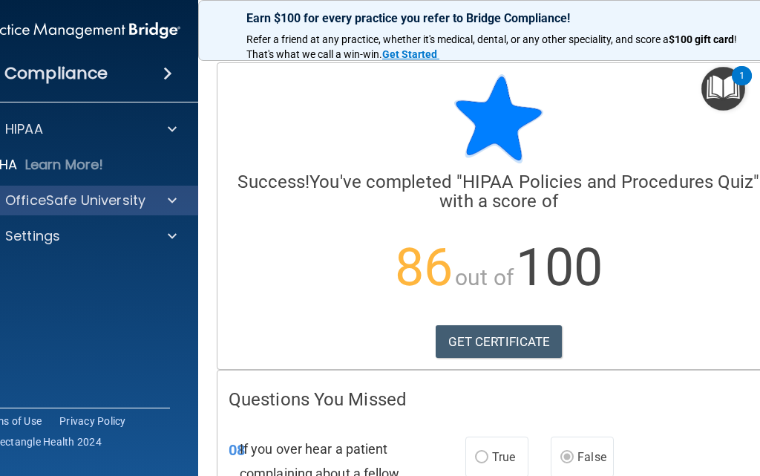
click at [139, 209] on div "OfficeSafe University" at bounding box center [80, 201] width 238 height 30
click at [168, 204] on span at bounding box center [172, 201] width 9 height 18
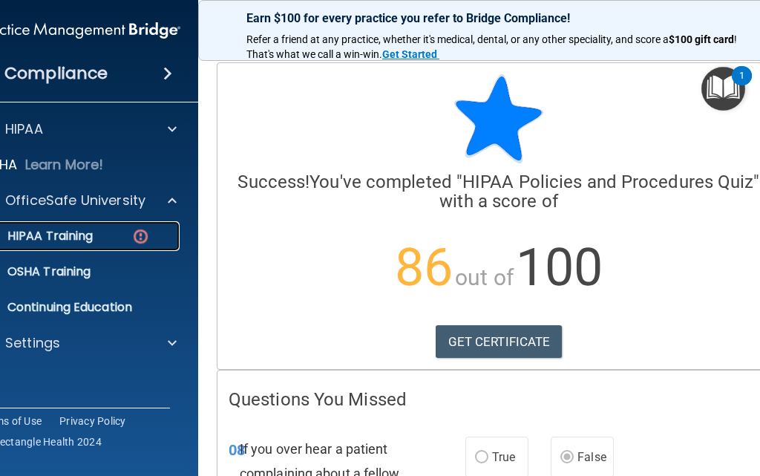
click at [68, 235] on p "HIPAA Training" at bounding box center [31, 236] width 123 height 15
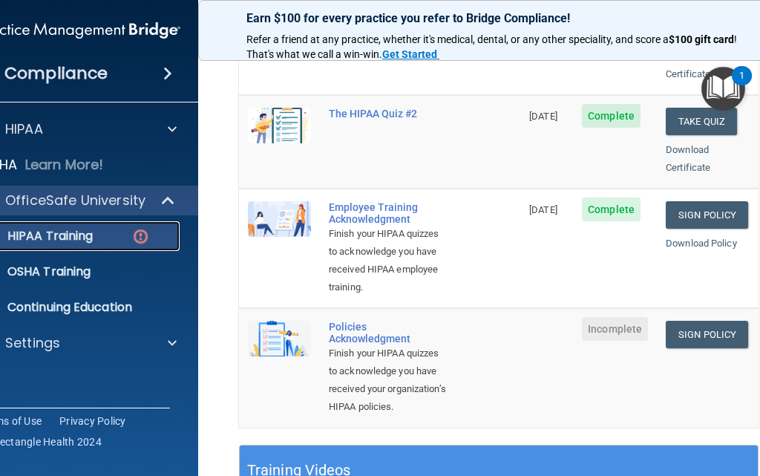
scroll to position [297, 0]
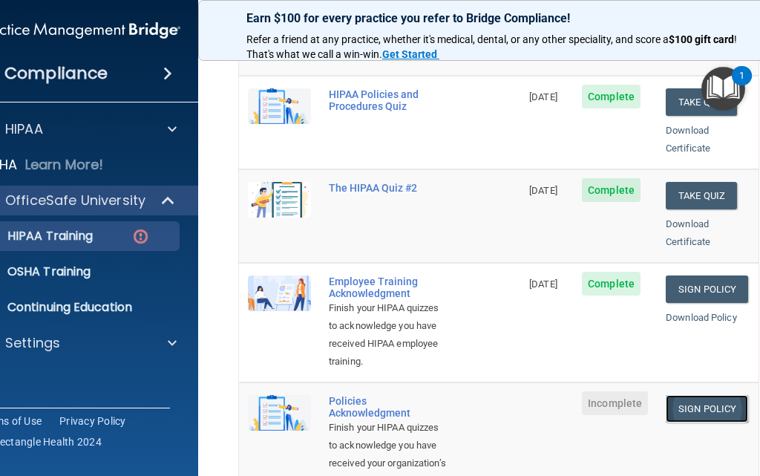
click at [694, 408] on link "Sign Policy" at bounding box center [707, 408] width 82 height 27
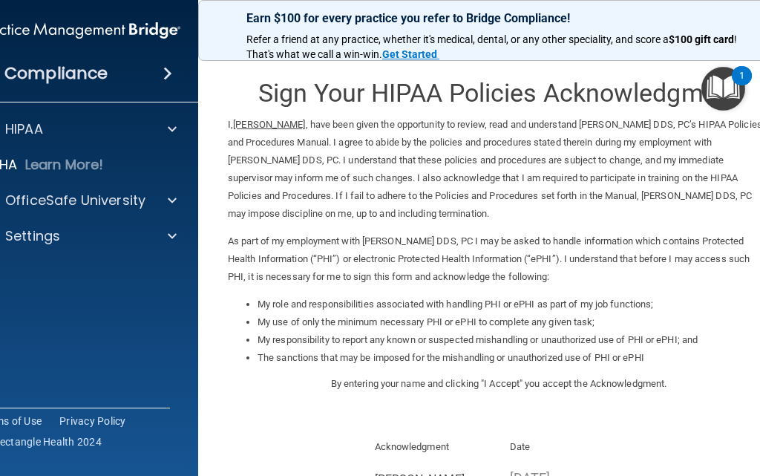
scroll to position [149, 0]
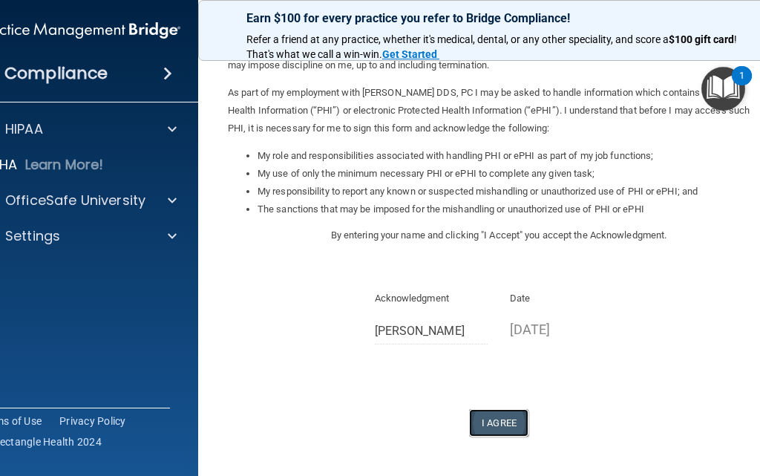
click at [501, 423] on button "I Agree" at bounding box center [498, 422] width 59 height 27
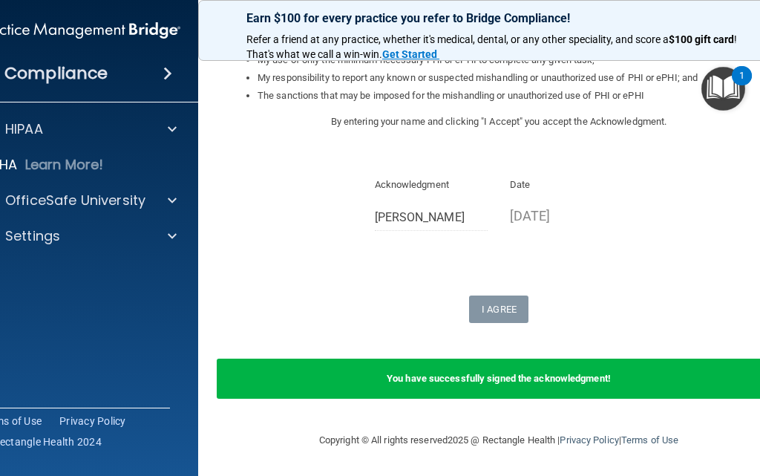
scroll to position [188, 0]
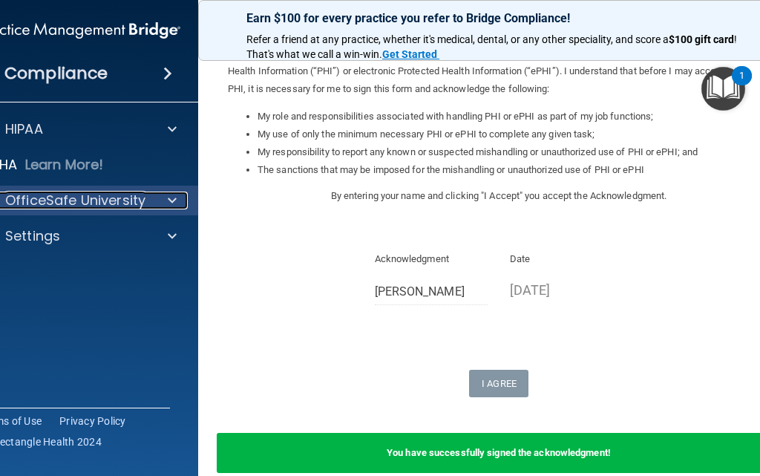
click at [90, 201] on p "OfficeSafe University" at bounding box center [75, 201] width 140 height 18
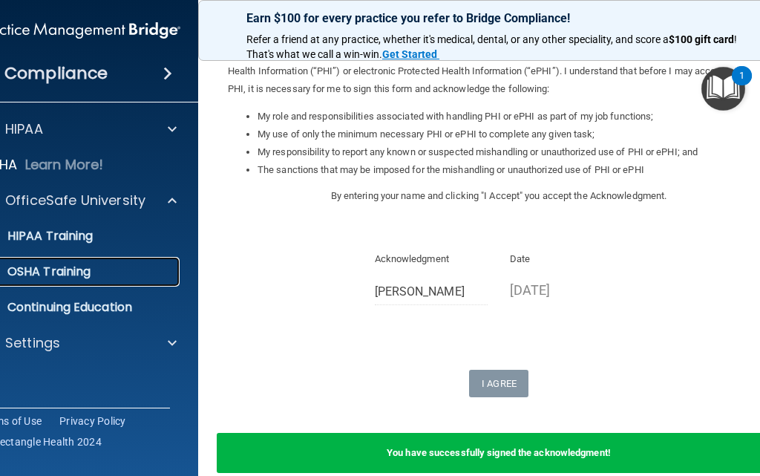
click at [100, 279] on link "OSHA Training" at bounding box center [63, 272] width 234 height 30
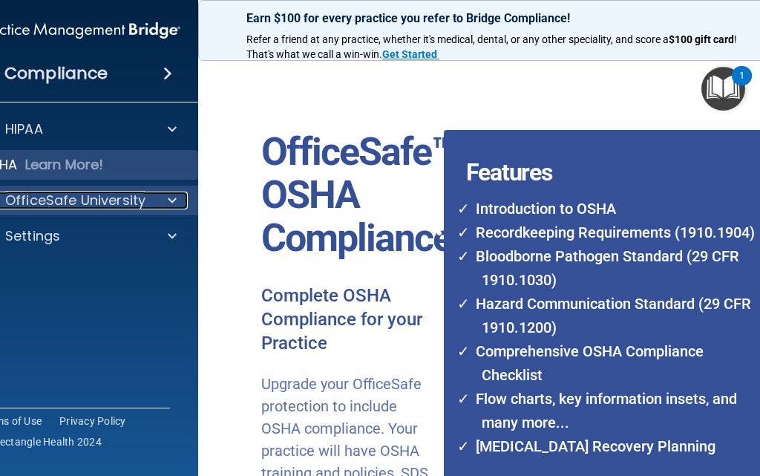
click at [76, 192] on p "OfficeSafe University" at bounding box center [75, 201] width 140 height 18
